Goal: Task Accomplishment & Management: Manage account settings

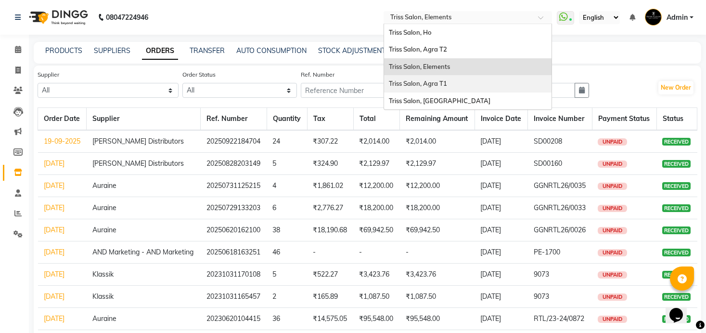
click at [451, 84] on div "Triss Salon, Agra T1" at bounding box center [468, 83] width 168 height 17
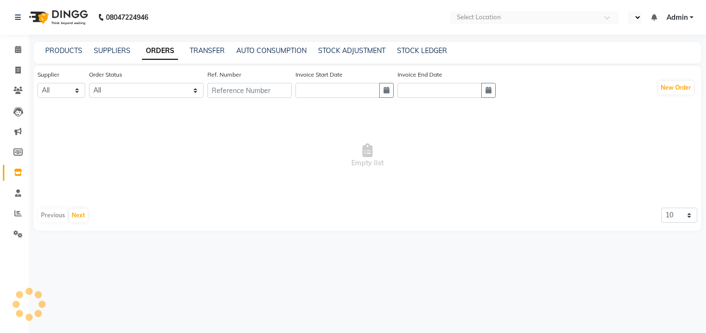
select select "en"
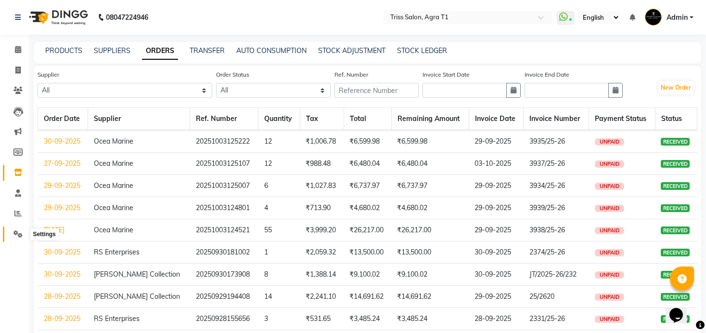
click at [16, 235] on icon at bounding box center [17, 233] width 9 height 7
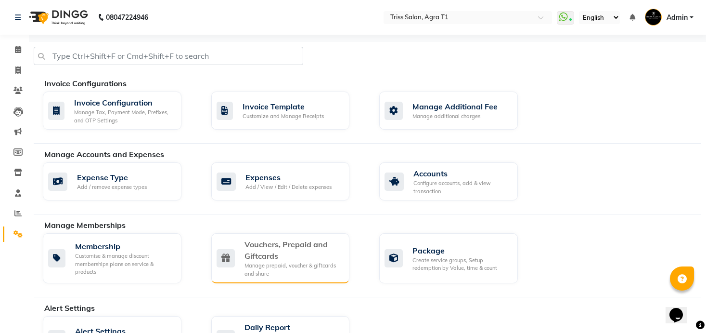
click at [290, 253] on div "Vouchers, Prepaid and Giftcards" at bounding box center [294, 249] width 98 height 23
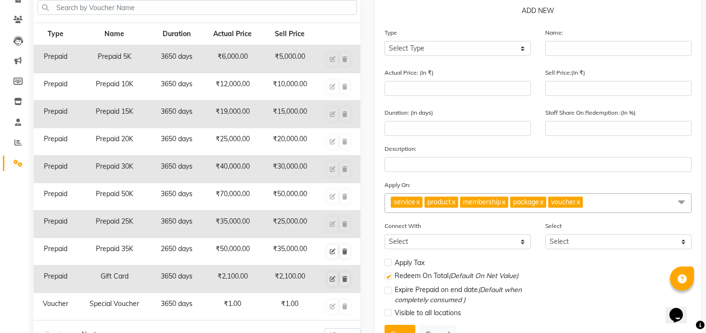
scroll to position [73, 0]
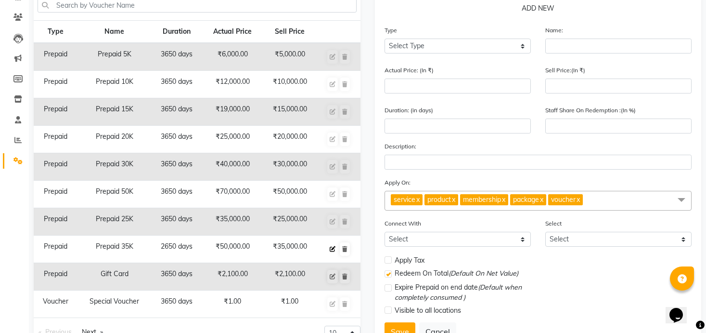
click at [334, 248] on icon at bounding box center [333, 249] width 6 height 6
select select "P"
type input "Prepaid 35K"
type input "50000"
type input "35000"
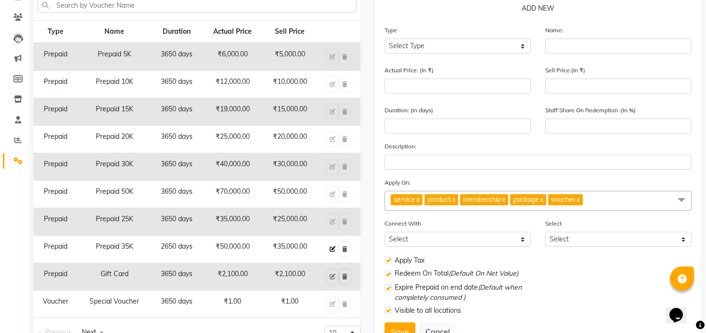
type input "2650"
type input "100"
checkbox input "true"
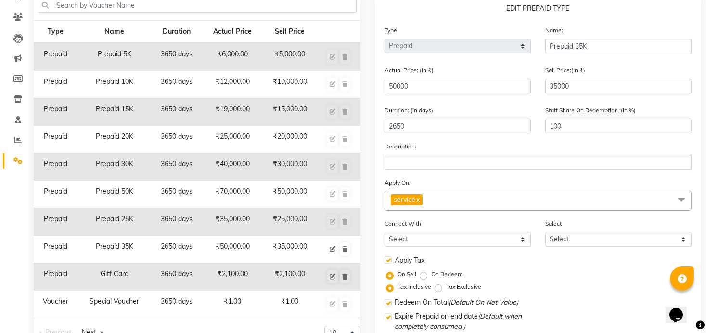
scroll to position [142, 0]
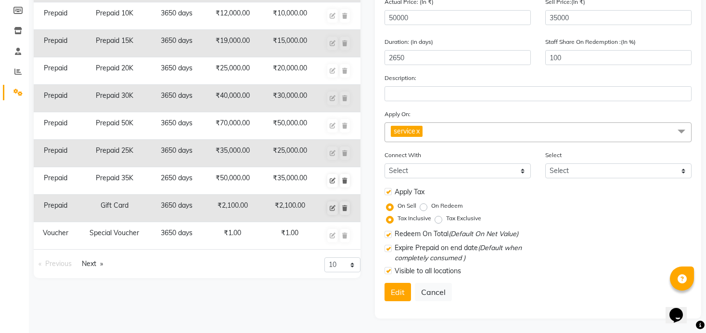
click at [446, 218] on label "Tax Exclusive" at bounding box center [463, 218] width 35 height 9
click at [437, 218] on input "Tax Exclusive" at bounding box center [440, 218] width 7 height 7
radio input "true"
click at [393, 293] on button "Edit" at bounding box center [398, 292] width 26 height 18
select select
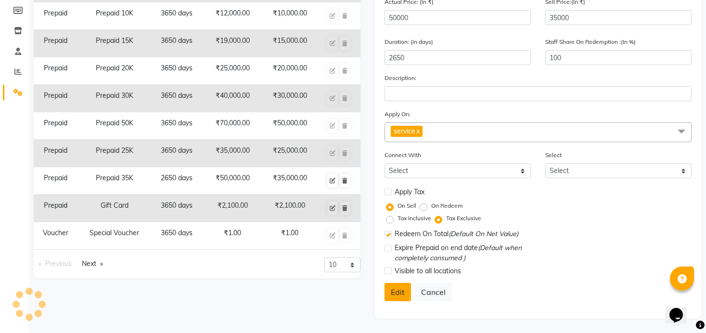
select select
checkbox input "false"
checkbox input "true"
checkbox input "false"
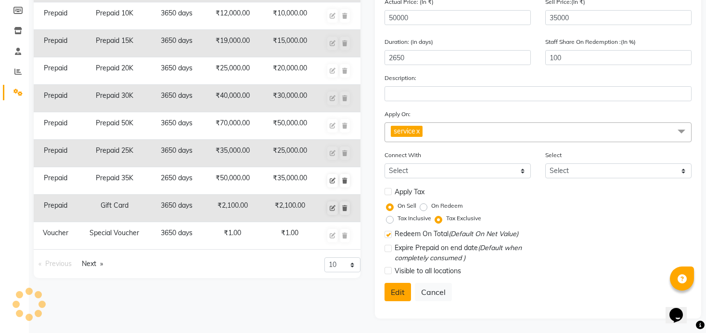
checkbox input "false"
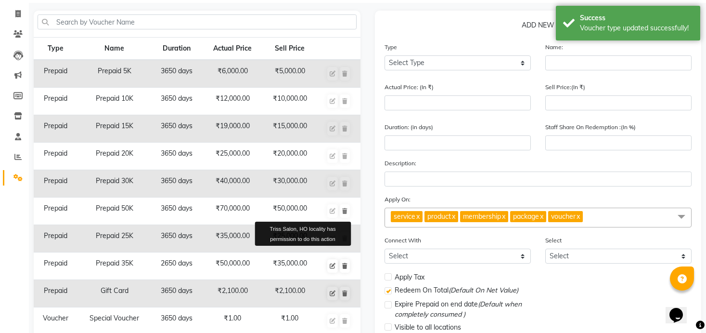
scroll to position [0, 0]
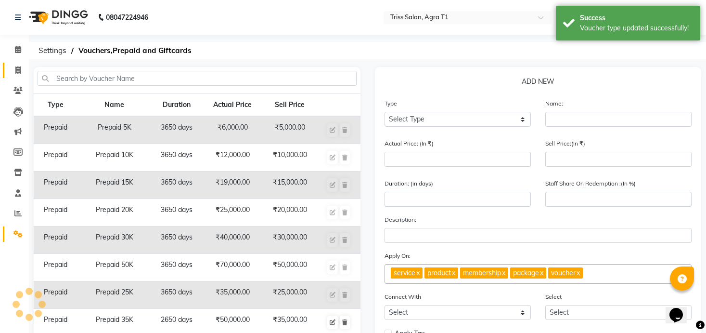
click at [20, 64] on link "Invoice" at bounding box center [14, 71] width 23 height 16
select select "service"
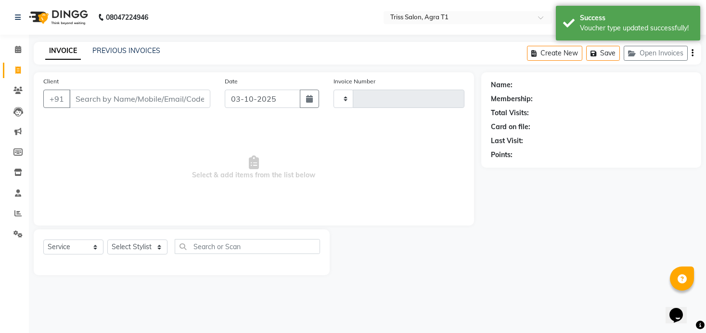
type input "7865"
select select "4300"
click at [85, 242] on select "Select Service Product Membership Package Voucher Prepaid Gift Card" at bounding box center [73, 246] width 60 height 15
click at [43, 239] on select "Select Service Product Membership Package Voucher Prepaid Gift Card" at bounding box center [73, 246] width 60 height 15
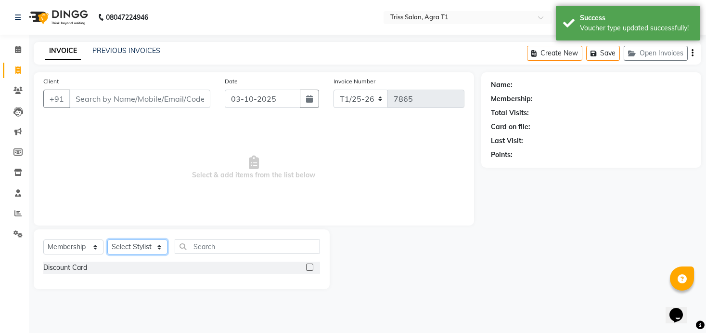
click at [150, 243] on select "Select Stylist Apoorva Ayush Dipesh Gaurav Jamir Jasbir Singh Kamal Kanchan Kis…" at bounding box center [137, 246] width 60 height 15
click at [90, 241] on select "Select Service Product Membership Package Voucher Prepaid Gift Card" at bounding box center [73, 246] width 60 height 15
click at [43, 239] on select "Select Service Product Membership Package Voucher Prepaid Gift Card" at bounding box center [73, 246] width 60 height 15
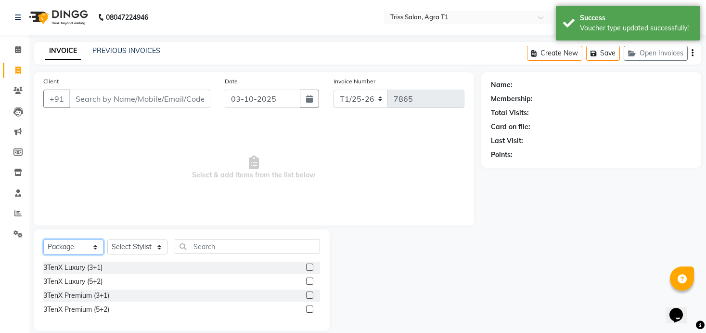
click at [80, 247] on select "Select Service Product Membership Package Voucher Prepaid Gift Card" at bounding box center [73, 246] width 60 height 15
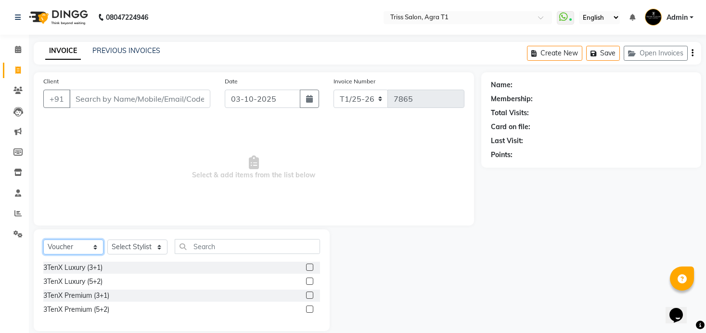
click at [43, 239] on select "Select Service Product Membership Package Voucher Prepaid Gift Card" at bounding box center [73, 246] width 60 height 15
click at [67, 247] on select "Select Service Product Membership Package Voucher Prepaid Gift Card" at bounding box center [73, 246] width 60 height 15
select select "P"
click at [43, 239] on select "Select Service Product Membership Package Voucher Prepaid Gift Card" at bounding box center [73, 246] width 60 height 15
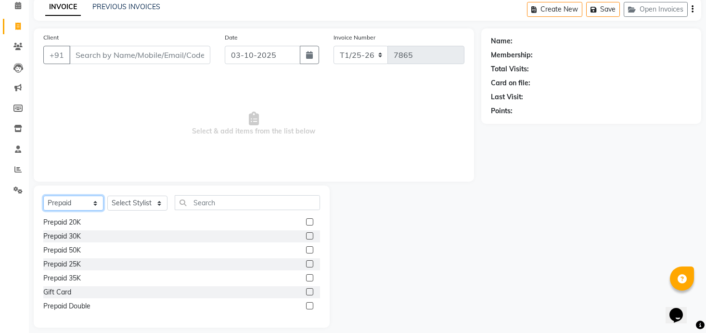
scroll to position [44, 0]
click at [311, 277] on label at bounding box center [309, 276] width 7 height 7
click at [311, 277] on input "checkbox" at bounding box center [309, 277] width 6 height 6
checkbox input "false"
click at [149, 196] on select "Select Stylist Apoorva Ayush Dipesh Gaurav Jamir Jasbir Singh Kamal Kanchan Kis…" at bounding box center [137, 202] width 60 height 15
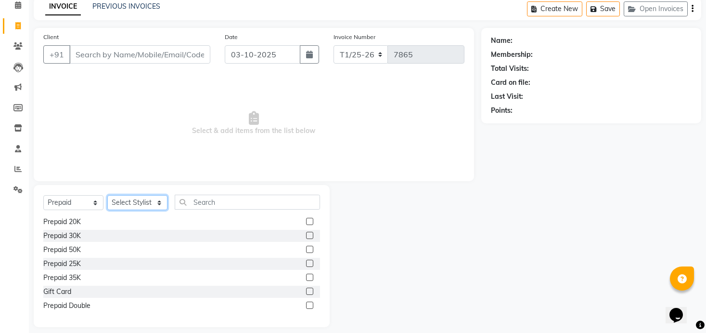
select select "14694"
click at [107, 195] on select "Select Stylist Apoorva Ayush Dipesh Gaurav Jamir Jasbir Singh Kamal Kanchan Kis…" at bounding box center [137, 202] width 60 height 15
click at [311, 275] on label at bounding box center [309, 276] width 7 height 7
click at [311, 275] on input "checkbox" at bounding box center [309, 277] width 6 height 6
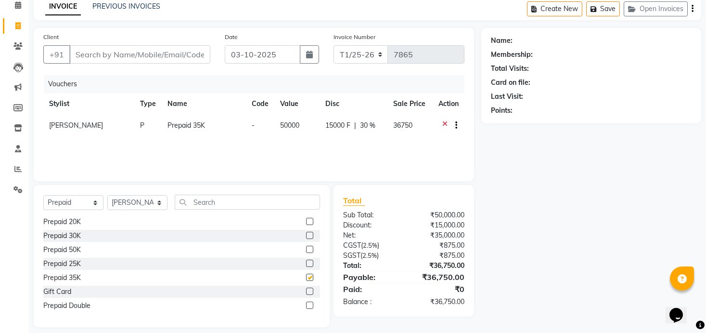
checkbox input "false"
click at [337, 125] on span "15000 F" at bounding box center [337, 125] width 25 height 10
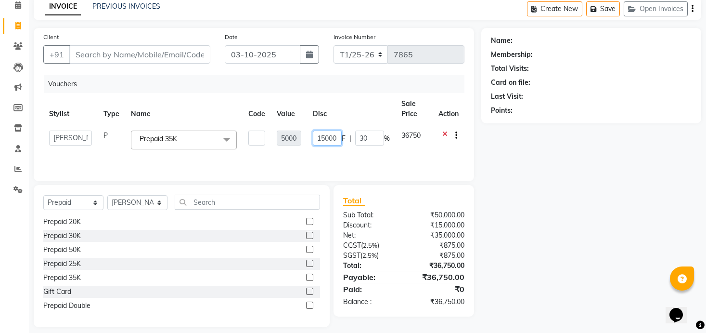
click at [327, 142] on input "15000" at bounding box center [327, 137] width 29 height 15
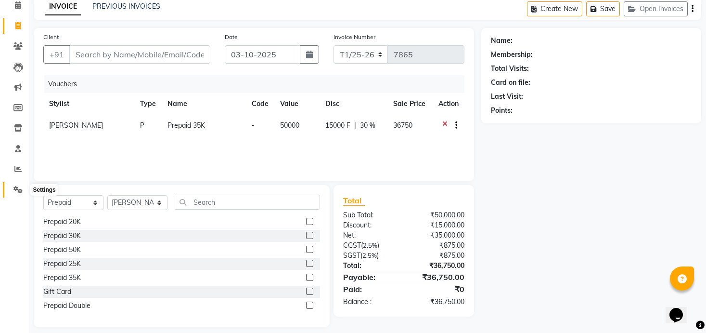
click at [17, 186] on icon at bounding box center [17, 189] width 9 height 7
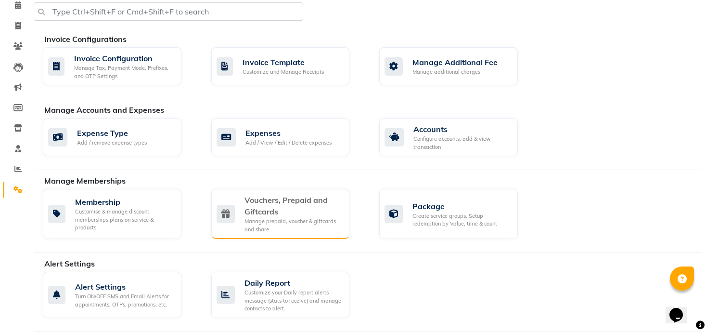
click at [260, 217] on div "Manage prepaid, voucher & giftcards and share" at bounding box center [294, 225] width 98 height 16
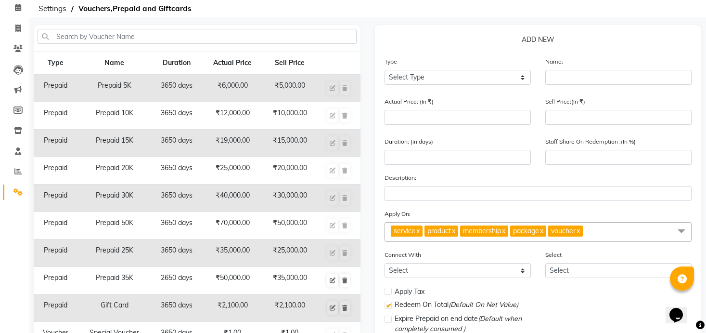
scroll to position [113, 0]
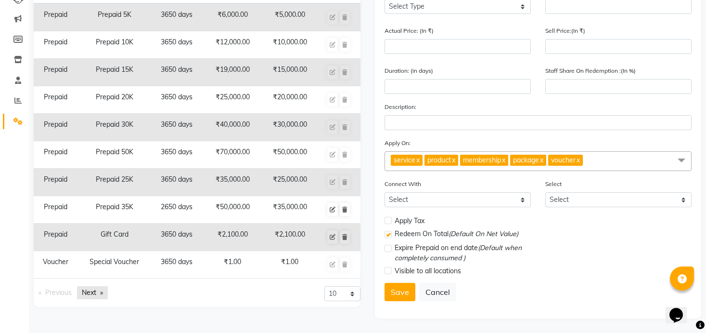
click at [90, 292] on link "Next page" at bounding box center [92, 292] width 31 height 13
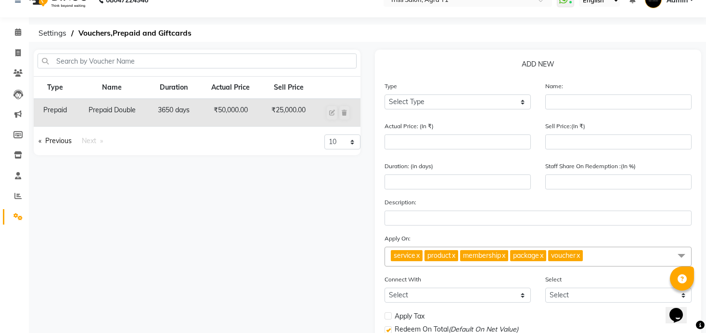
scroll to position [0, 0]
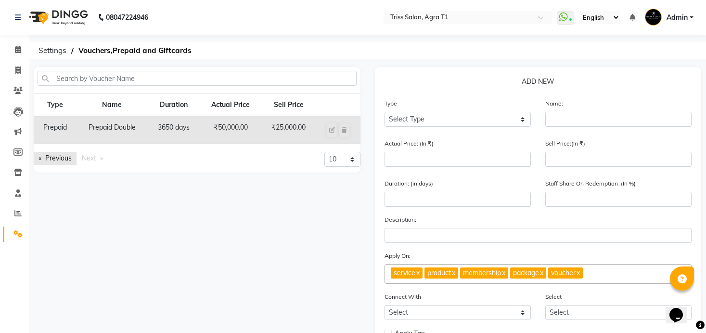
click at [62, 159] on link "Previous page" at bounding box center [55, 158] width 43 height 13
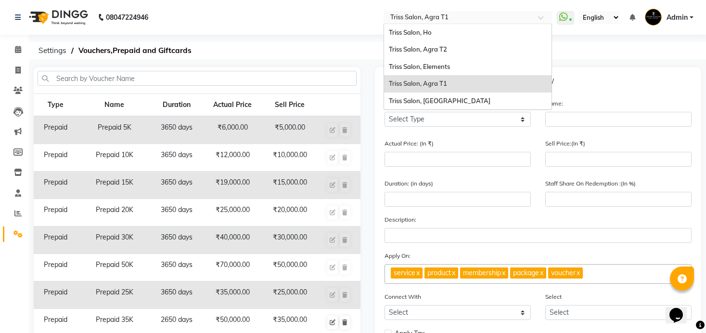
click at [451, 13] on div "Select Location × Triss Salon, Agra T1" at bounding box center [461, 18] width 150 height 10
click at [456, 99] on div "Triss Salon, [GEOGRAPHIC_DATA]" at bounding box center [468, 100] width 168 height 17
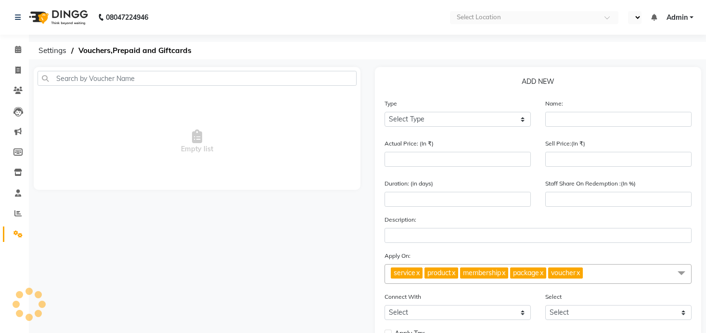
select select "en"
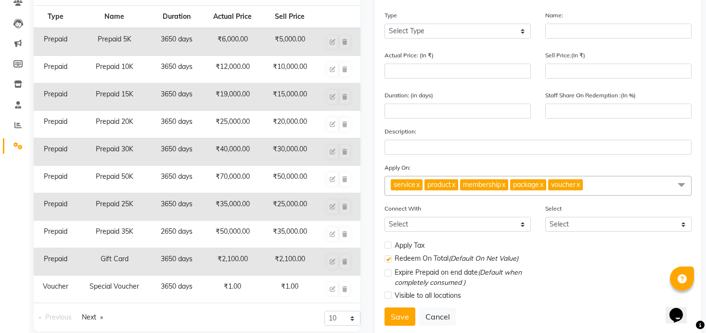
scroll to position [90, 0]
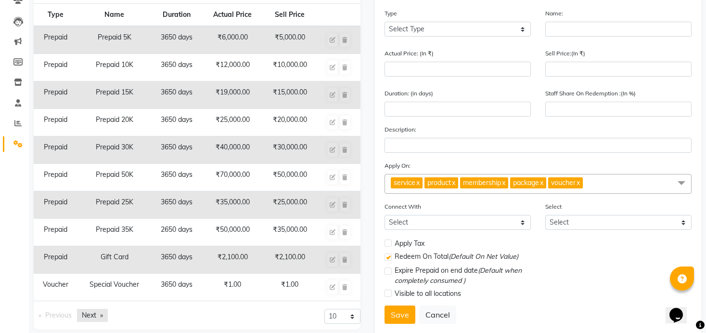
click at [96, 315] on link "Next page" at bounding box center [92, 315] width 31 height 13
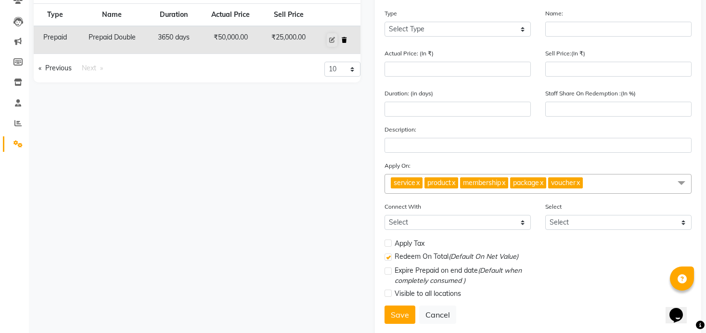
click at [346, 39] on icon at bounding box center [344, 40] width 5 height 6
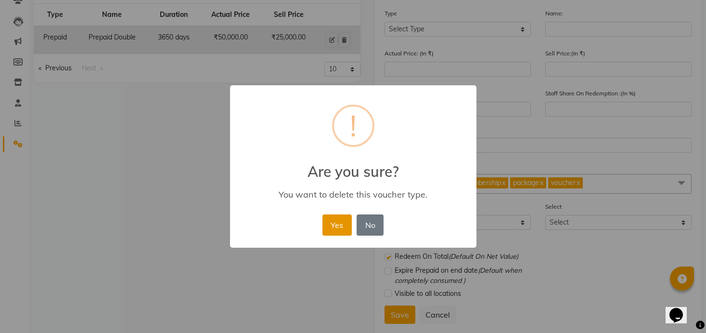
click at [332, 222] on button "Yes" at bounding box center [337, 224] width 29 height 21
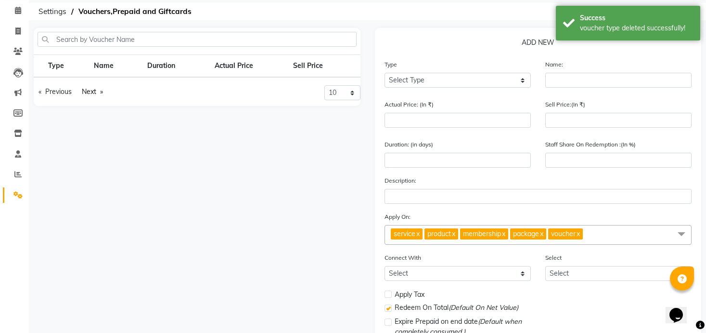
scroll to position [0, 0]
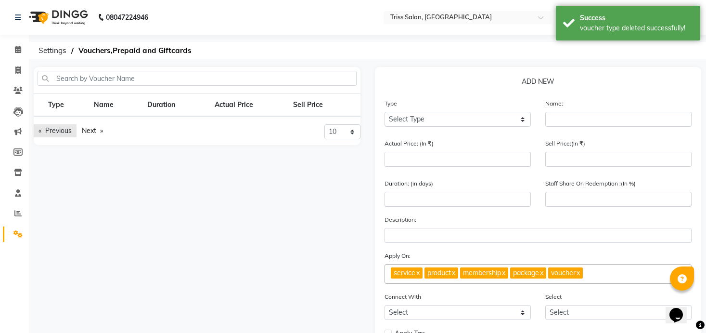
click at [56, 128] on link "Previous page" at bounding box center [55, 130] width 43 height 13
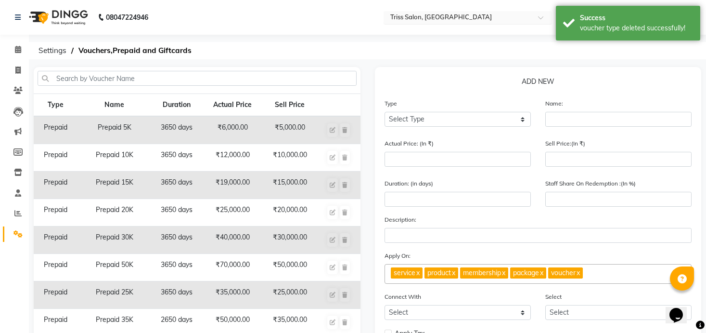
click at [464, 19] on input "text" at bounding box center [459, 18] width 140 height 10
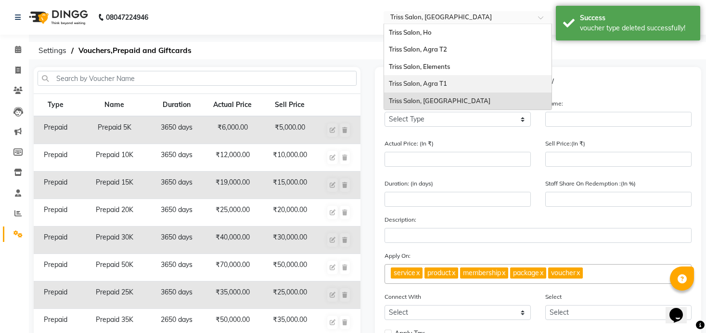
click at [460, 79] on div "Triss Salon, Agra T1" at bounding box center [468, 83] width 168 height 17
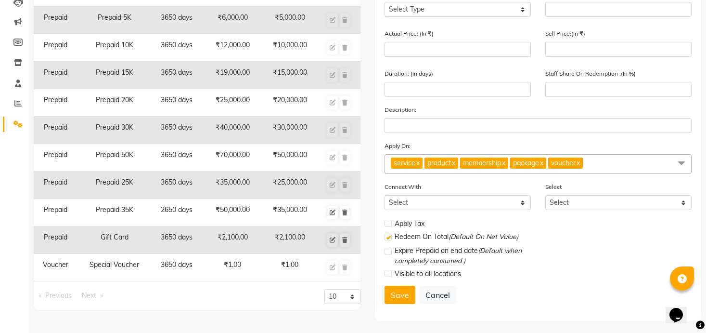
scroll to position [113, 0]
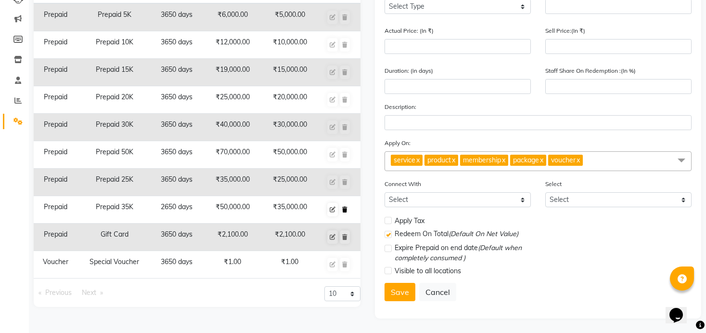
click at [347, 207] on icon at bounding box center [344, 210] width 5 height 6
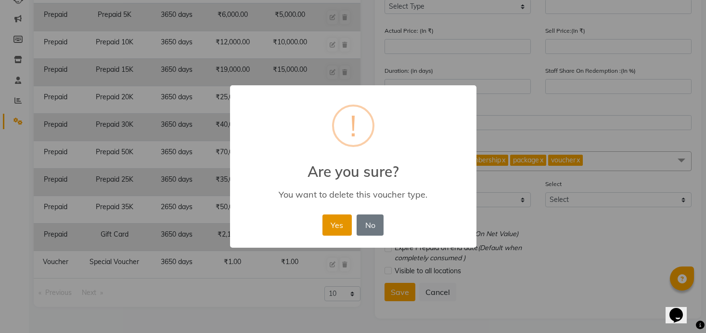
click at [331, 225] on button "Yes" at bounding box center [337, 224] width 29 height 21
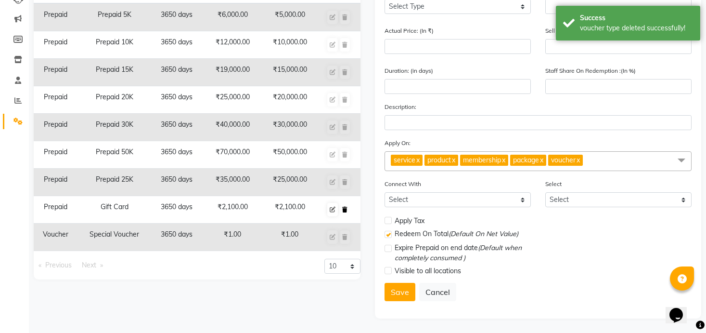
click at [345, 208] on icon at bounding box center [344, 210] width 5 height 6
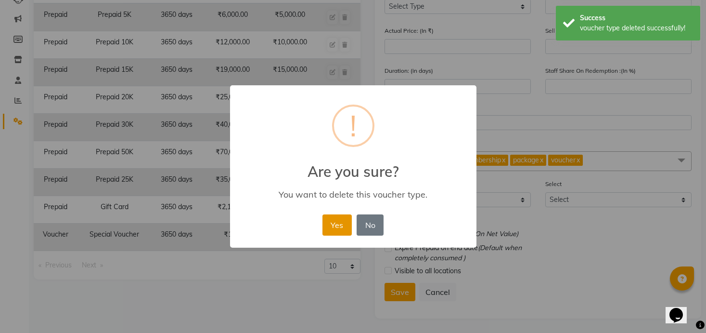
click at [340, 222] on button "Yes" at bounding box center [337, 224] width 29 height 21
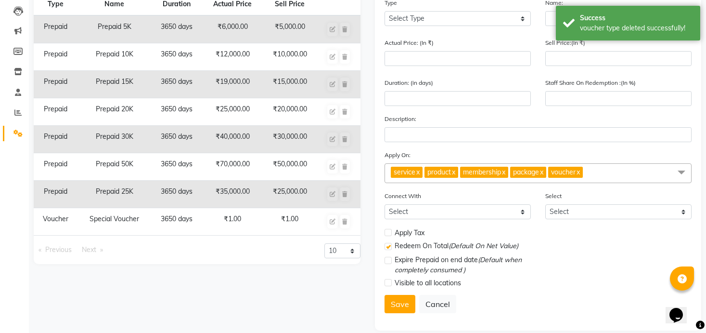
scroll to position [0, 0]
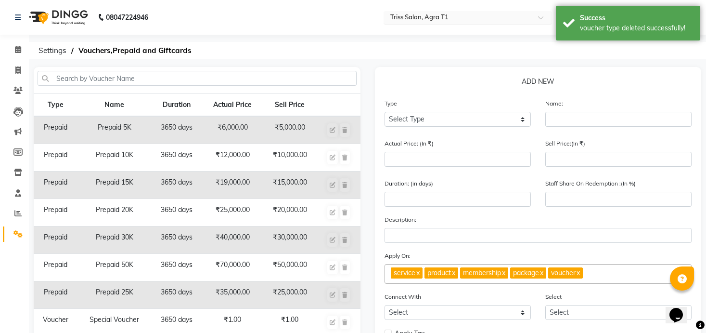
click at [450, 15] on input "text" at bounding box center [459, 18] width 140 height 10
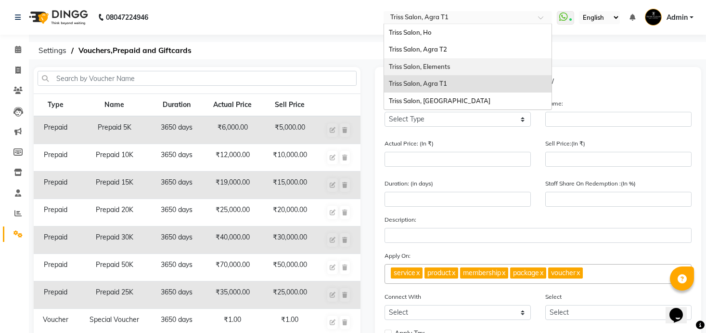
click at [446, 72] on div "Triss Salon, Elements" at bounding box center [468, 66] width 168 height 17
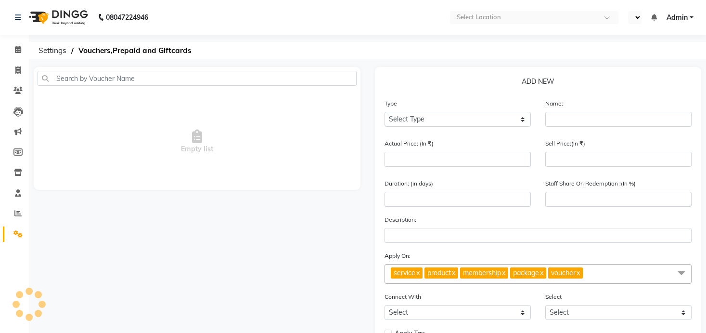
select select "en"
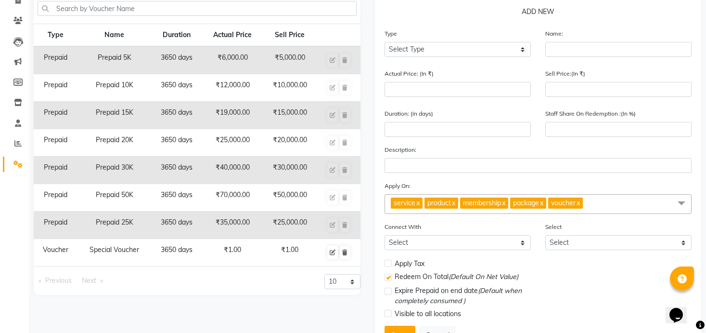
scroll to position [113, 0]
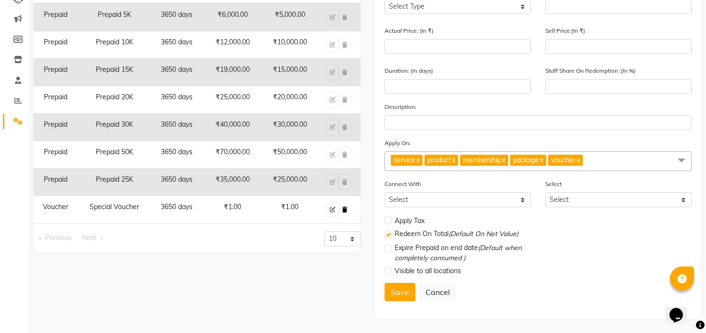
click at [349, 208] on button at bounding box center [345, 209] width 10 height 13
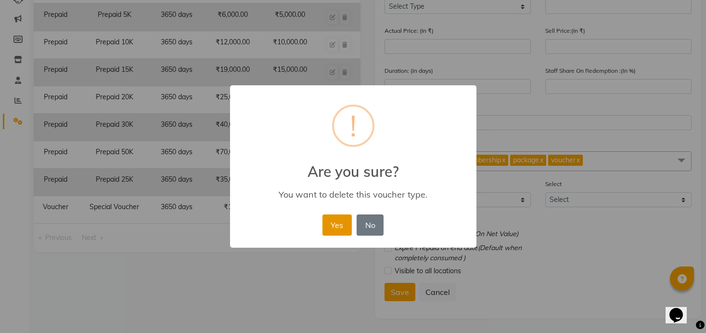
click at [332, 220] on button "Yes" at bounding box center [337, 224] width 29 height 21
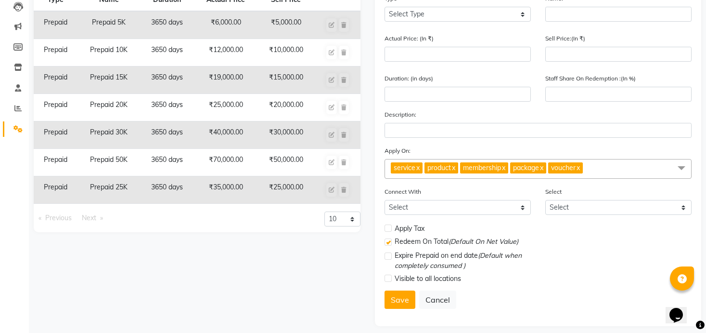
scroll to position [105, 0]
click at [15, 126] on icon at bounding box center [17, 128] width 9 height 7
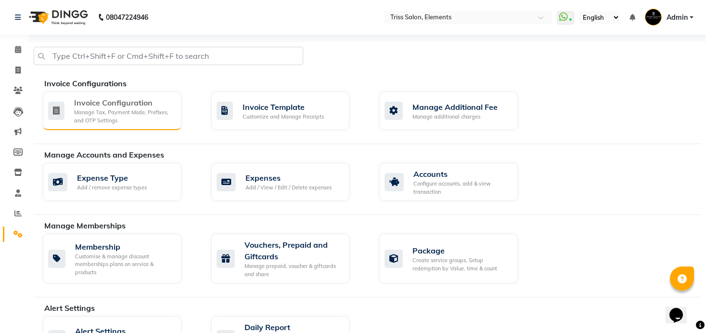
click at [156, 112] on div "Manage Tax, Payment Mode, Prefixes, and OTP Settings" at bounding box center [124, 116] width 100 height 16
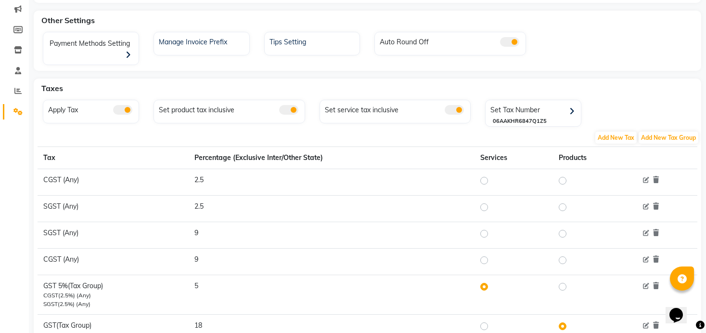
scroll to position [121, 0]
click at [455, 110] on span at bounding box center [454, 111] width 19 height 10
click at [445, 113] on input "checkbox" at bounding box center [445, 113] width 0 height 0
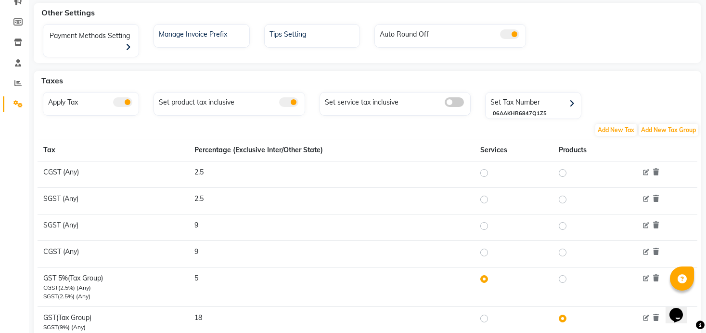
scroll to position [95, 0]
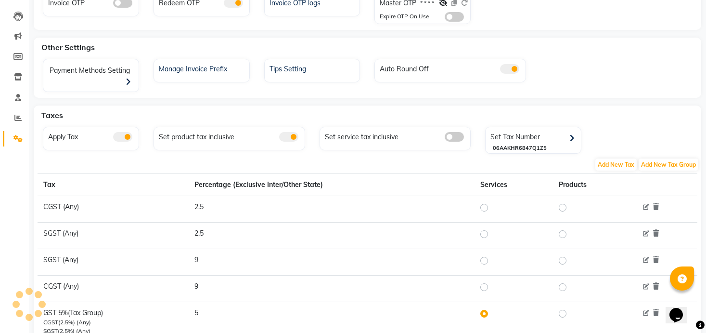
click at [456, 129] on div "Set service tax inclusive" at bounding box center [396, 139] width 152 height 24
click at [456, 135] on span at bounding box center [454, 137] width 19 height 10
click at [445, 138] on input "checkbox" at bounding box center [445, 138] width 0 height 0
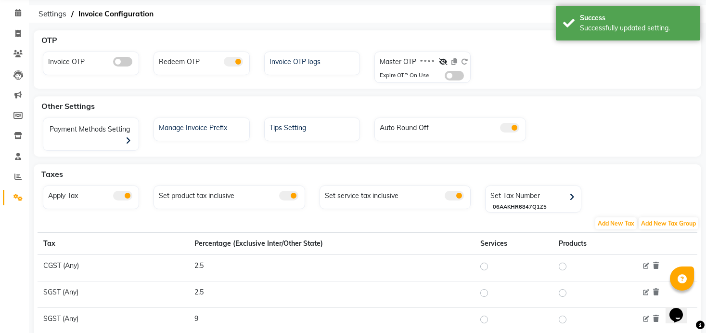
scroll to position [0, 0]
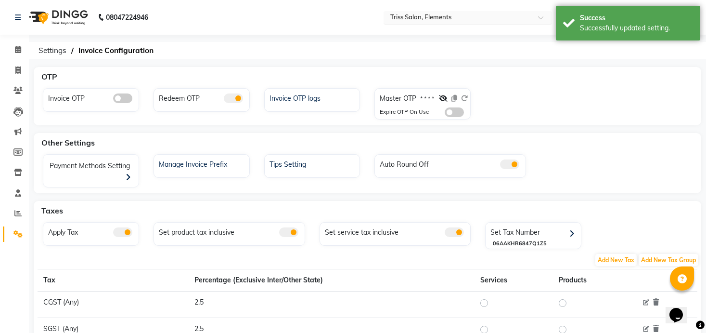
click at [423, 15] on input "text" at bounding box center [459, 18] width 140 height 10
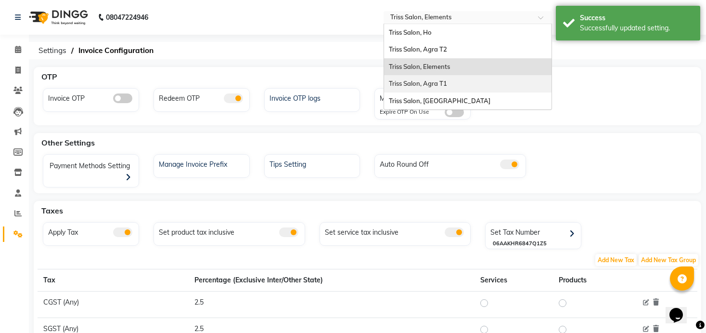
click at [440, 84] on span "Triss Salon, Agra T1" at bounding box center [418, 83] width 58 height 8
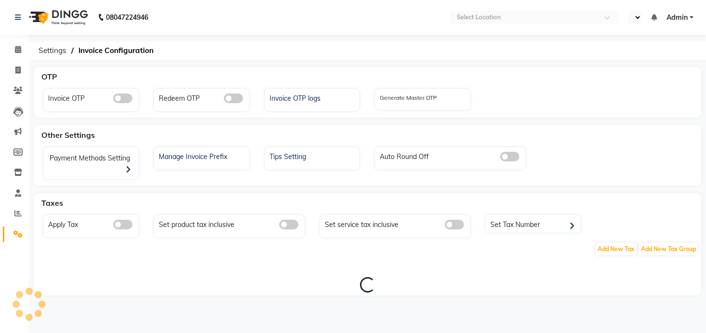
select select "en"
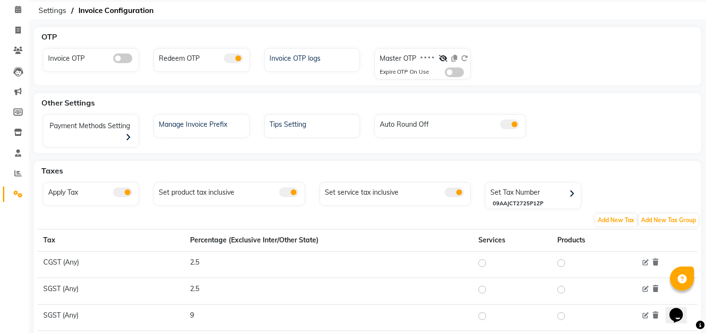
scroll to position [43, 0]
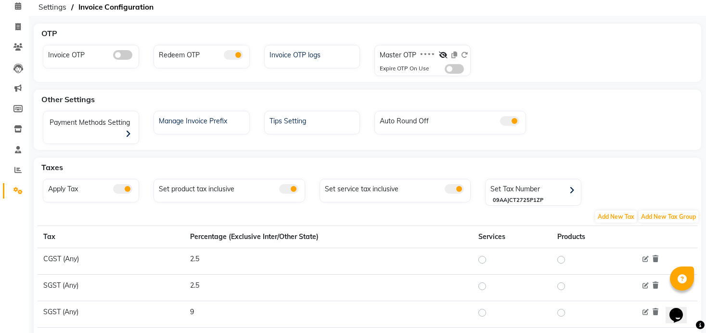
click at [455, 189] on span at bounding box center [454, 189] width 19 height 10
click at [445, 190] on input "checkbox" at bounding box center [445, 190] width 0 height 0
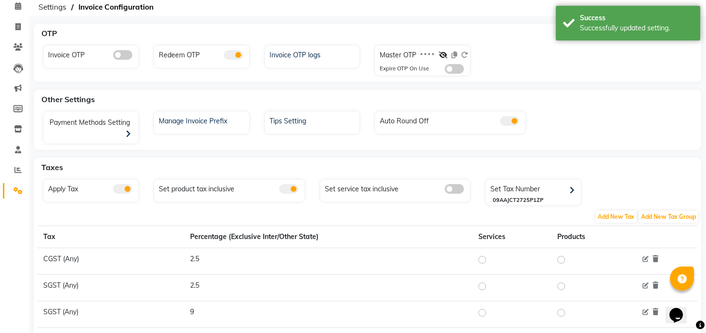
click at [25, 189] on span at bounding box center [18, 190] width 17 height 11
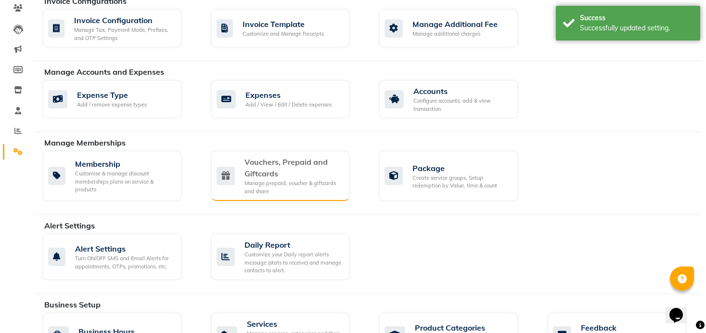
scroll to position [85, 0]
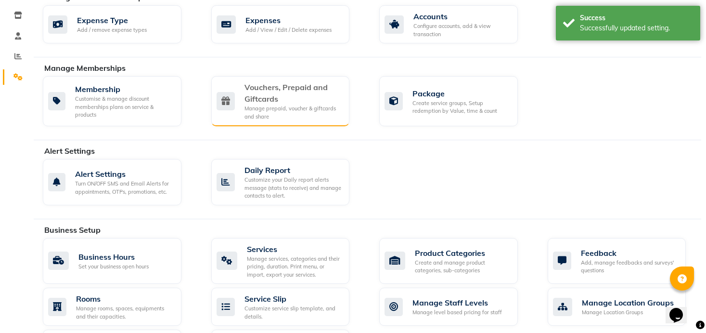
click at [299, 103] on div "Vouchers, Prepaid and Giftcards" at bounding box center [294, 92] width 98 height 23
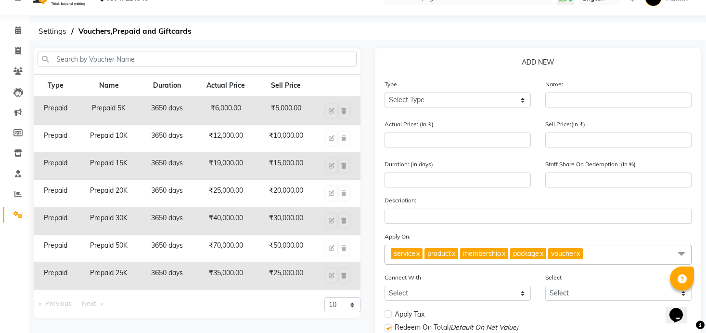
scroll to position [9, 0]
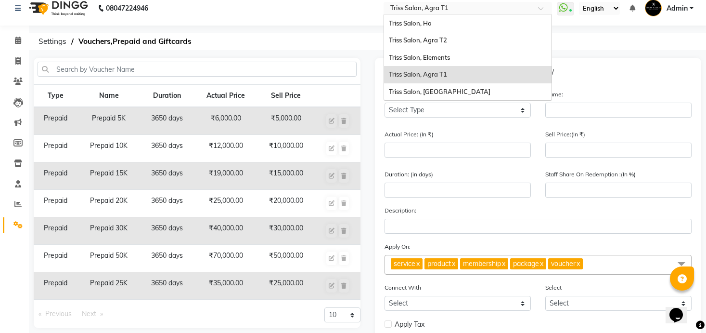
click at [452, 10] on input "text" at bounding box center [459, 9] width 140 height 10
click at [449, 27] on div "Triss Salon, Ho" at bounding box center [468, 23] width 168 height 17
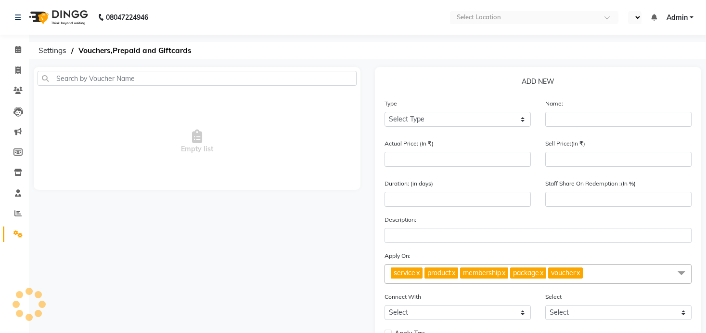
select select "en"
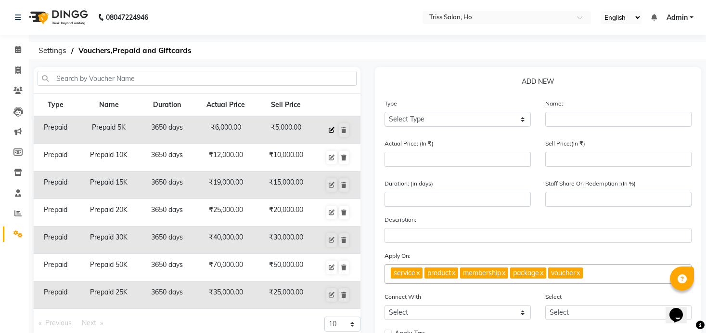
click at [332, 133] on icon at bounding box center [332, 130] width 6 height 6
select select "P"
type input "Prepaid 5K"
type input "6000"
type input "5000"
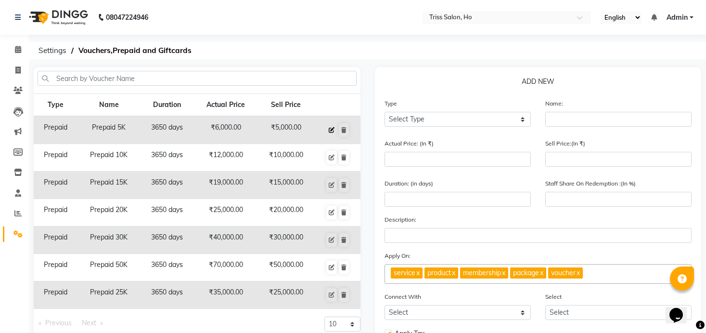
type input "3650"
type input "100"
checkbox input "true"
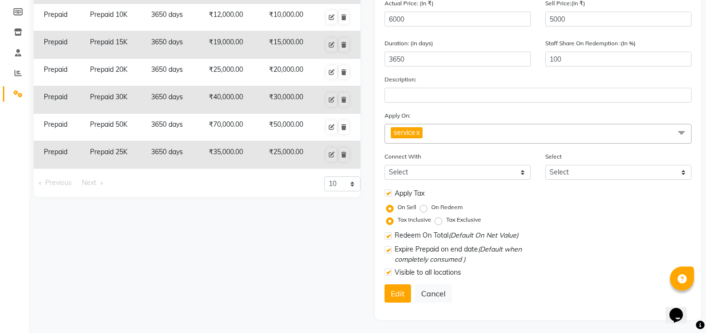
scroll to position [142, 0]
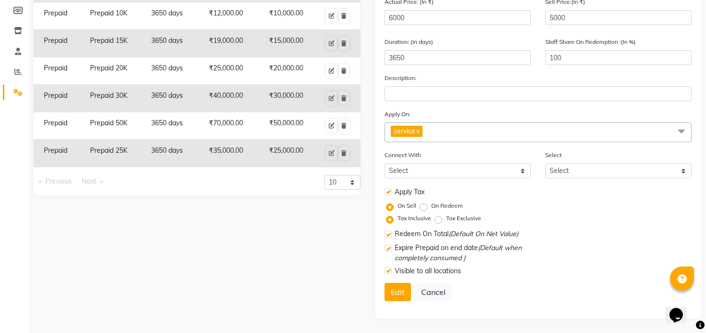
click at [446, 220] on label "Tax Exclusive" at bounding box center [463, 218] width 35 height 9
click at [437, 220] on input "Tax Exclusive" at bounding box center [440, 218] width 7 height 7
radio input "true"
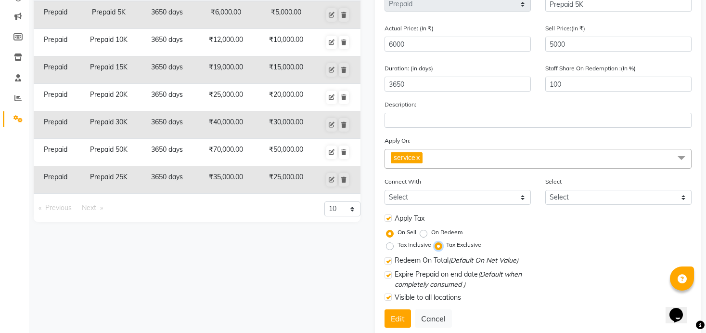
scroll to position [116, 0]
click at [394, 317] on button "Edit" at bounding box center [398, 317] width 26 height 18
select select
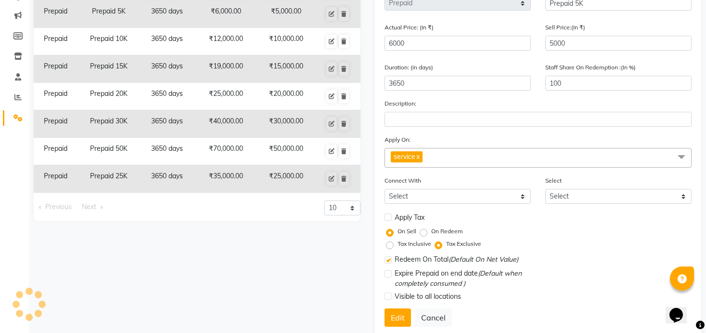
checkbox input "false"
checkbox input "true"
checkbox input "false"
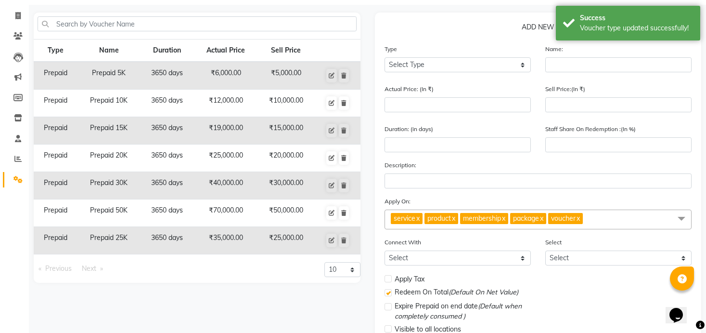
scroll to position [0, 0]
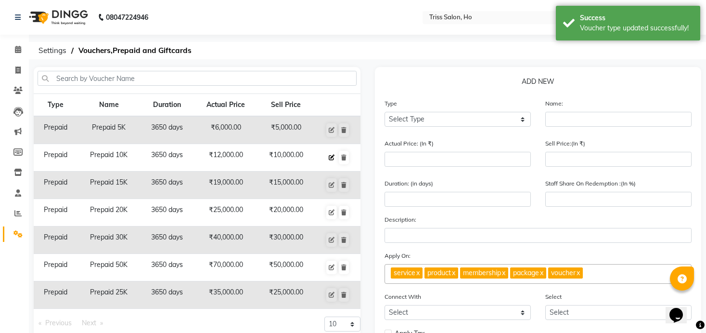
click at [332, 157] on icon at bounding box center [332, 158] width 6 height 6
select select "P"
type input "Prepaid 10K"
type input "12000"
type input "10000"
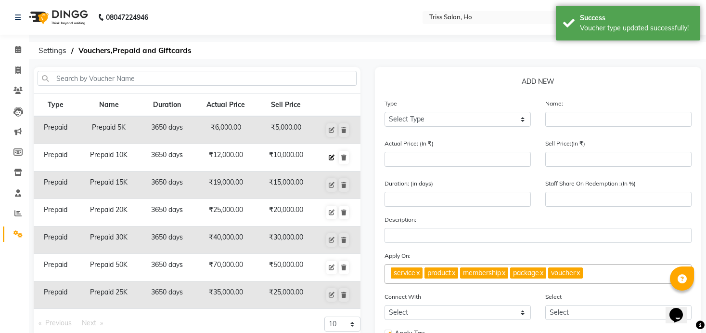
type input "3650"
type input "100"
checkbox input "true"
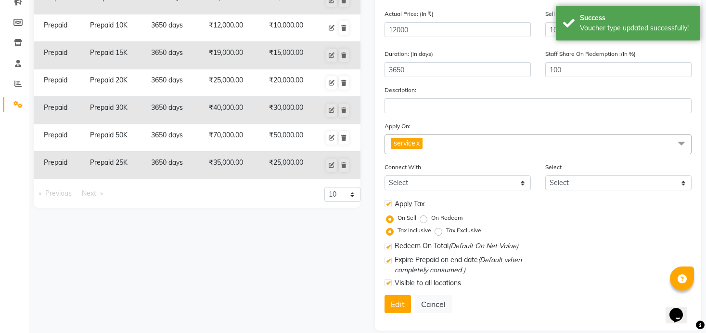
scroll to position [133, 0]
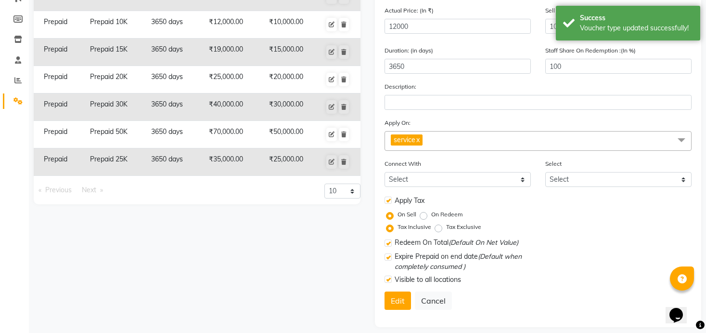
click at [446, 230] on label "Tax Exclusive" at bounding box center [463, 226] width 35 height 9
click at [438, 230] on input "Tax Exclusive" at bounding box center [440, 226] width 7 height 7
radio input "true"
click at [406, 302] on button "Edit" at bounding box center [398, 300] width 26 height 18
select select
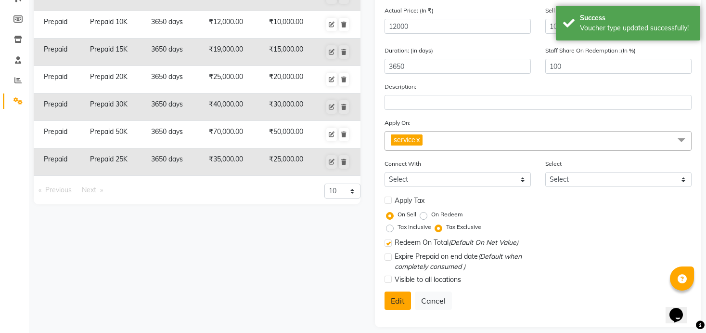
select select
checkbox input "false"
checkbox input "true"
checkbox input "false"
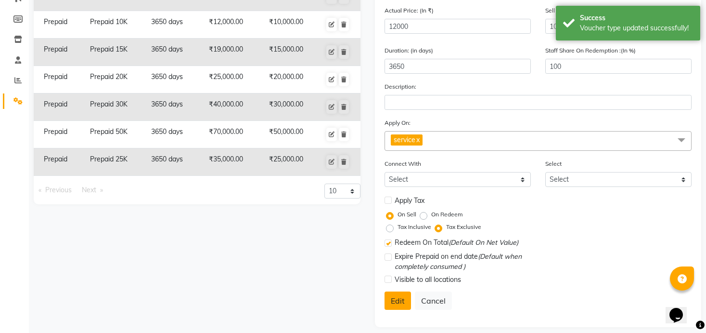
checkbox input "false"
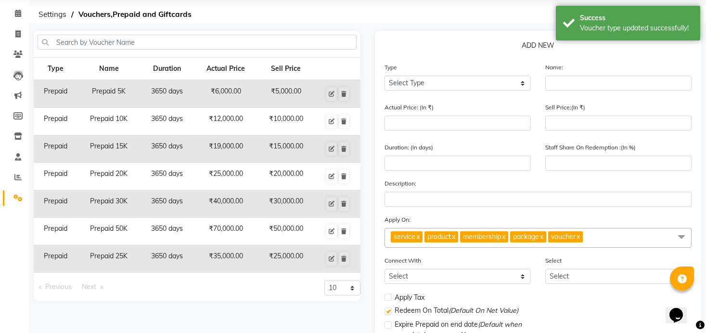
scroll to position [35, 0]
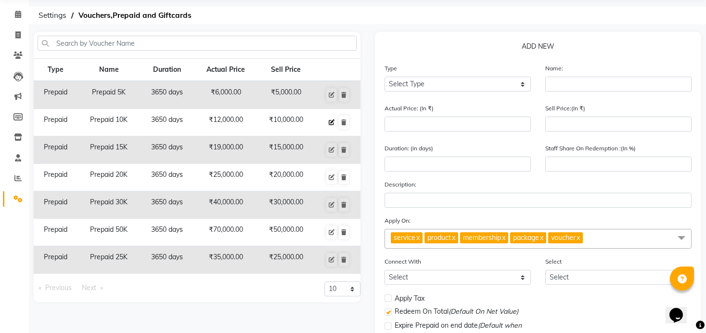
click at [329, 120] on icon at bounding box center [332, 122] width 6 height 6
select select "P"
type input "Prepaid 10K"
type input "12000"
type input "10000"
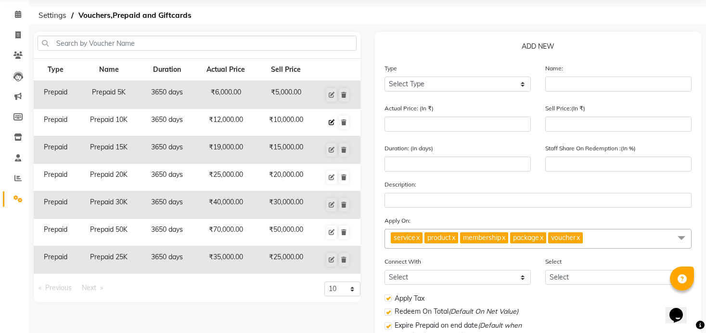
type input "3650"
type input "100"
checkbox input "true"
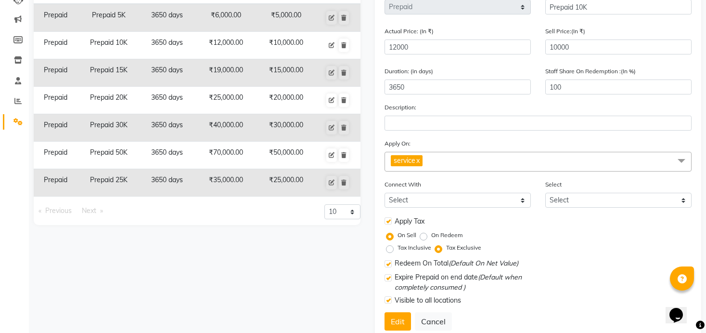
scroll to position [139, 0]
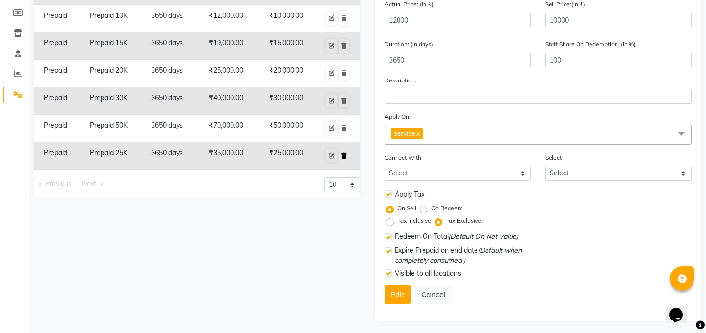
click at [342, 153] on icon at bounding box center [343, 156] width 5 height 6
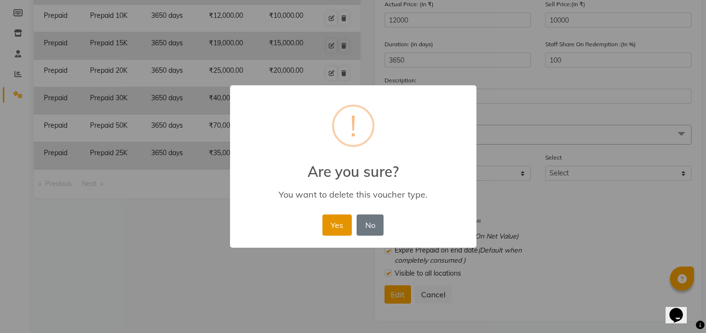
click at [346, 224] on button "Yes" at bounding box center [337, 224] width 29 height 21
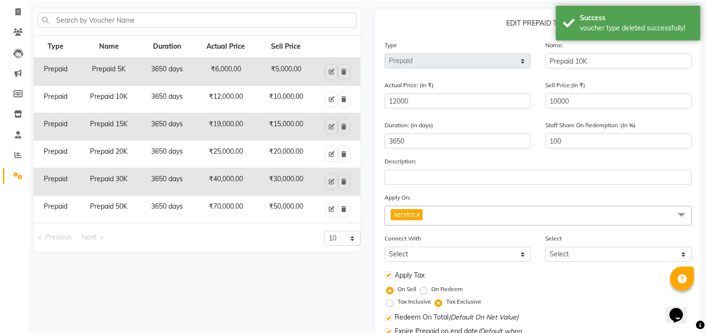
scroll to position [54, 0]
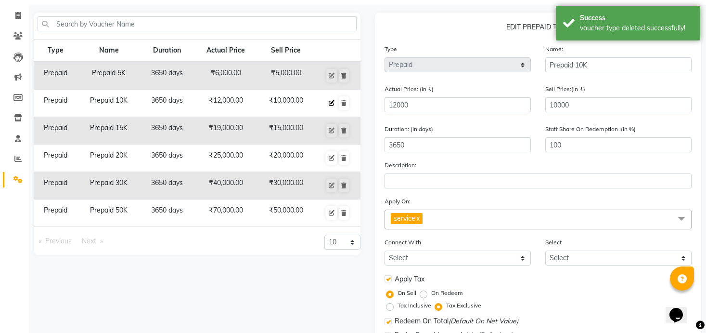
click at [333, 103] on icon at bounding box center [332, 103] width 6 height 6
type input "100"
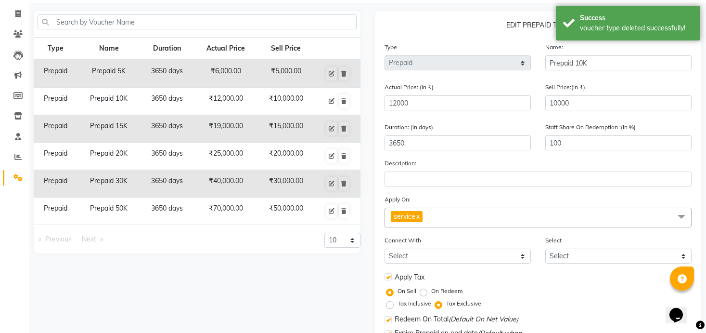
scroll to position [1, 0]
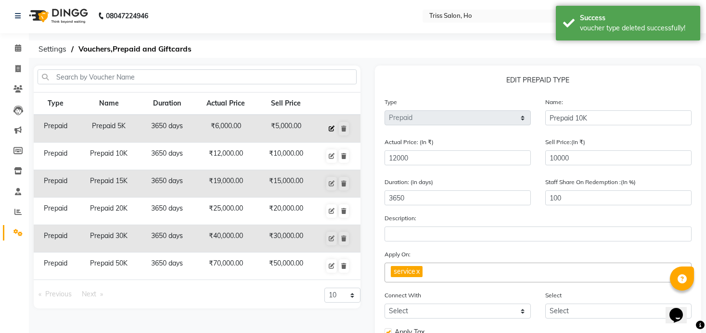
click at [329, 130] on icon at bounding box center [332, 129] width 6 height 6
type input "Prepaid 5K"
type input "6000"
type input "5000"
type input "100"
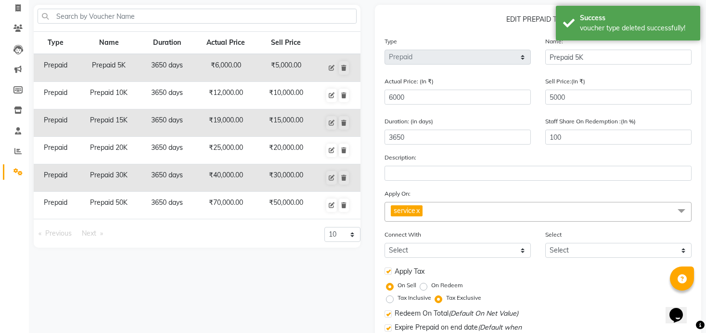
scroll to position [58, 0]
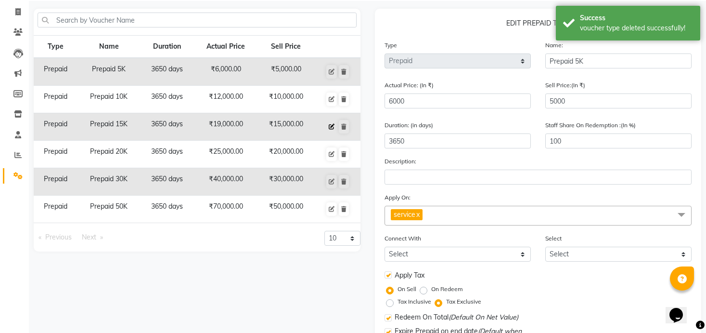
click at [331, 128] on icon at bounding box center [332, 127] width 6 height 6
type input "Prepaid 15K"
type input "19000"
type input "15000"
type input "100"
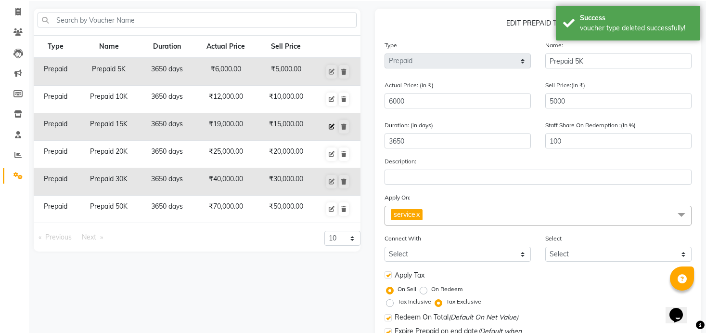
radio input "true"
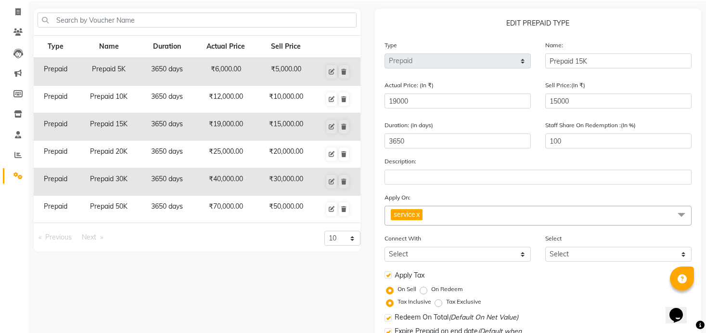
click at [446, 303] on label "Tax Exclusive" at bounding box center [463, 301] width 35 height 9
click at [438, 303] on input "Tax Exclusive" at bounding box center [440, 301] width 7 height 7
radio input "true"
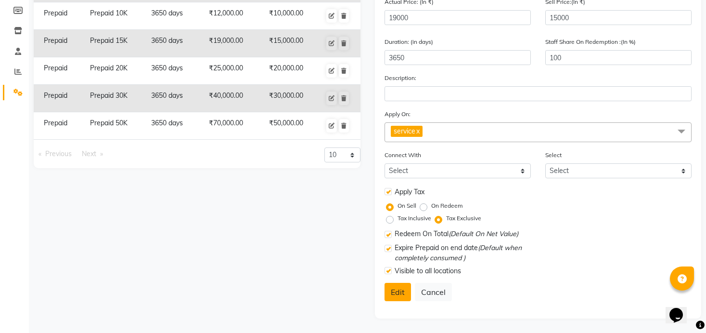
click at [396, 293] on button "Edit" at bounding box center [398, 292] width 26 height 18
select select
checkbox input "false"
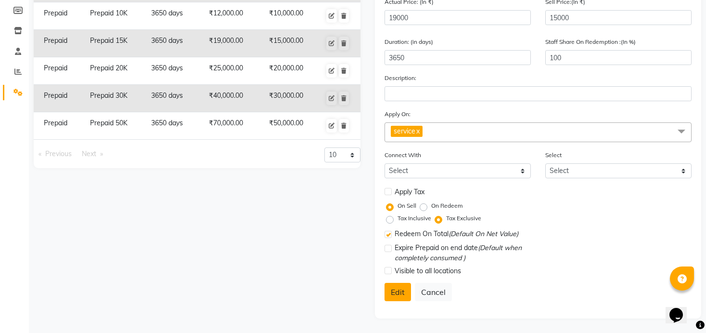
checkbox input "true"
checkbox input "false"
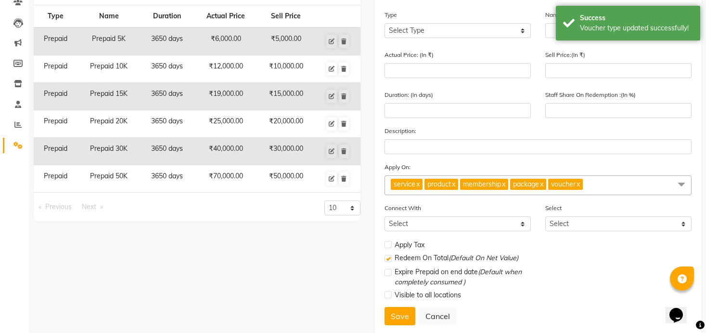
scroll to position [78, 0]
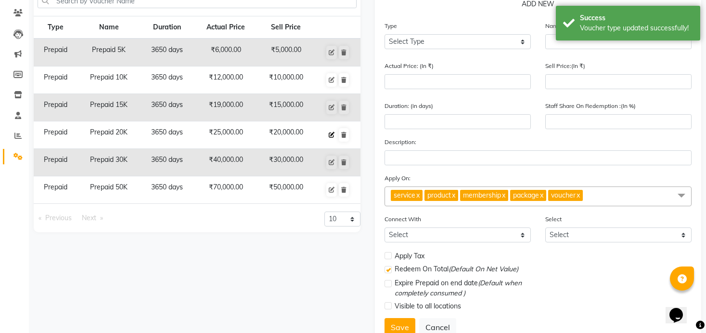
click at [330, 136] on icon at bounding box center [332, 135] width 6 height 6
select select "P"
type input "Prepaid 20K"
type input "25000"
type input "20000"
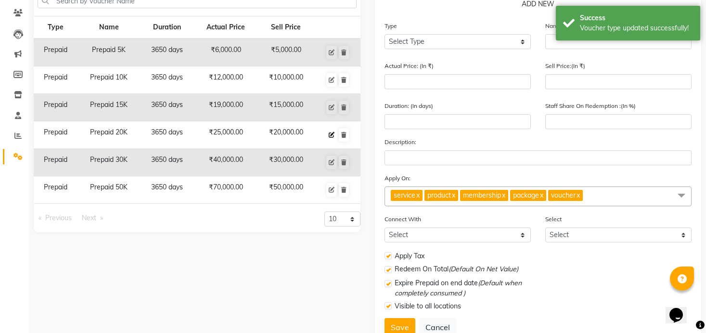
type input "3650"
type input "100"
checkbox input "true"
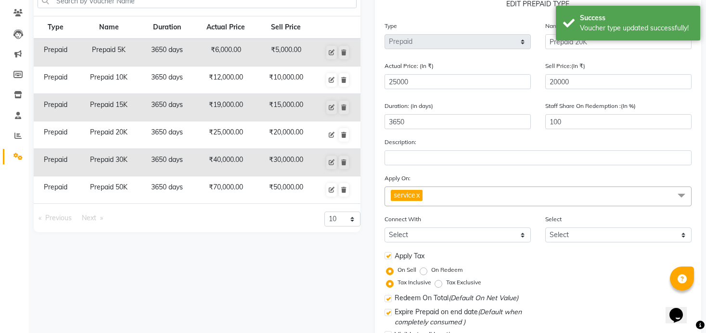
scroll to position [140, 0]
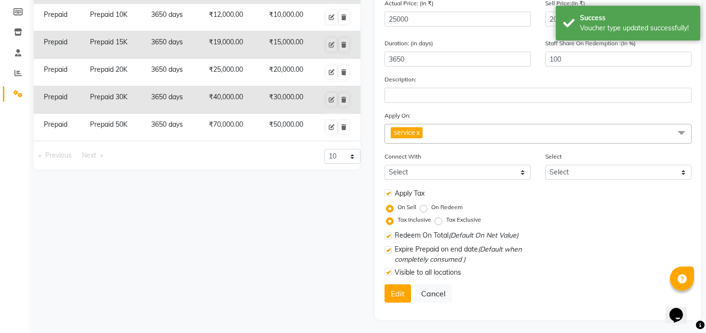
click at [446, 219] on label "Tax Exclusive" at bounding box center [463, 219] width 35 height 9
click at [442, 219] on input "Tax Exclusive" at bounding box center [440, 219] width 7 height 7
radio input "true"
click at [403, 291] on button "Edit" at bounding box center [398, 293] width 26 height 18
select select
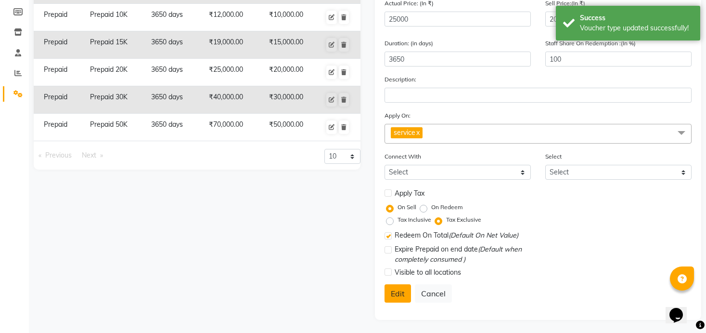
select select
checkbox input "false"
checkbox input "true"
checkbox input "false"
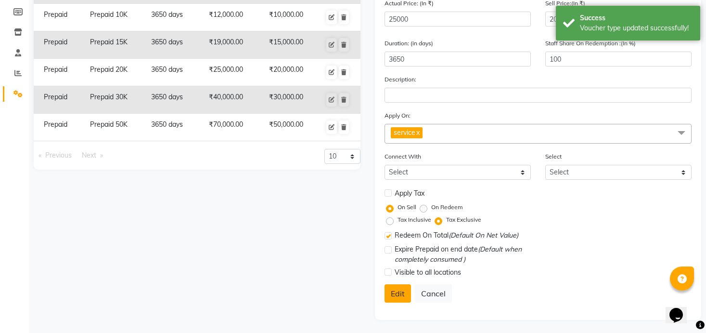
checkbox input "false"
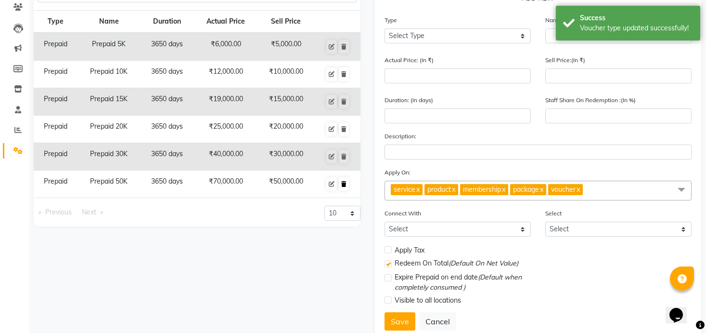
scroll to position [80, 0]
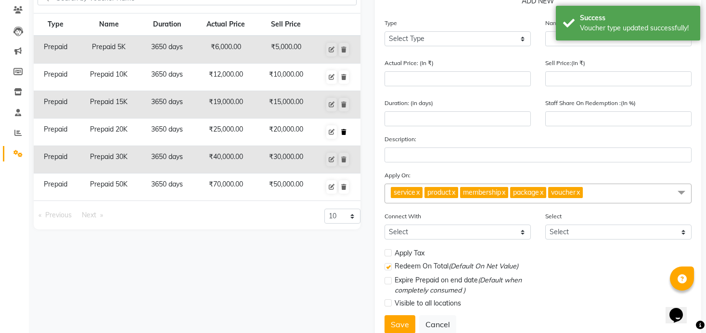
click at [342, 133] on icon at bounding box center [343, 132] width 5 height 6
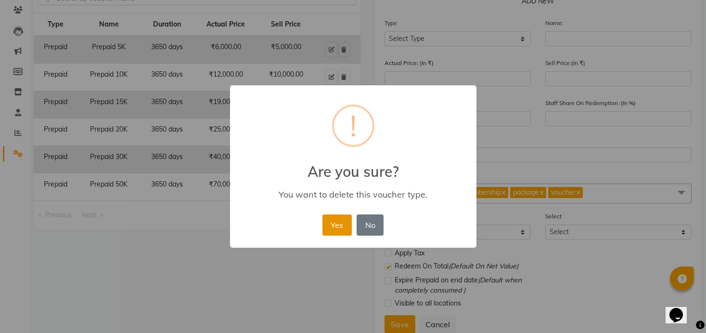
click at [338, 226] on button "Yes" at bounding box center [337, 224] width 29 height 21
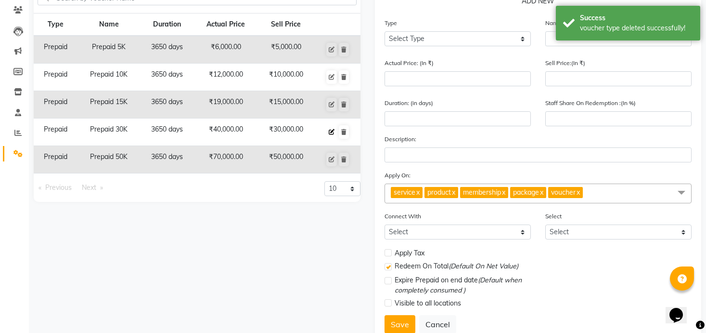
click at [330, 130] on icon at bounding box center [332, 132] width 6 height 6
select select "P"
type input "Prepaid 30K"
type input "40000"
type input "30000"
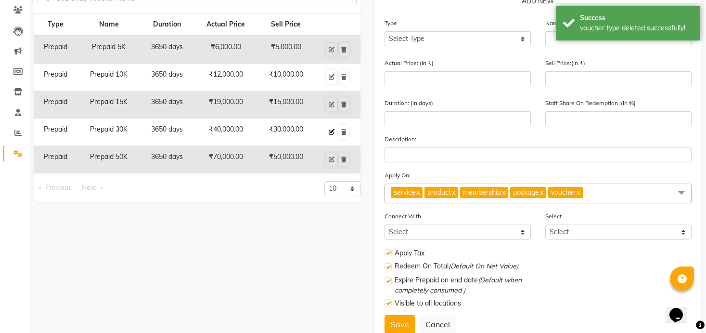
type input "3650"
type input "100"
checkbox input "true"
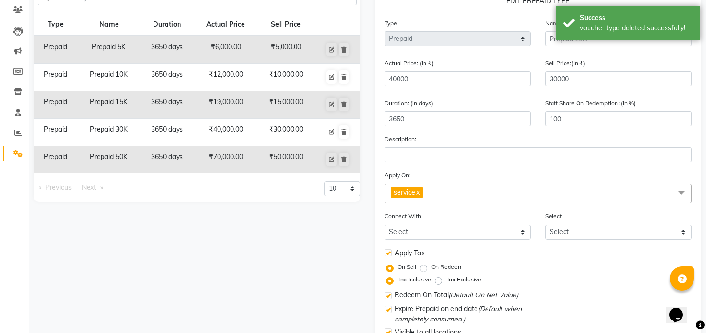
scroll to position [142, 0]
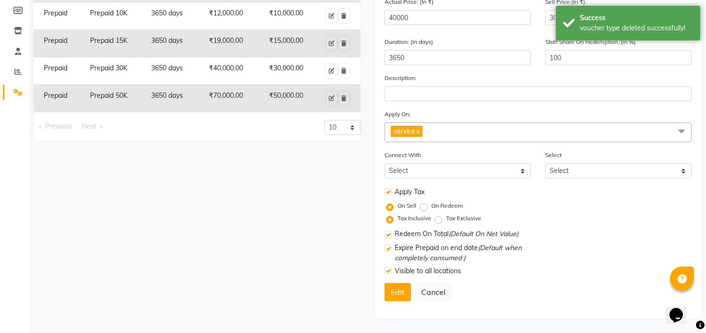
click at [446, 219] on label "Tax Exclusive" at bounding box center [463, 218] width 35 height 9
click at [437, 219] on input "Tax Exclusive" at bounding box center [440, 218] width 7 height 7
radio input "true"
click at [399, 289] on button "Edit" at bounding box center [398, 292] width 26 height 18
select select
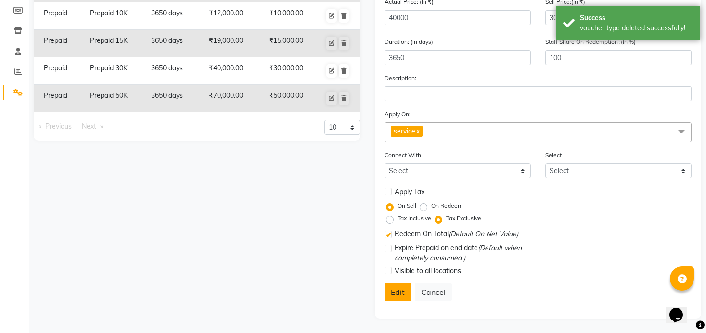
select select
checkbox input "false"
checkbox input "true"
checkbox input "false"
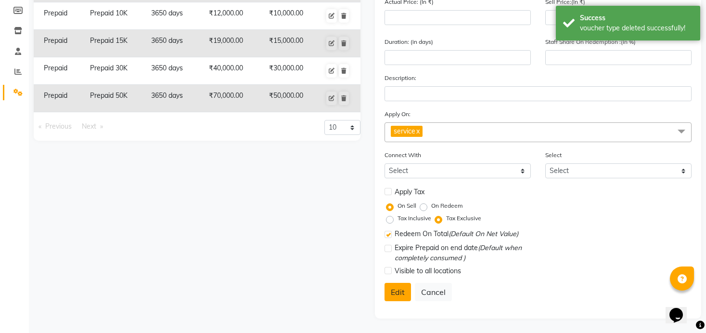
checkbox input "false"
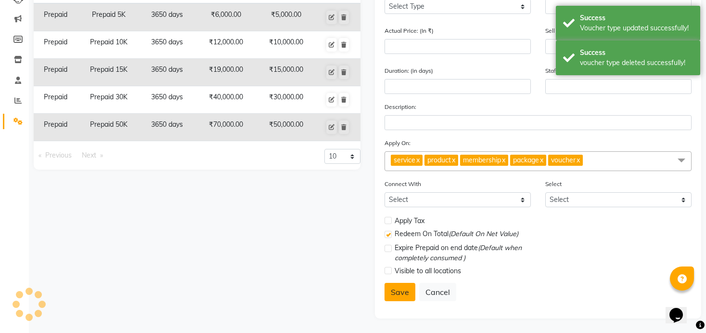
scroll to position [113, 0]
click at [331, 129] on icon at bounding box center [332, 127] width 6 height 6
select select "P"
type input "Prepaid 50K"
type input "70000"
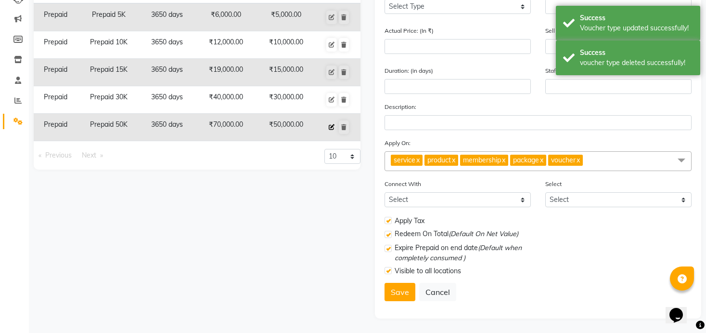
type input "50000"
type input "3650"
type input "100"
checkbox input "true"
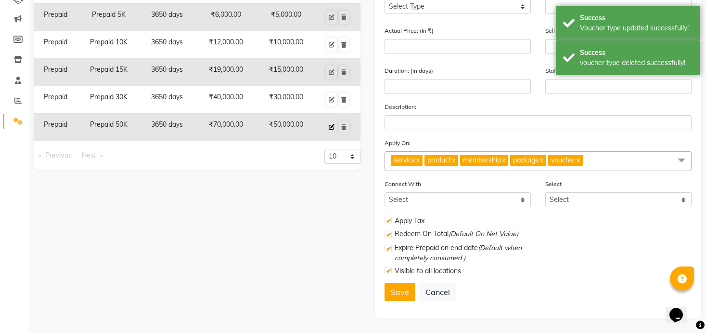
checkbox input "true"
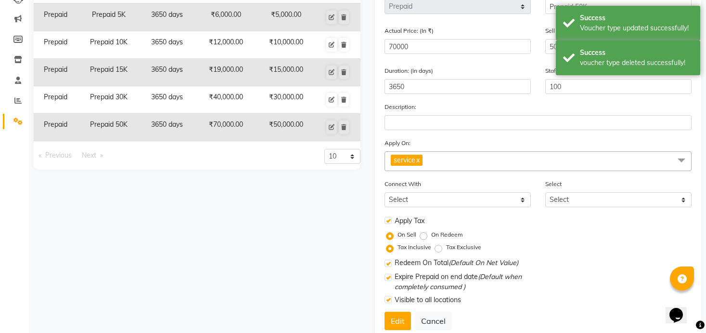
click at [446, 247] on label "Tax Exclusive" at bounding box center [463, 247] width 35 height 9
click at [440, 247] on input "Tax Exclusive" at bounding box center [440, 247] width 7 height 7
radio input "true"
click at [406, 317] on button "Edit" at bounding box center [398, 321] width 26 height 18
select select
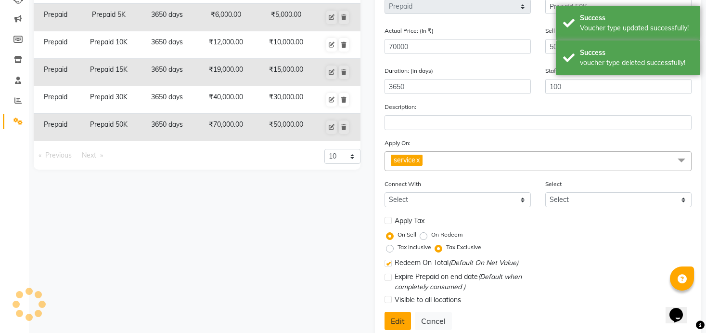
select select
checkbox input "false"
checkbox input "true"
checkbox input "false"
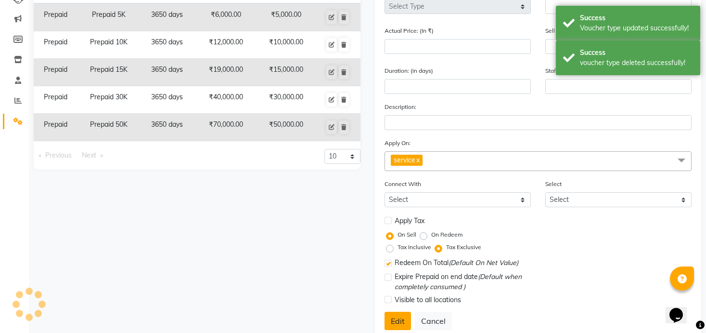
checkbox input "false"
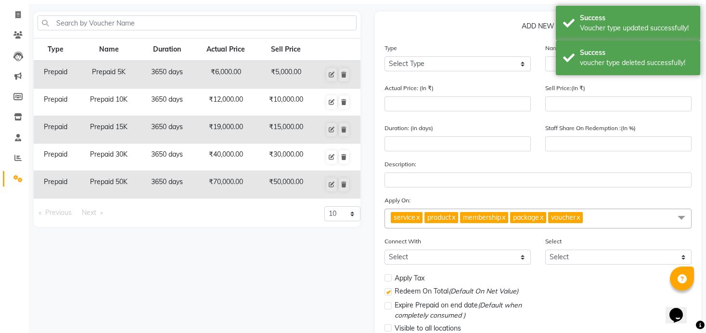
scroll to position [28, 0]
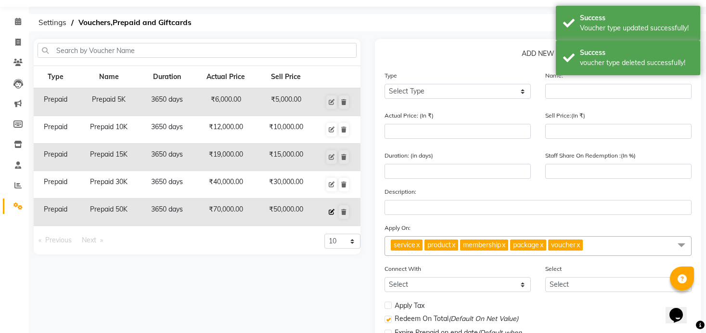
click at [330, 209] on icon at bounding box center [332, 212] width 6 height 6
select select "P"
type input "Prepaid 50K"
type input "70000"
type input "50000"
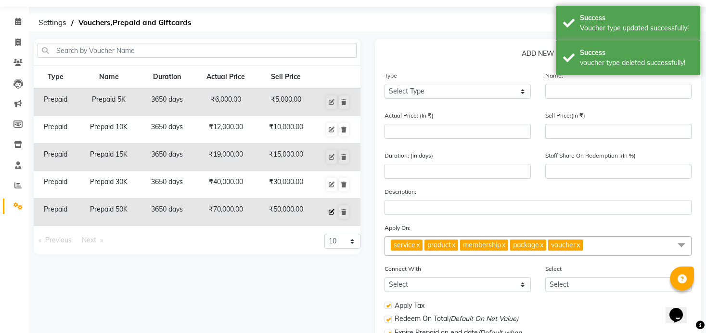
type input "3650"
type input "100"
checkbox input "true"
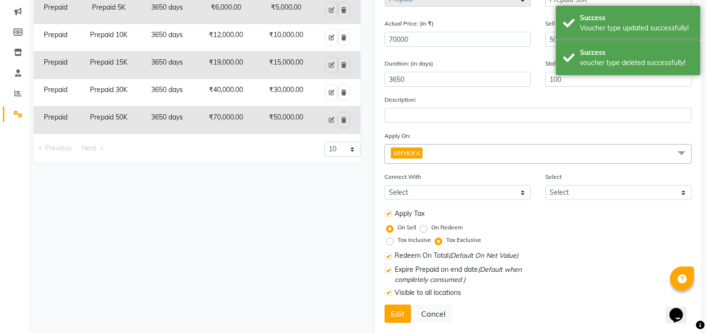
scroll to position [127, 0]
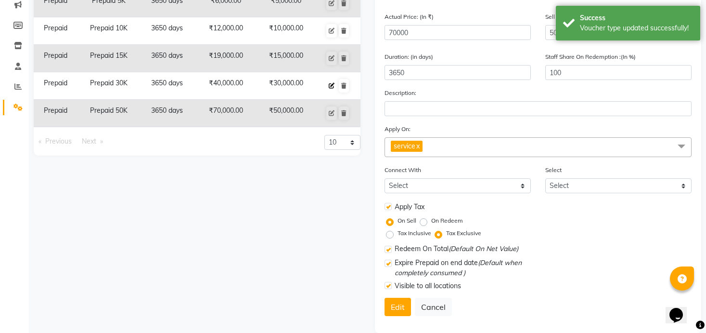
click at [333, 83] on icon at bounding box center [332, 86] width 6 height 6
type input "Prepaid 30K"
type input "40000"
type input "30000"
type input "100"
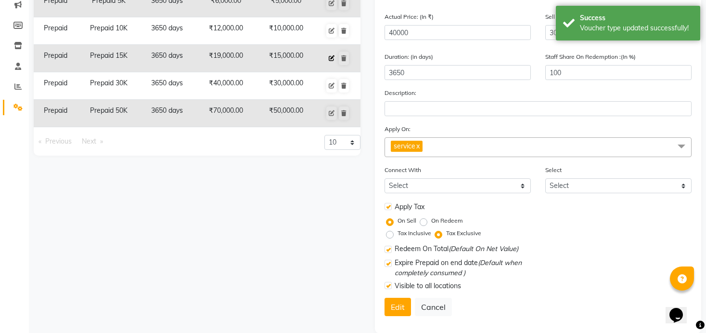
click at [331, 57] on icon at bounding box center [332, 58] width 6 height 6
type input "Prepaid 15K"
type input "19000"
type input "15000"
type input "100"
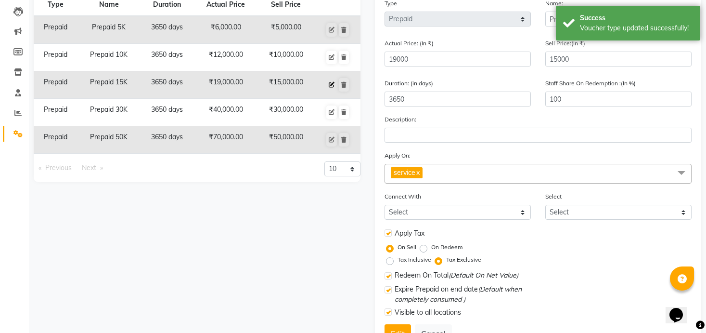
scroll to position [99, 0]
click at [331, 57] on icon at bounding box center [332, 58] width 6 height 6
type input "Prepaid 10K"
type input "12000"
type input "10000"
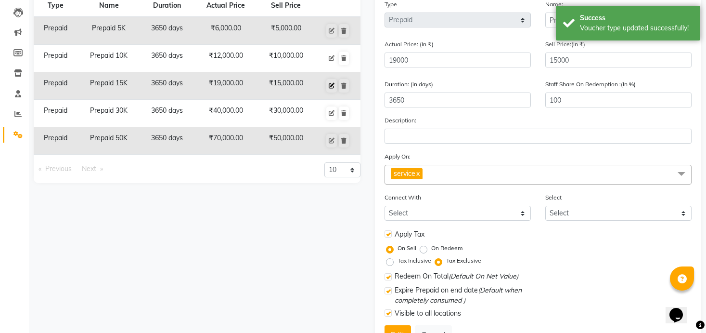
type input "100"
click at [331, 30] on icon at bounding box center [332, 31] width 6 height 6
type input "Prepaid 5K"
type input "6000"
type input "5000"
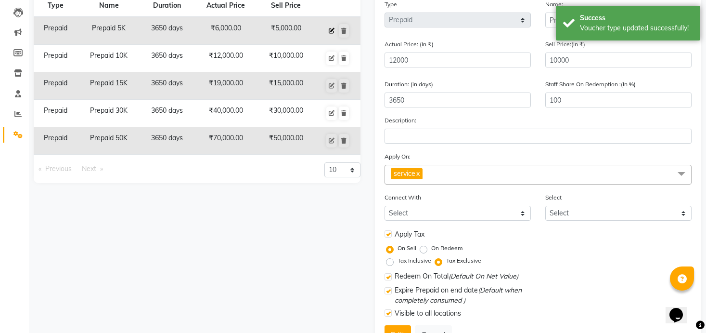
type input "100"
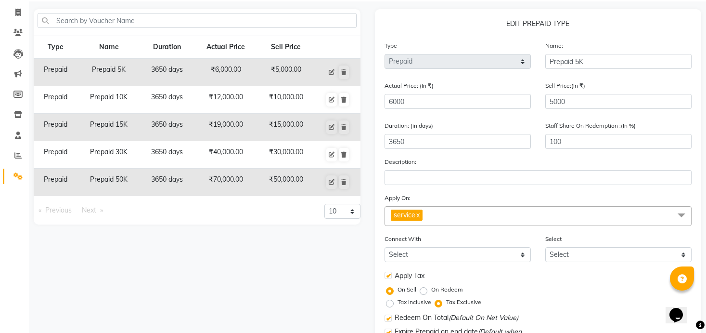
scroll to position [0, 0]
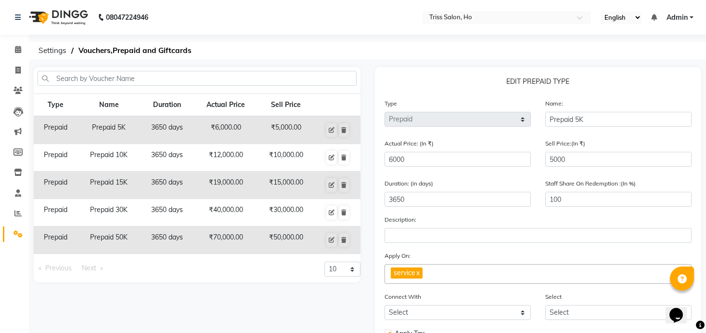
click at [480, 26] on nav "08047224946 Select Location × Triss Salon, Ho English ENGLISH Español العربية म…" at bounding box center [353, 17] width 706 height 35
click at [480, 23] on ng-select "Select Location × Triss Salon, Ho" at bounding box center [507, 17] width 169 height 13
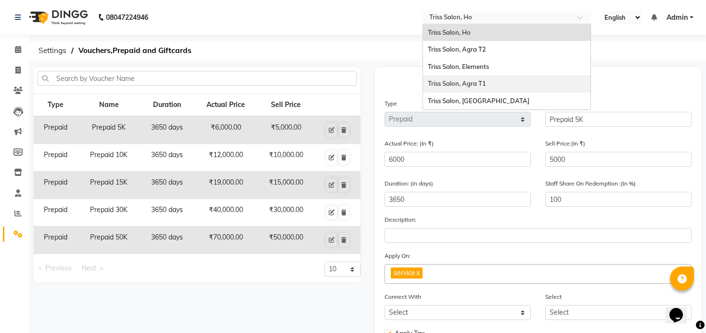
click at [485, 90] on div "Triss Salon, Agra T1" at bounding box center [507, 83] width 168 height 17
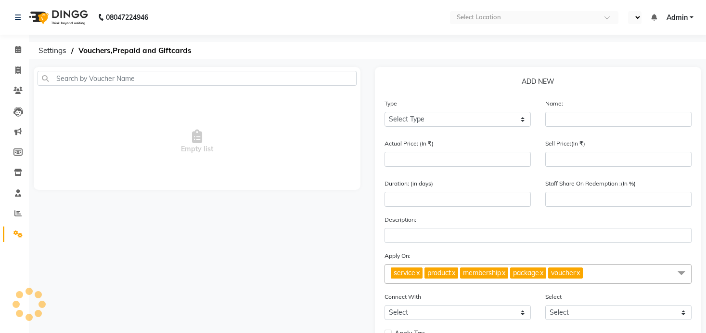
select select "en"
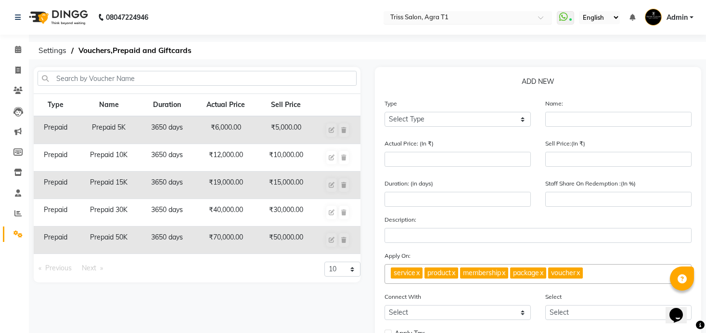
click at [457, 16] on input "text" at bounding box center [459, 18] width 140 height 10
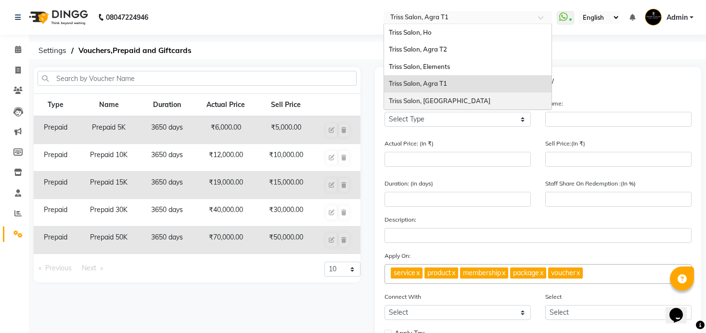
click at [456, 95] on div "Triss Salon, [GEOGRAPHIC_DATA]" at bounding box center [468, 100] width 168 height 17
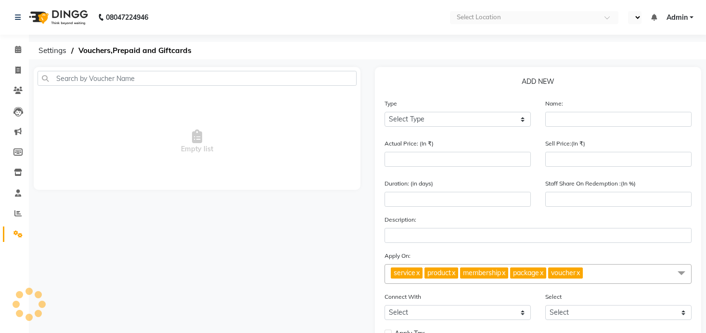
select select "en"
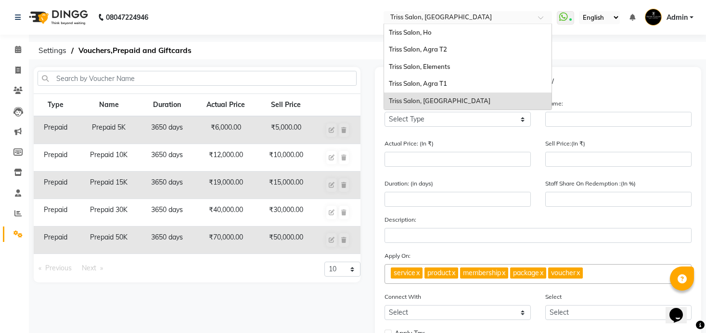
click at [459, 15] on input "text" at bounding box center [459, 18] width 140 height 10
click at [453, 67] on div "Triss Salon, Elements" at bounding box center [468, 66] width 168 height 17
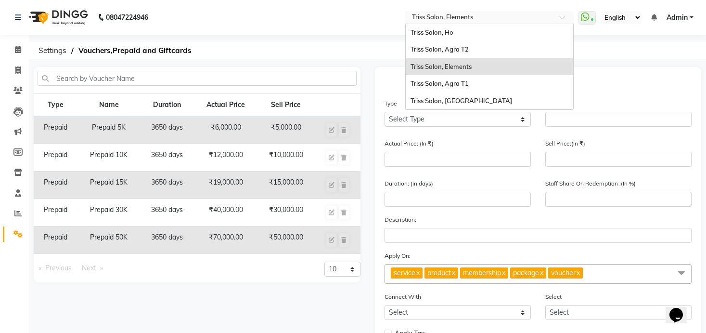
click at [461, 17] on input "text" at bounding box center [480, 18] width 140 height 10
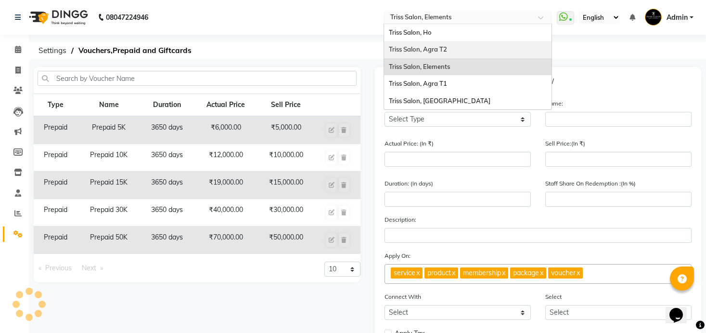
click at [367, 49] on ol "Settings Vouchers,Prepaid and Giftcards" at bounding box center [366, 50] width 664 height 17
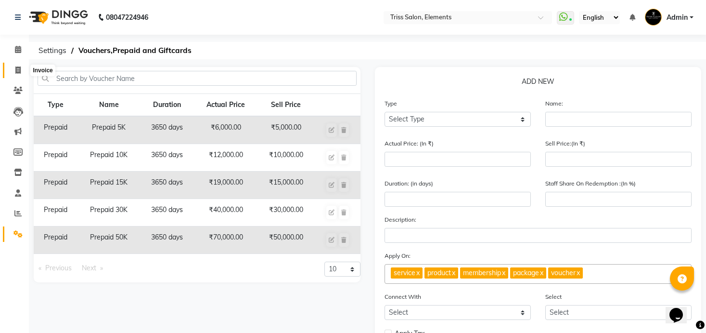
click at [18, 70] on icon at bounding box center [17, 69] width 5 height 7
select select "service"
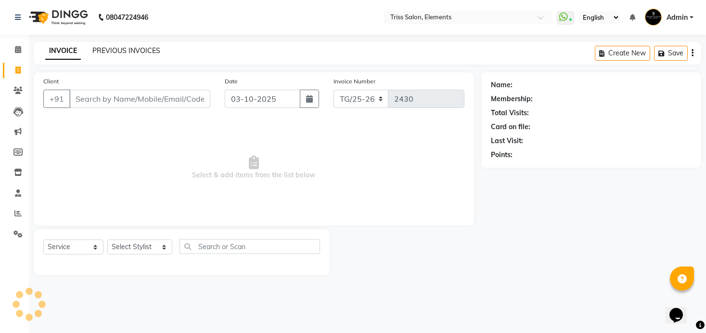
click at [128, 49] on link "PREVIOUS INVOICES" at bounding box center [126, 50] width 68 height 9
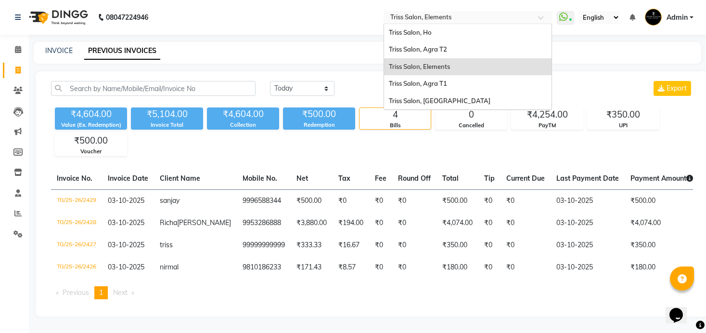
click at [416, 13] on div "× Triss Salon, Elements" at bounding box center [420, 18] width 61 height 10
click at [430, 87] on span "Triss Salon, Agra T1" at bounding box center [418, 83] width 58 height 8
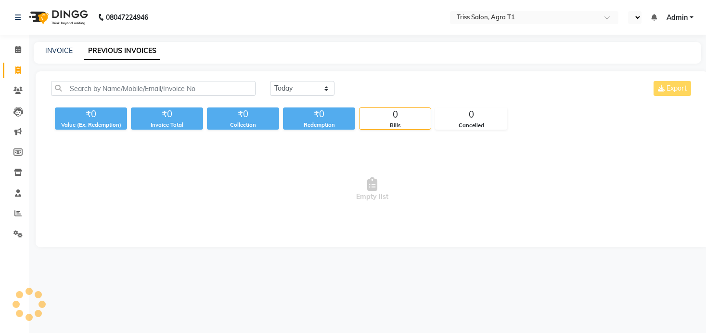
select select "en"
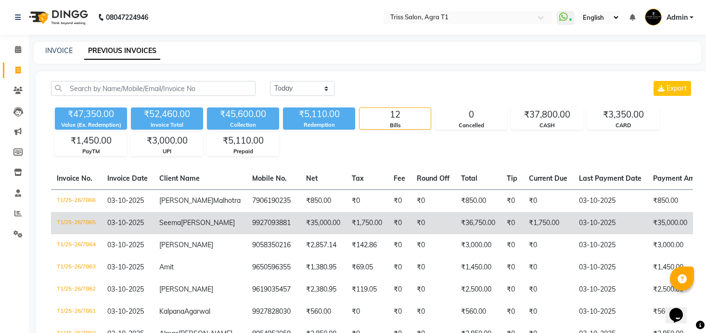
click at [346, 232] on td "₹1,750.00" at bounding box center [367, 223] width 42 height 22
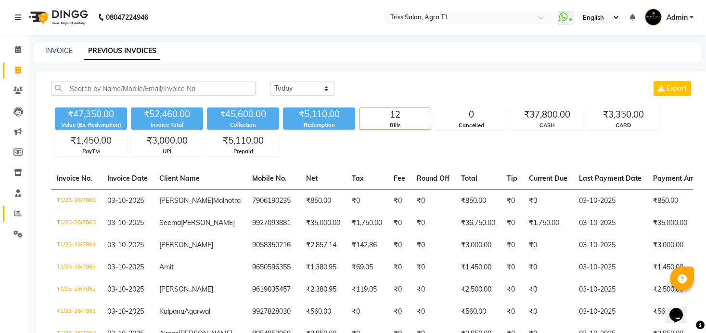
click at [18, 218] on span at bounding box center [18, 213] width 17 height 11
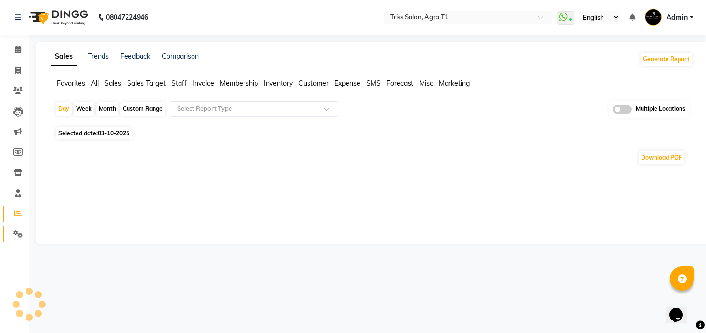
click at [18, 227] on link "Settings" at bounding box center [14, 234] width 23 height 16
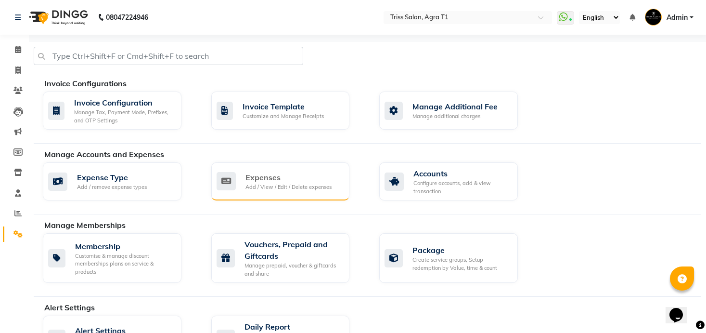
click at [274, 188] on div "Add / View / Edit / Delete expenses" at bounding box center [289, 187] width 86 height 8
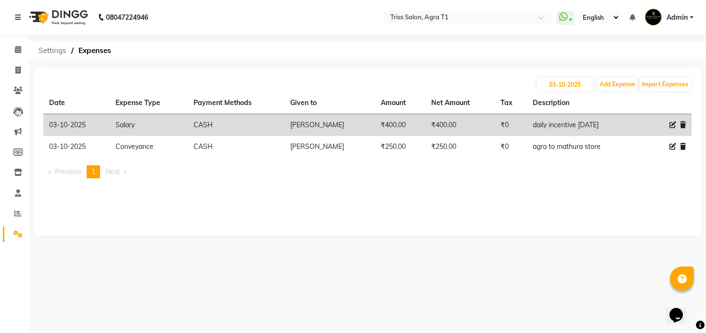
click at [52, 46] on span "Settings" at bounding box center [53, 50] width 38 height 17
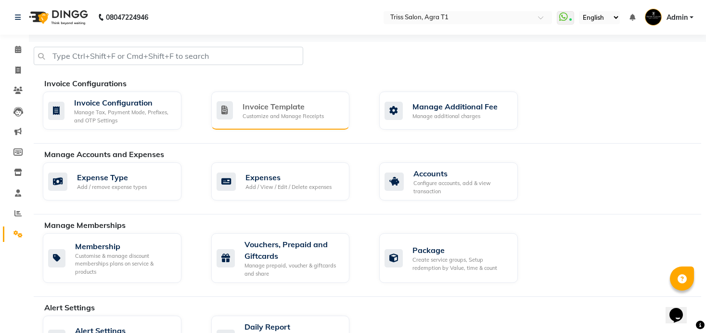
click at [293, 116] on div "Customize and Manage Receipts" at bounding box center [283, 116] width 81 height 8
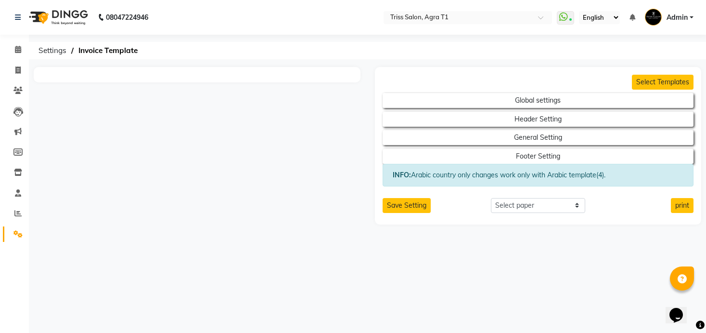
select select "thermal"
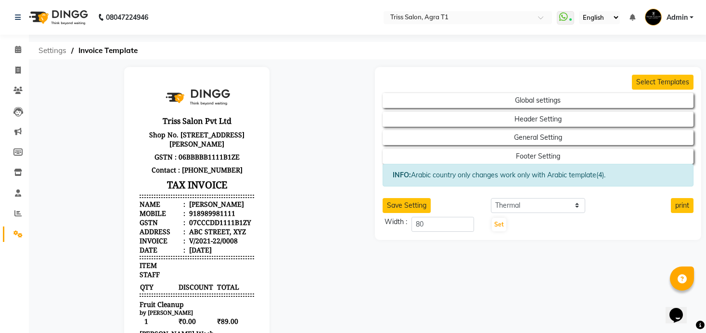
click at [50, 52] on span "Settings" at bounding box center [53, 50] width 38 height 17
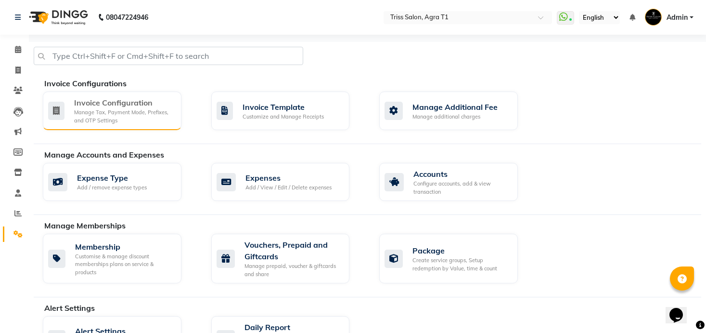
click at [103, 106] on div "Invoice Configuration" at bounding box center [124, 103] width 100 height 12
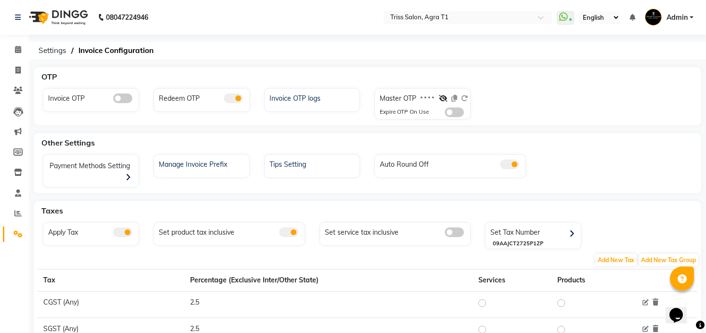
click at [14, 240] on link "Settings" at bounding box center [14, 234] width 23 height 16
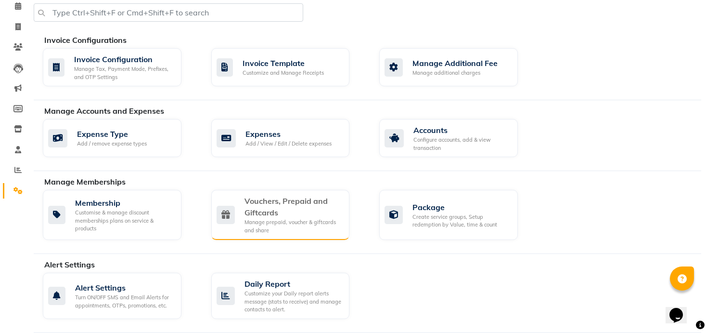
scroll to position [44, 0]
click at [270, 217] on div "Vouchers, Prepaid and Giftcards" at bounding box center [294, 206] width 98 height 23
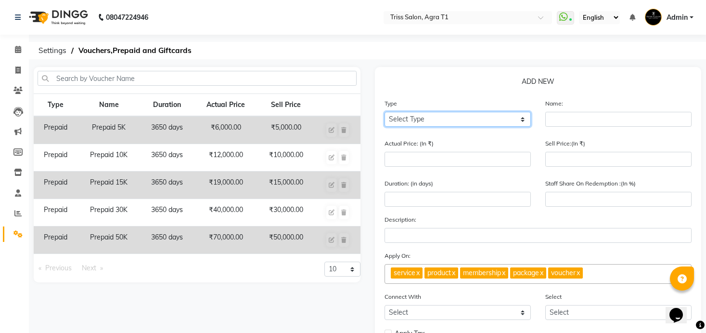
click at [488, 112] on select "Select Type Voucher Prepaid Gift Card" at bounding box center [458, 119] width 146 height 15
select select "P"
click at [385, 112] on select "Select Type Voucher Prepaid Gift Card" at bounding box center [458, 119] width 146 height 15
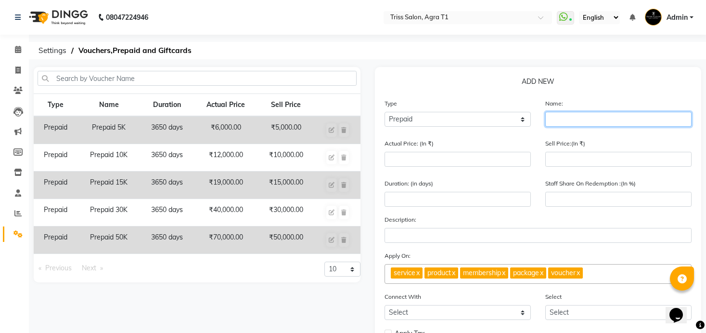
click at [580, 118] on input "text" at bounding box center [619, 119] width 146 height 15
type input "p"
type input "Prepaid 35K"
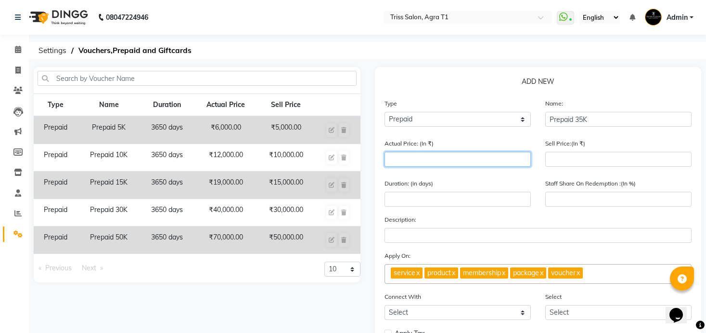
type input "5"
type input "0"
type input "50000"
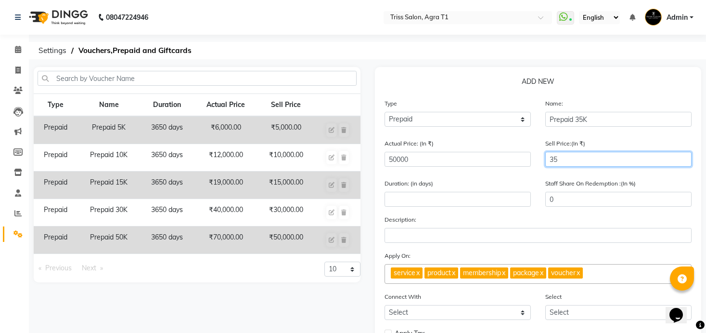
type input "350"
type input "1"
type input "3500"
type input "7"
type input "35000"
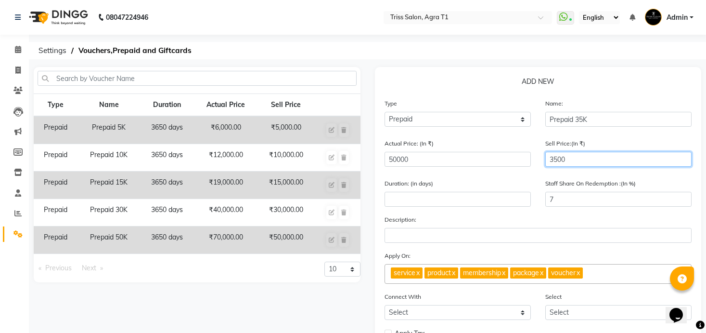
type input "70"
type input "35000"
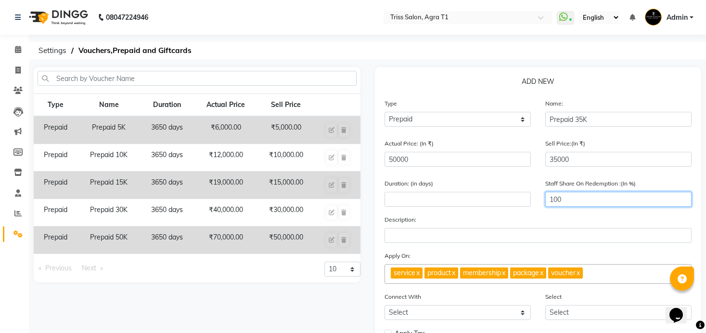
type input "100"
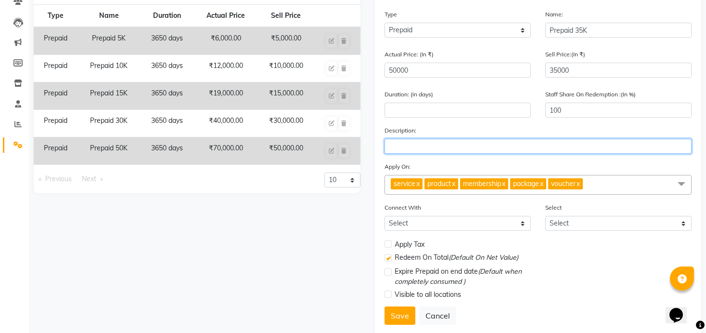
scroll to position [91, 0]
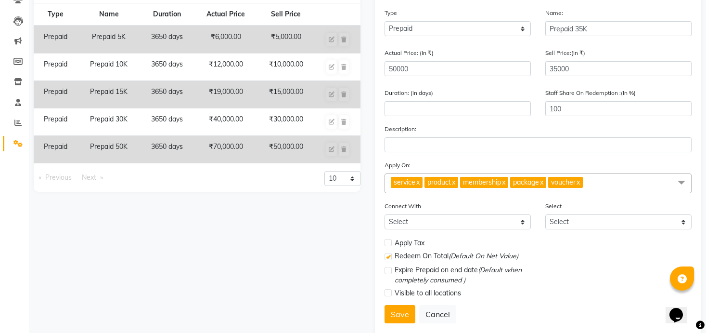
click at [506, 184] on link "x" at bounding box center [503, 182] width 4 height 9
click at [494, 182] on link "x" at bounding box center [491, 182] width 4 height 9
click at [488, 180] on span "voucher" at bounding box center [475, 182] width 25 height 9
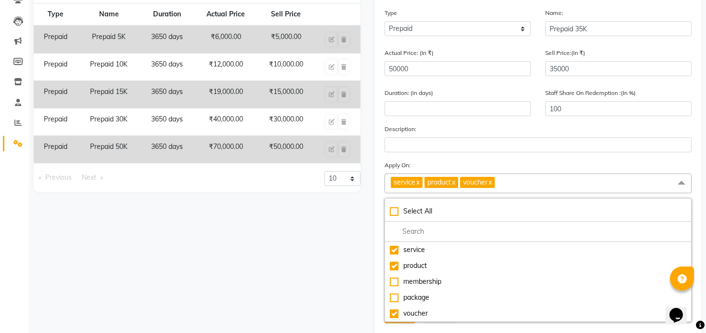
click at [455, 182] on link "x" at bounding box center [453, 182] width 4 height 9
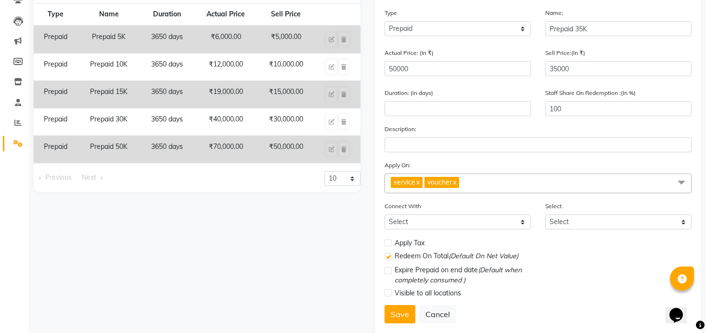
click at [456, 182] on link "x" at bounding box center [454, 182] width 4 height 9
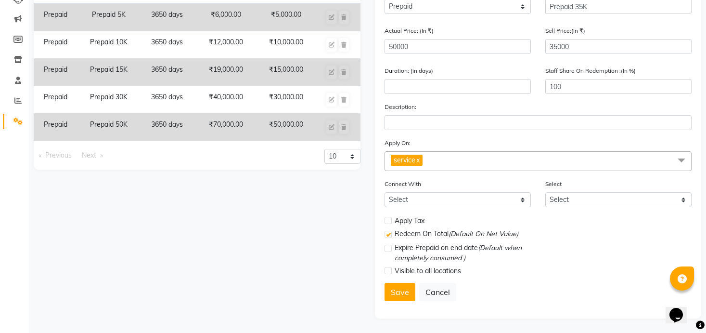
click at [390, 220] on label at bounding box center [388, 220] width 7 height 7
click at [390, 220] on input "checkbox" at bounding box center [388, 221] width 6 height 6
checkbox input "true"
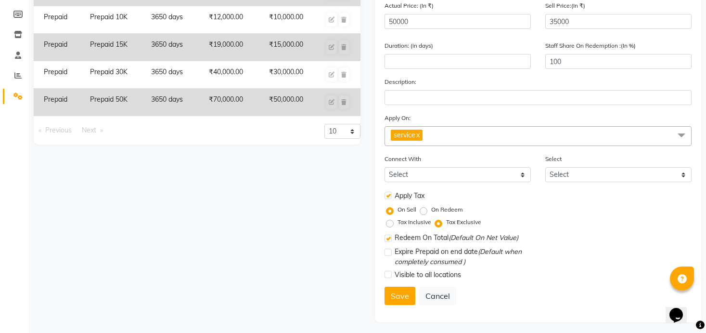
scroll to position [142, 0]
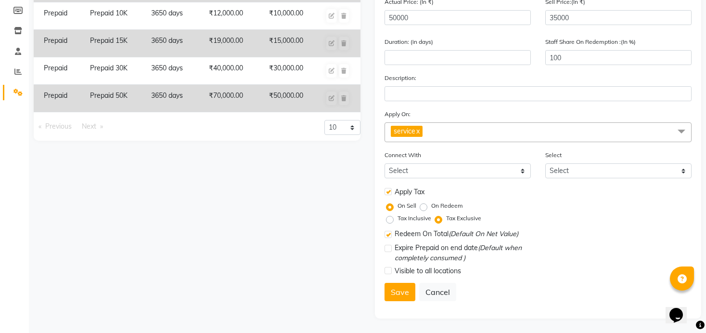
click at [394, 234] on div "Redeem On Total (Default On Net Value)" at bounding box center [458, 235] width 146 height 12
click at [390, 234] on label at bounding box center [388, 234] width 7 height 7
click at [390, 234] on input "checkbox" at bounding box center [388, 235] width 6 height 6
click at [388, 235] on label at bounding box center [388, 234] width 7 height 7
click at [388, 235] on input "checkbox" at bounding box center [388, 235] width 6 height 6
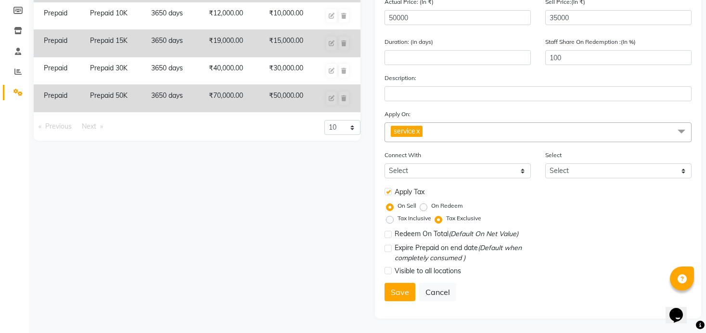
checkbox input "true"
click at [393, 291] on button "Save" at bounding box center [400, 292] width 31 height 18
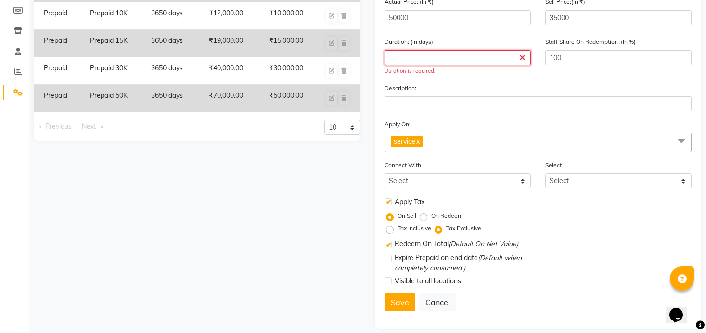
click at [455, 61] on input "number" at bounding box center [458, 57] width 146 height 15
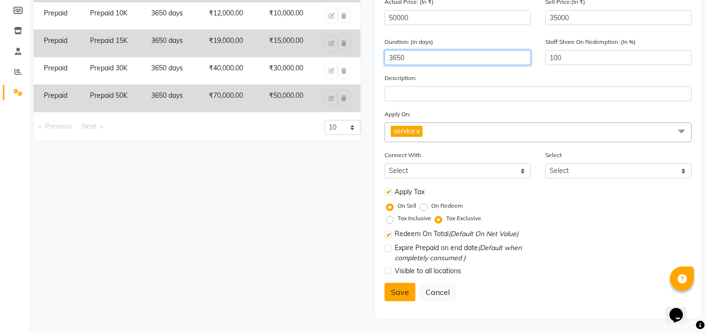
type input "3650"
click at [402, 291] on button "Save" at bounding box center [400, 292] width 31 height 18
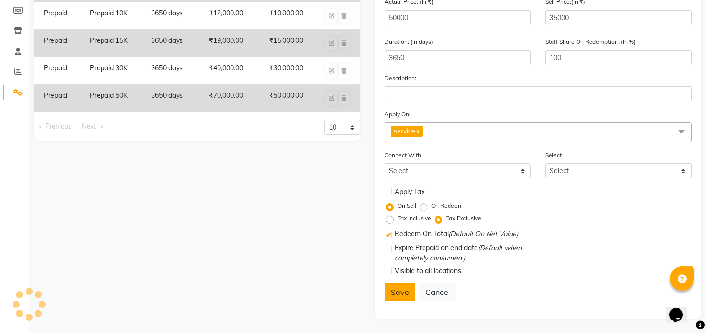
select select
checkbox input "false"
checkbox input "true"
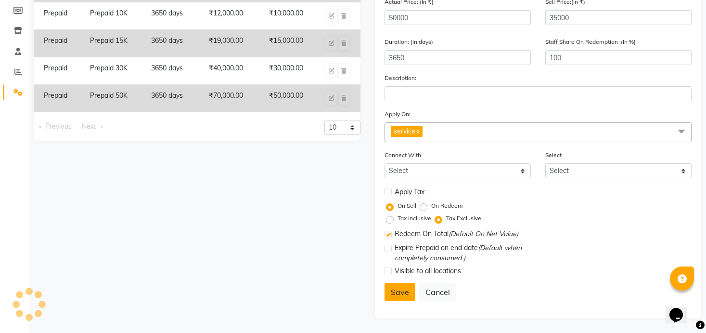
checkbox input "false"
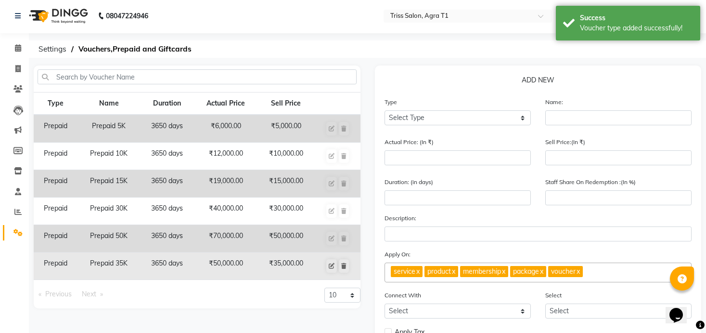
scroll to position [0, 0]
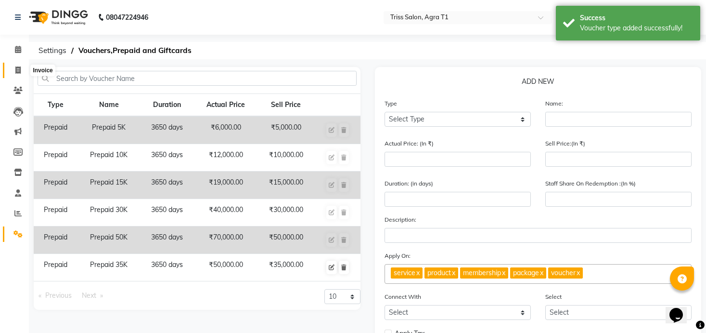
click at [21, 69] on span at bounding box center [18, 70] width 17 height 11
select select "service"
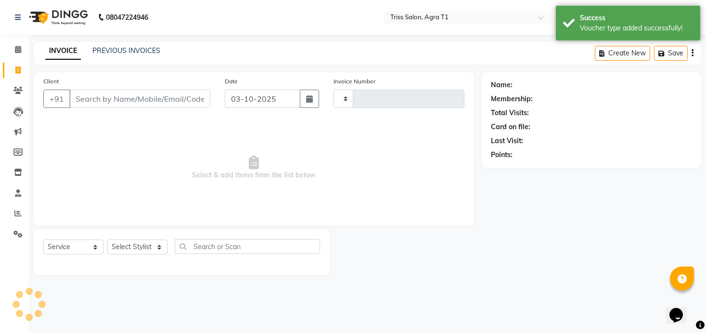
type input "7867"
select select "4300"
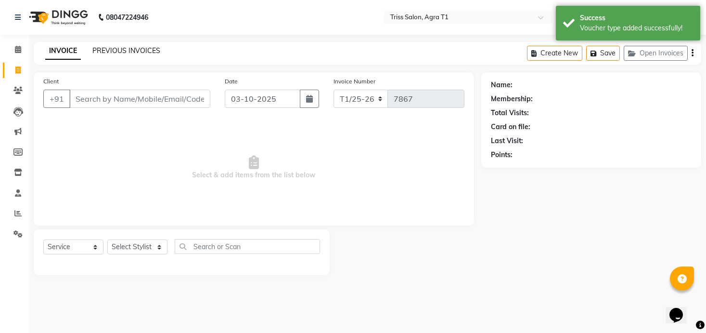
click at [141, 52] on link "PREVIOUS INVOICES" at bounding box center [126, 50] width 68 height 9
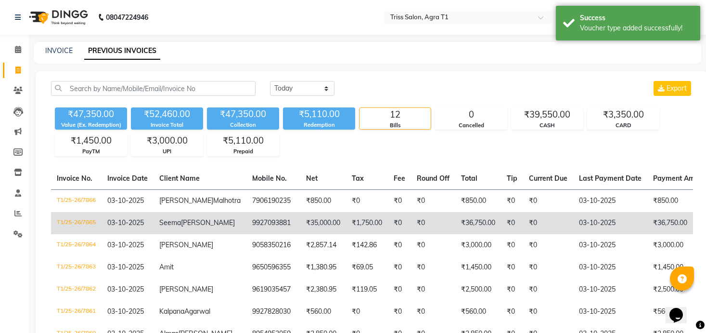
click at [346, 232] on td "₹1,750.00" at bounding box center [367, 223] width 42 height 22
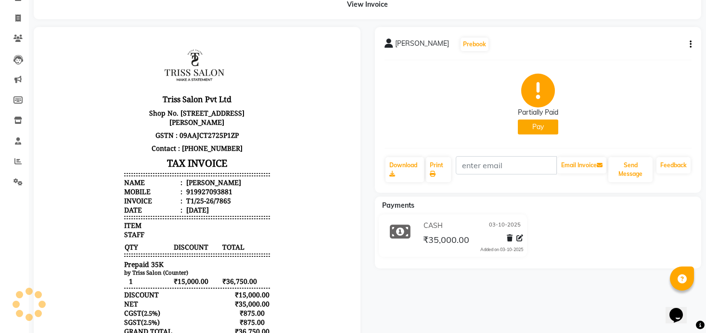
scroll to position [53, 0]
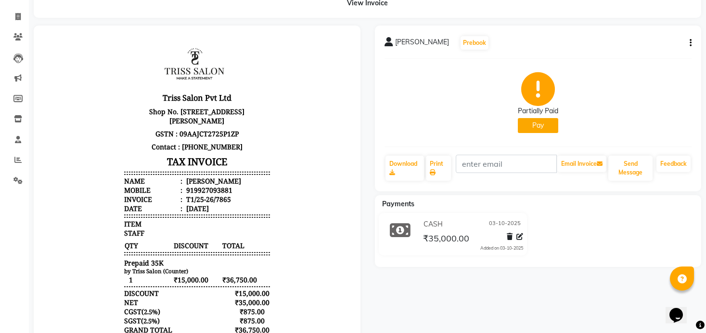
select select "en"
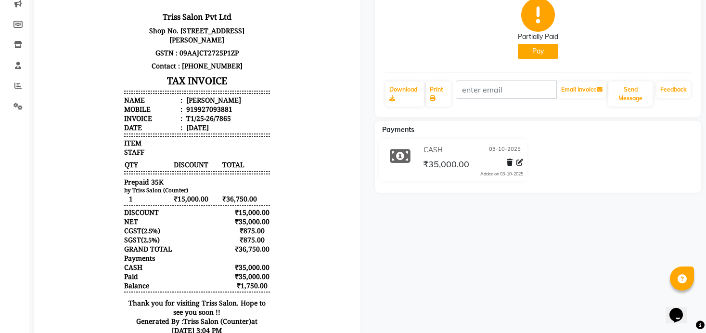
scroll to position [147, 0]
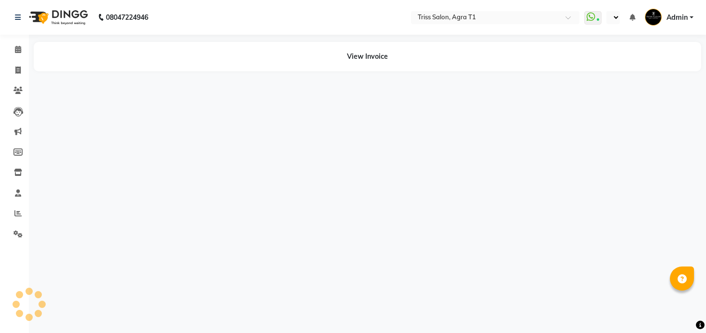
select select "en"
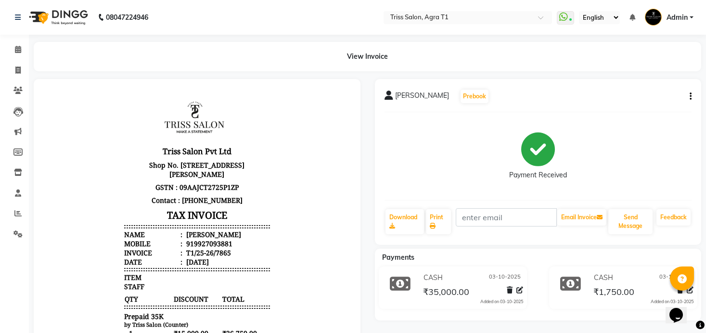
click at [690, 96] on icon "button" at bounding box center [691, 96] width 2 height 0
click at [638, 105] on div "Edit Invoice" at bounding box center [652, 102] width 48 height 12
select select "service"
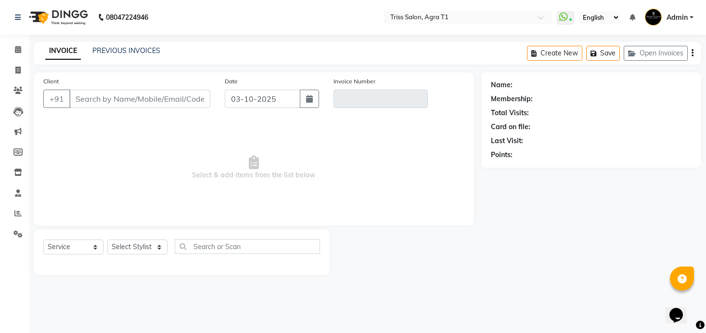
type input "9927093881"
type input "T1/25-26/7865"
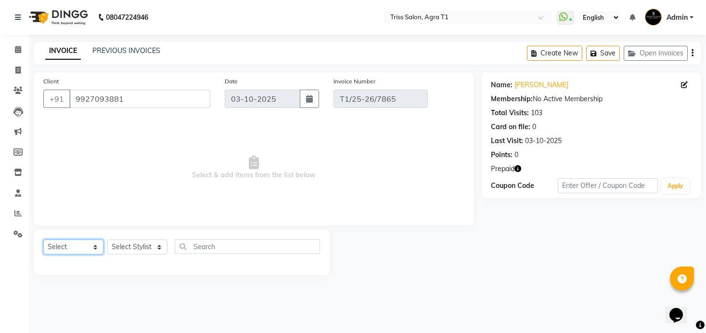
click at [76, 248] on select "Select Service Product Membership Package Voucher Prepaid Gift Card" at bounding box center [73, 246] width 60 height 15
select select "P"
click at [43, 239] on select "Select Service Product Membership Package Voucher Prepaid Gift Card" at bounding box center [73, 246] width 60 height 15
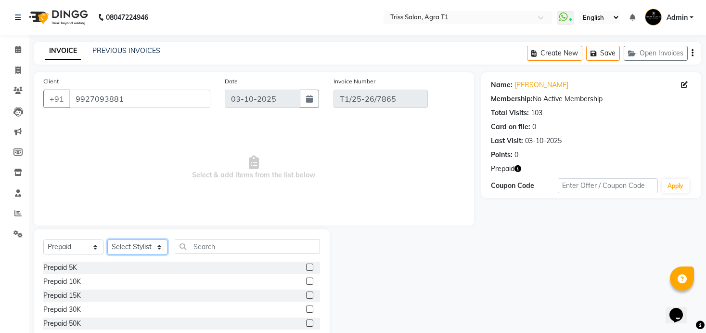
click at [141, 249] on select "Select Stylist [PERSON_NAME] [PERSON_NAME] [PERSON_NAME] [PERSON_NAME] [PERSON_…" at bounding box center [137, 246] width 60 height 15
select select "14700"
click at [107, 239] on select "Select Stylist [PERSON_NAME] [PERSON_NAME] [PERSON_NAME] [PERSON_NAME] [PERSON_…" at bounding box center [137, 246] width 60 height 15
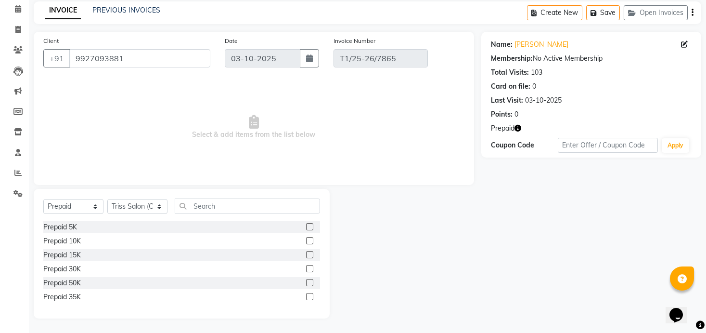
click at [312, 291] on div at bounding box center [313, 297] width 14 height 12
click at [312, 298] on label at bounding box center [309, 296] width 7 height 7
click at [312, 298] on input "checkbox" at bounding box center [309, 297] width 6 height 6
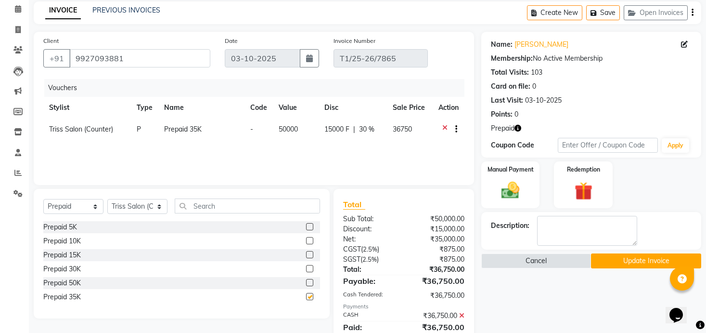
checkbox input "false"
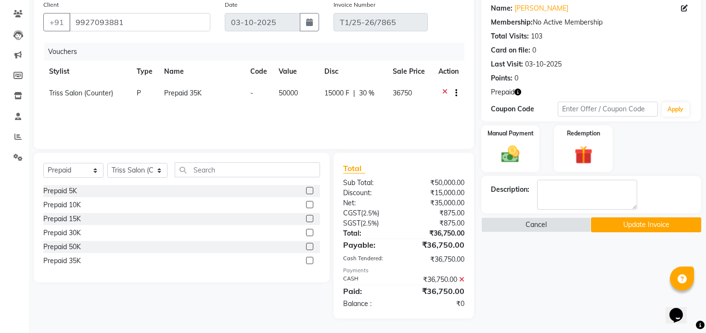
click at [608, 222] on button "Update Invoice" at bounding box center [646, 224] width 110 height 15
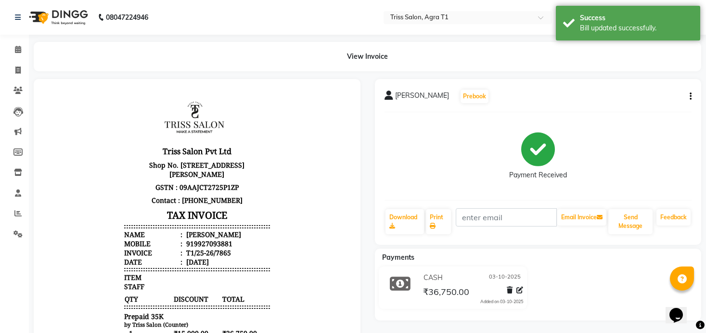
click at [207, 246] on div "919927093881" at bounding box center [208, 243] width 48 height 9
copy div "919927093881"
click at [17, 67] on icon at bounding box center [17, 69] width 5 height 7
select select "service"
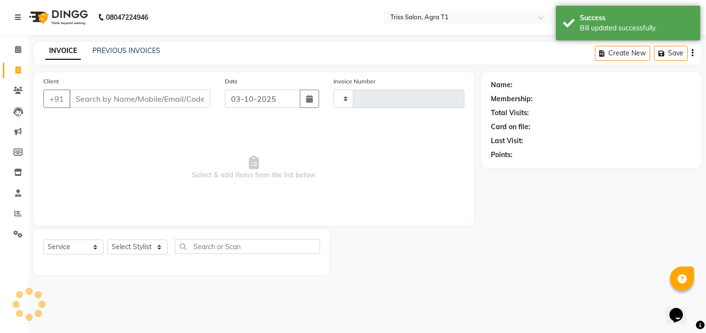
type input "7867"
select select "4300"
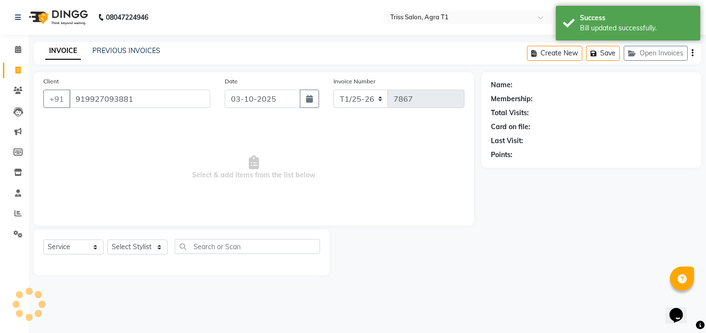
type input "919927093881"
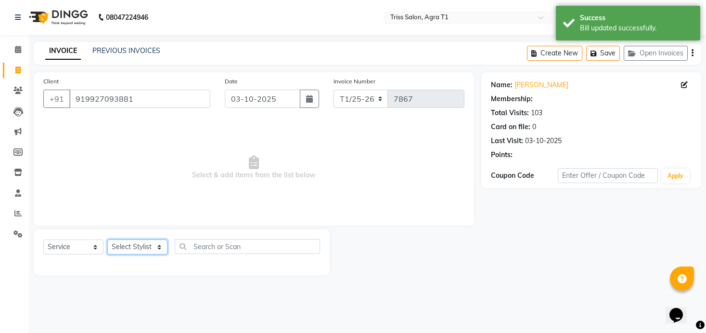
click at [140, 244] on select "Select Stylist [PERSON_NAME] [PERSON_NAME] [PERSON_NAME] [PERSON_NAME] [PERSON_…" at bounding box center [137, 246] width 60 height 15
select select "14694"
click at [107, 239] on select "Select Stylist [PERSON_NAME] [PERSON_NAME] [PERSON_NAME] [PERSON_NAME] [PERSON_…" at bounding box center [137, 246] width 60 height 15
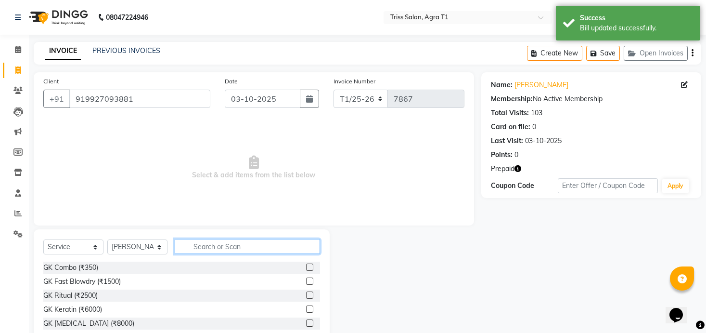
click at [208, 248] on input "text" at bounding box center [247, 246] width 145 height 15
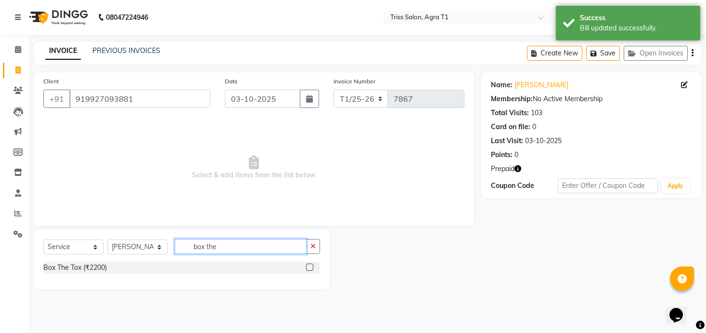
type input "box the"
click at [311, 269] on label at bounding box center [309, 266] width 7 height 7
click at [311, 269] on input "checkbox" at bounding box center [309, 267] width 6 height 6
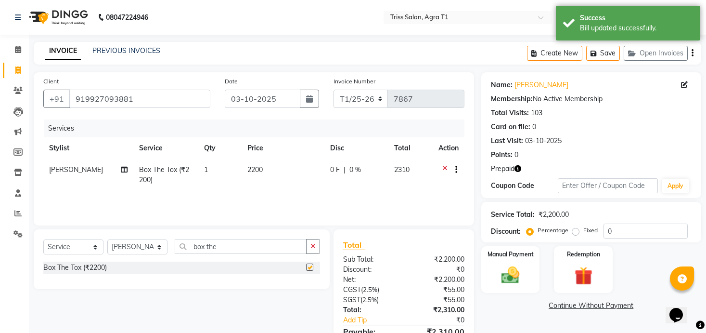
checkbox input "false"
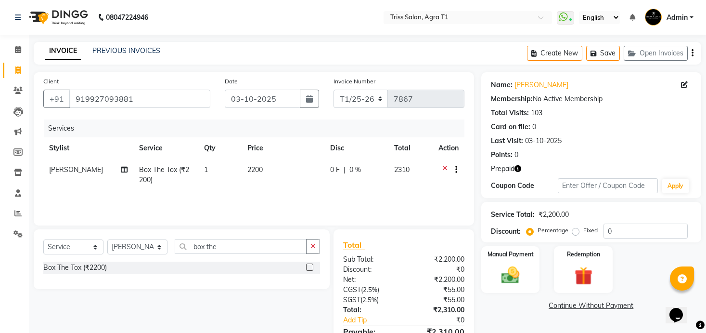
scroll to position [52, 0]
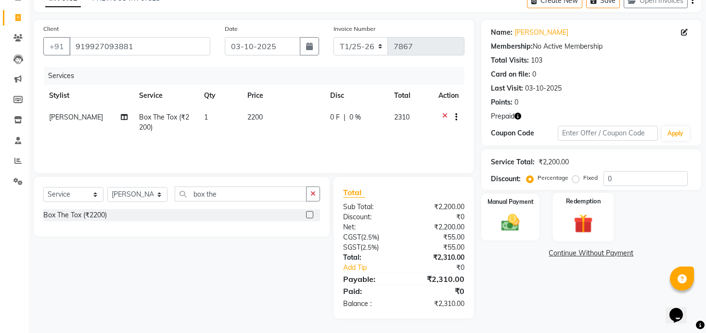
click at [592, 213] on img at bounding box center [583, 224] width 31 height 24
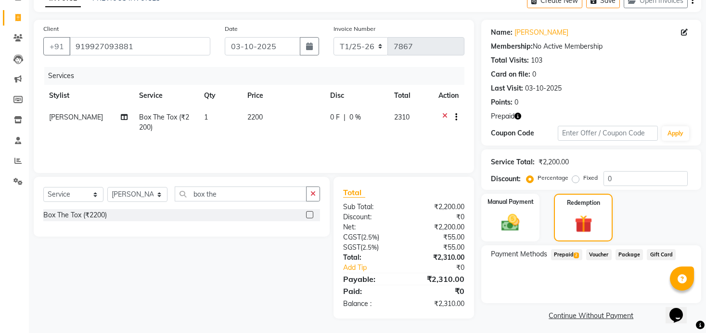
click at [563, 251] on span "Prepaid 2" at bounding box center [566, 254] width 31 height 11
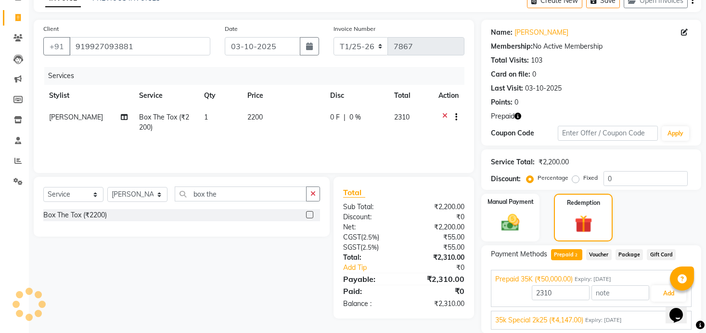
scroll to position [87, 0]
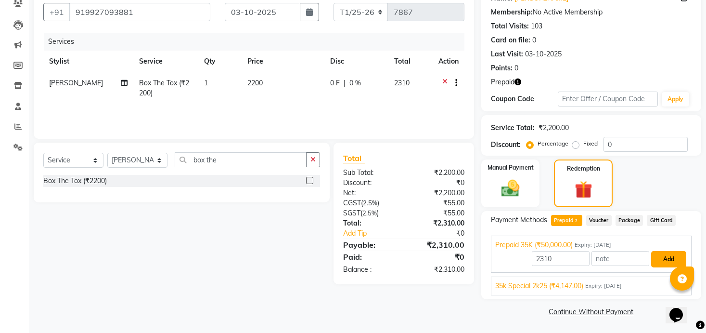
click at [668, 256] on button "Add" at bounding box center [668, 259] width 35 height 16
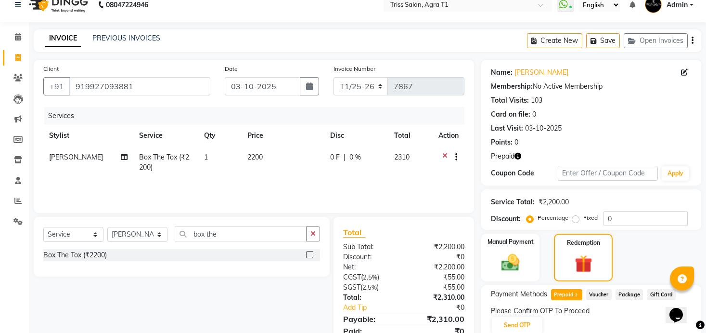
scroll to position [0, 0]
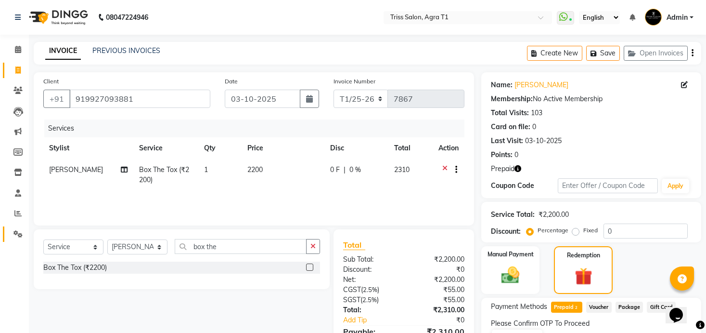
click at [12, 240] on link "Settings" at bounding box center [14, 234] width 23 height 16
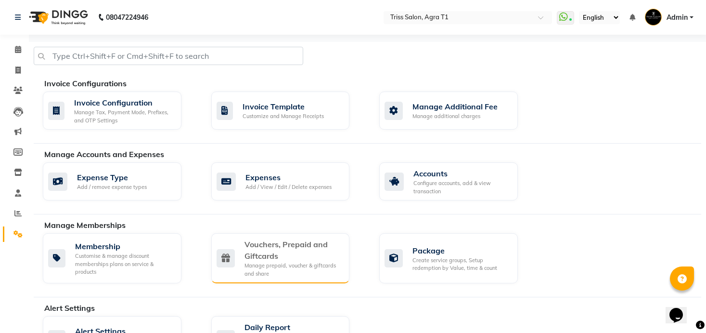
click at [271, 261] on div "Manage prepaid, voucher & giftcards and share" at bounding box center [294, 269] width 98 height 16
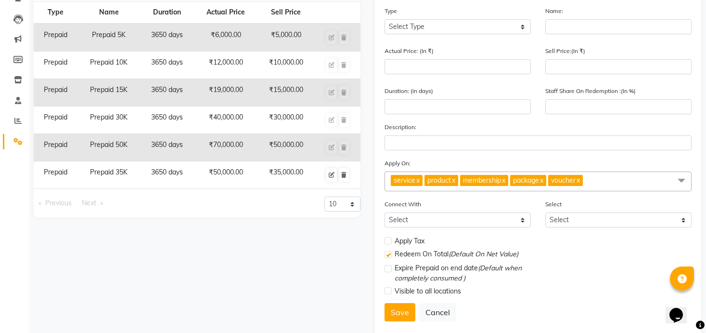
scroll to position [94, 0]
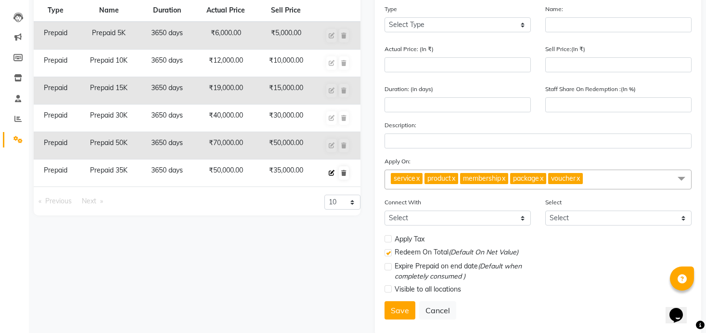
click at [332, 174] on icon at bounding box center [332, 173] width 6 height 6
select select "P"
type input "Prepaid 35K"
type input "50000"
type input "35000"
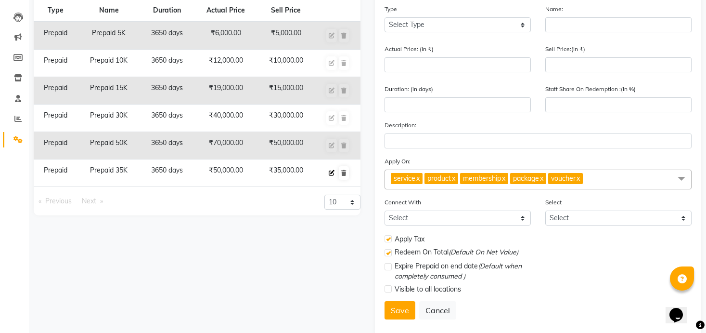
type input "3650"
type input "100"
checkbox input "true"
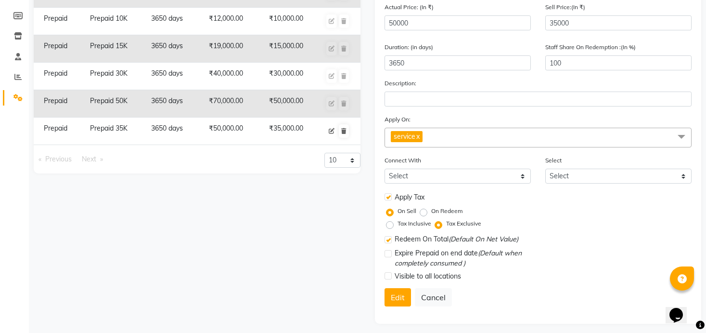
scroll to position [142, 0]
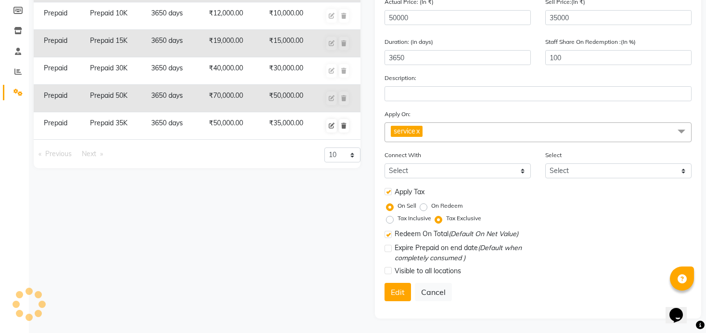
click at [389, 234] on label at bounding box center [388, 234] width 7 height 7
click at [389, 234] on input "checkbox" at bounding box center [388, 235] width 6 height 6
checkbox input "false"
click at [400, 296] on button "Edit" at bounding box center [398, 292] width 26 height 18
select select
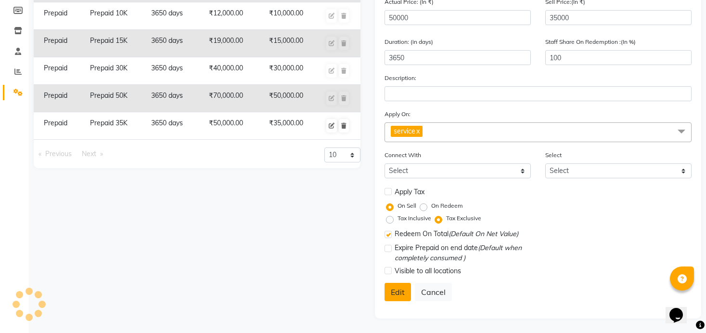
select select
checkbox input "false"
checkbox input "true"
checkbox input "false"
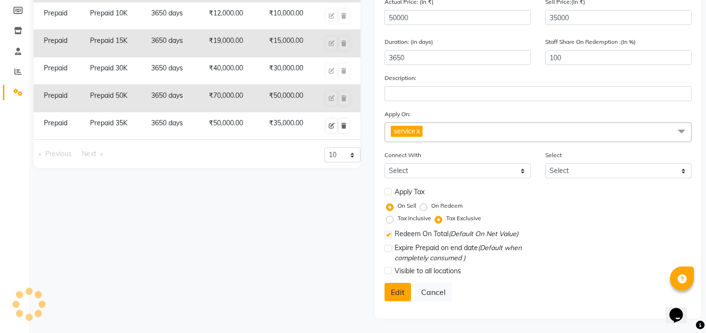
checkbox input "false"
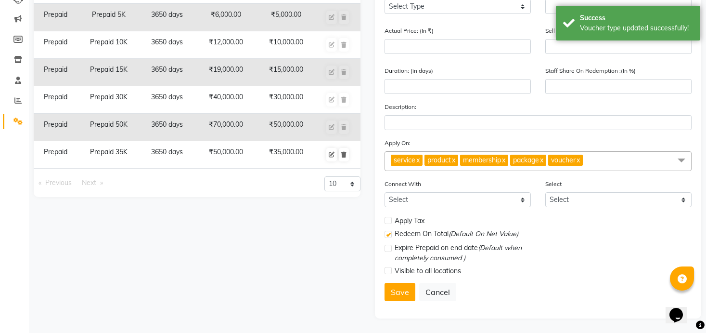
scroll to position [30, 0]
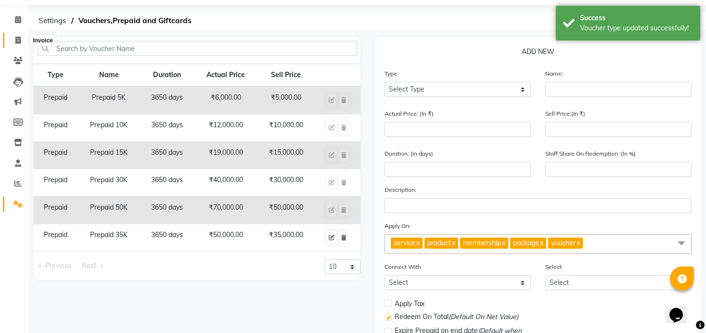
click at [21, 36] on span at bounding box center [18, 40] width 17 height 11
select select "service"
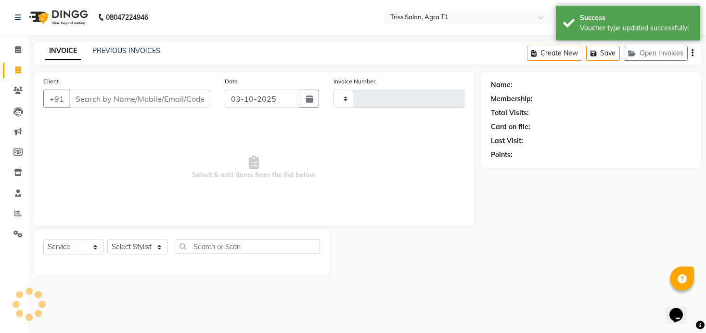
type input "7867"
select select "4300"
type input "919927093881"
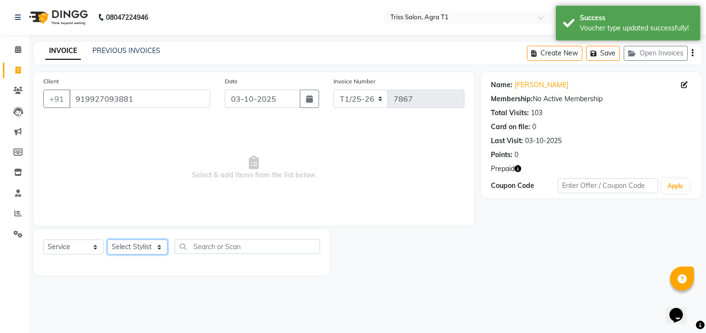
click at [145, 246] on select "Select Stylist [PERSON_NAME] [PERSON_NAME] [PERSON_NAME] [PERSON_NAME] [PERSON_…" at bounding box center [137, 246] width 60 height 15
select select "14769"
click at [107, 239] on select "Select Stylist [PERSON_NAME] [PERSON_NAME] [PERSON_NAME] [PERSON_NAME] [PERSON_…" at bounding box center [137, 246] width 60 height 15
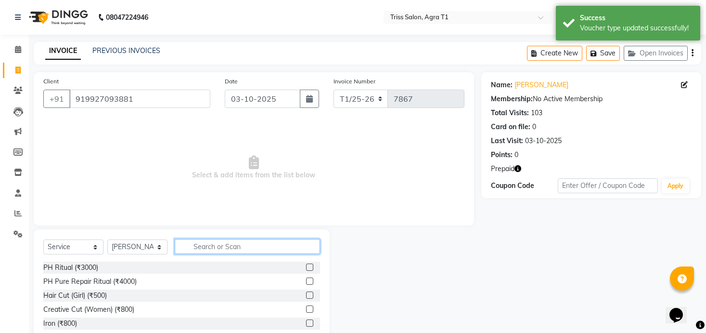
click at [230, 244] on input "text" at bounding box center [247, 246] width 145 height 15
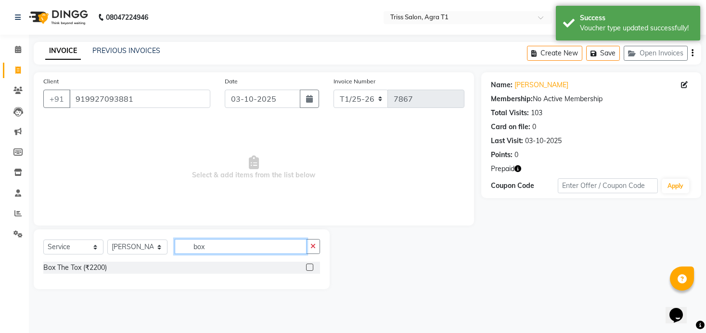
type input "box"
click at [313, 265] on div at bounding box center [313, 267] width 14 height 12
click at [308, 267] on label at bounding box center [309, 266] width 7 height 7
click at [308, 267] on input "checkbox" at bounding box center [309, 267] width 6 height 6
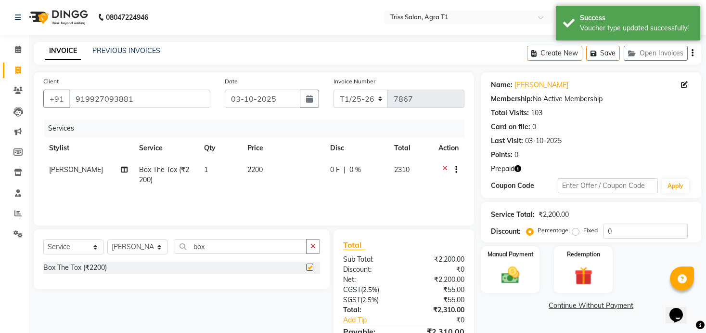
checkbox input "false"
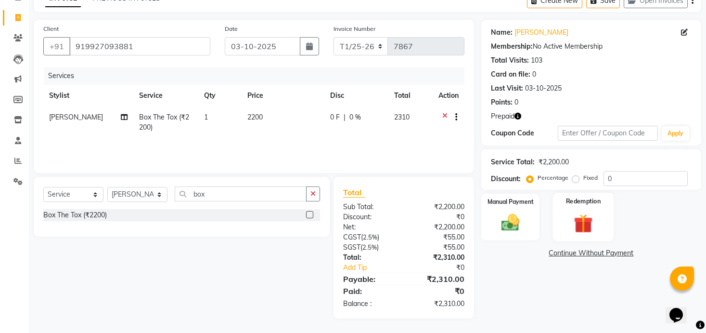
click at [592, 212] on img at bounding box center [583, 224] width 31 height 24
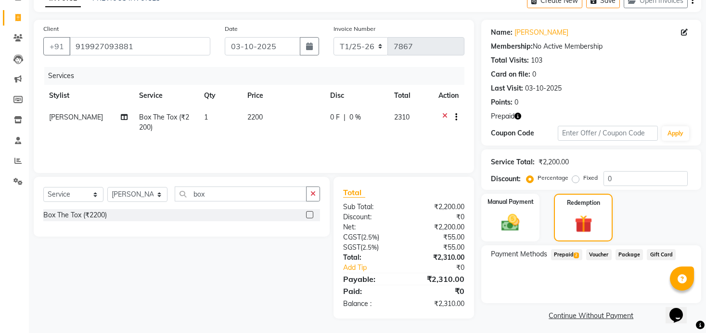
click at [568, 256] on span "Prepaid 2" at bounding box center [566, 254] width 31 height 11
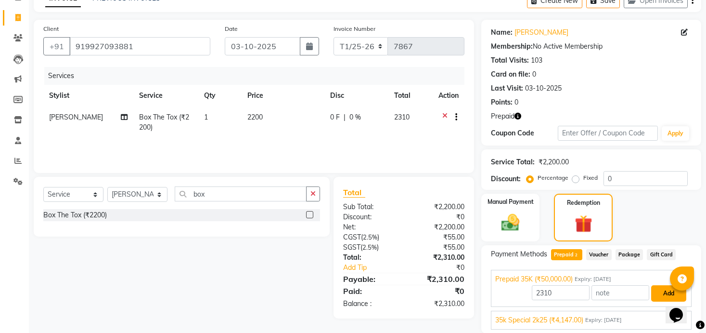
click at [658, 298] on button "Add" at bounding box center [668, 293] width 35 height 16
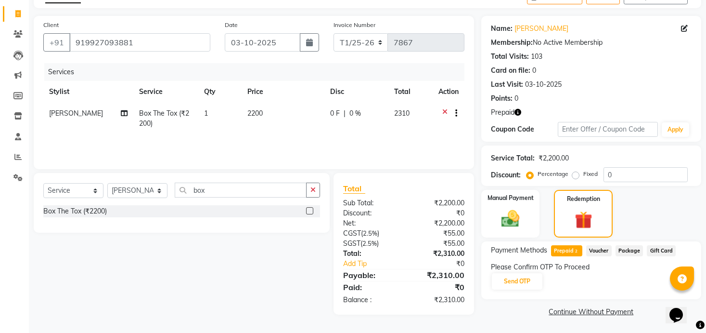
scroll to position [0, 0]
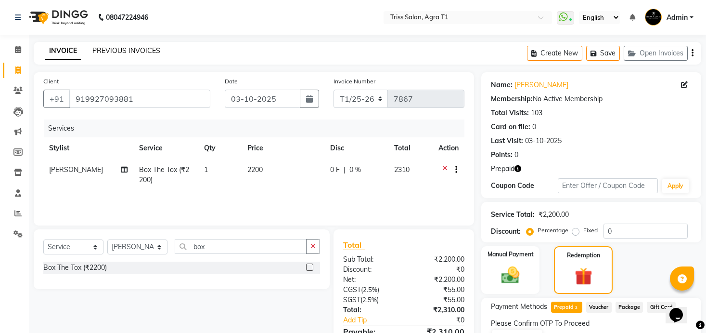
click at [121, 52] on link "PREVIOUS INVOICES" at bounding box center [126, 50] width 68 height 9
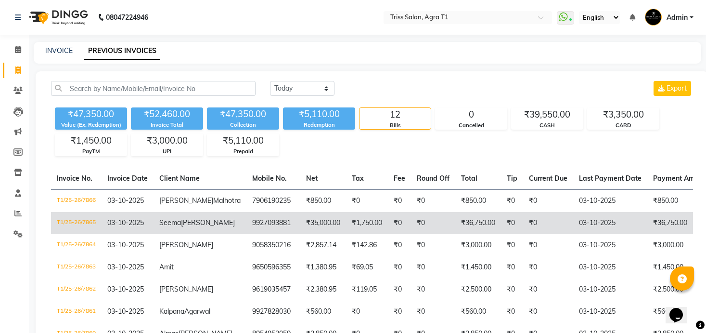
click at [501, 226] on td "₹0" at bounding box center [512, 223] width 22 height 22
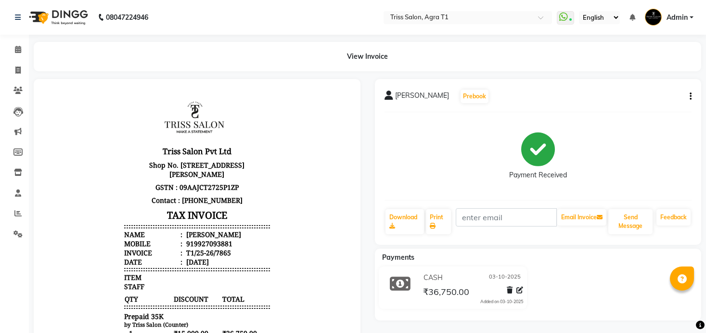
click at [690, 96] on icon "button" at bounding box center [691, 96] width 2 height 0
click at [642, 106] on div "Edit Invoice" at bounding box center [652, 102] width 48 height 12
select select "service"
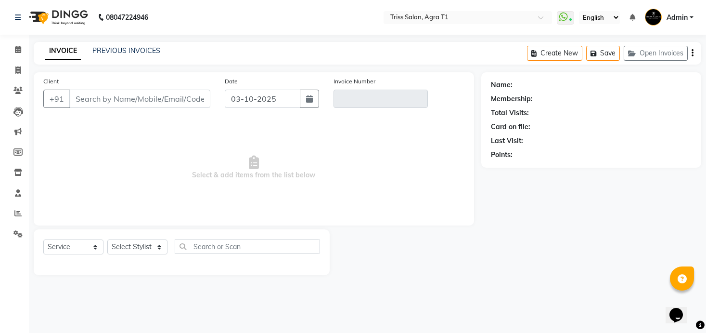
type input "9927093881"
type input "T1/25-26/7865"
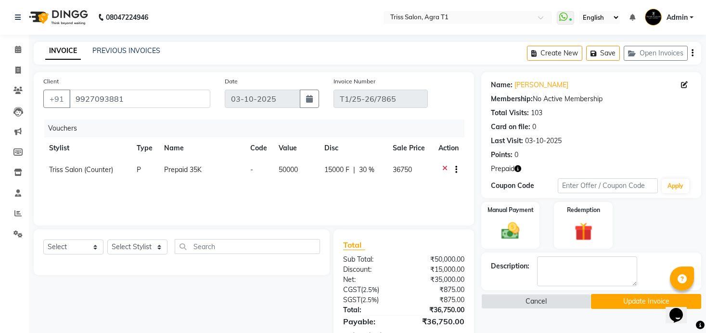
click at [446, 167] on icon at bounding box center [444, 171] width 5 height 12
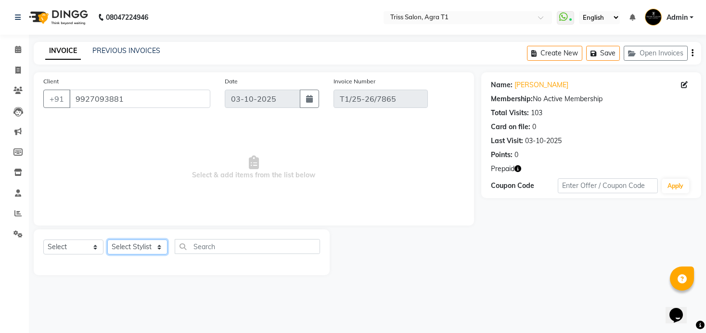
click at [150, 244] on select "Select Stylist [PERSON_NAME] [PERSON_NAME] [PERSON_NAME] [PERSON_NAME] [PERSON_…" at bounding box center [137, 246] width 60 height 15
click at [79, 250] on select "Select Service Product Membership Package Voucher Prepaid Gift Card" at bounding box center [73, 246] width 60 height 15
select select "P"
click at [43, 239] on select "Select Service Product Membership Package Voucher Prepaid Gift Card" at bounding box center [73, 246] width 60 height 15
click at [151, 243] on select "Select Stylist [PERSON_NAME] [PERSON_NAME] [PERSON_NAME] [PERSON_NAME] [PERSON_…" at bounding box center [137, 246] width 60 height 15
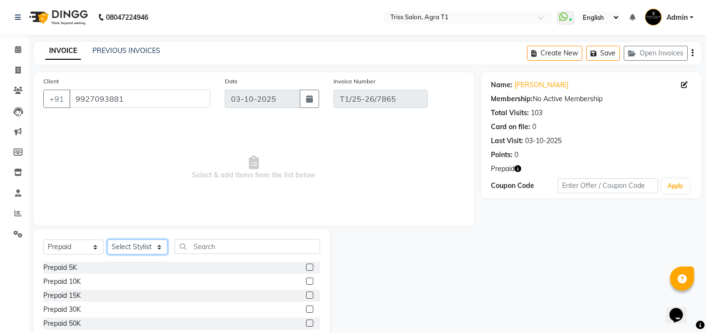
select select "14700"
click at [107, 239] on select "Select Stylist [PERSON_NAME] [PERSON_NAME] [PERSON_NAME] [PERSON_NAME] [PERSON_…" at bounding box center [137, 246] width 60 height 15
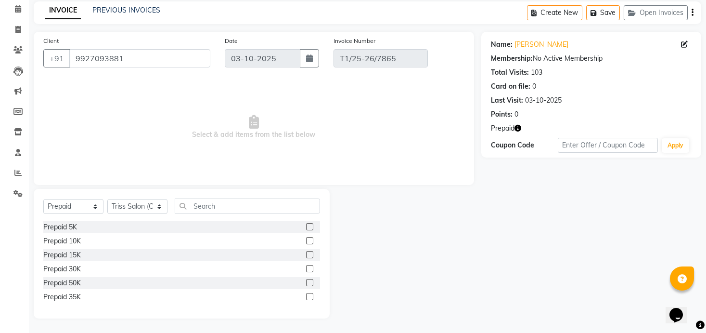
click at [311, 297] on label at bounding box center [309, 296] width 7 height 7
click at [311, 297] on input "checkbox" at bounding box center [309, 297] width 6 height 6
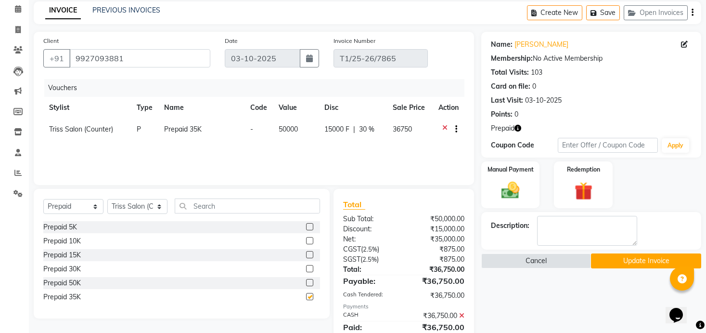
checkbox input "false"
click at [613, 260] on button "Update Invoice" at bounding box center [646, 260] width 110 height 15
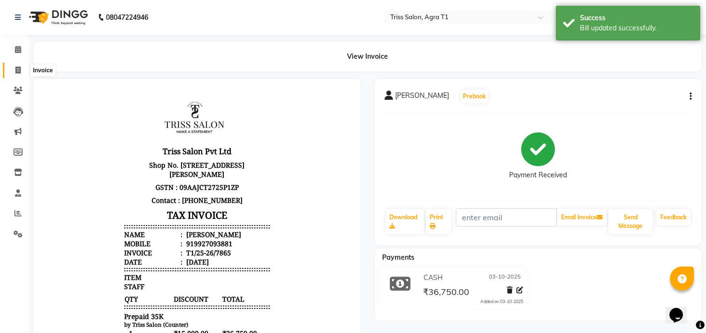
click at [22, 75] on span at bounding box center [18, 70] width 17 height 11
select select "service"
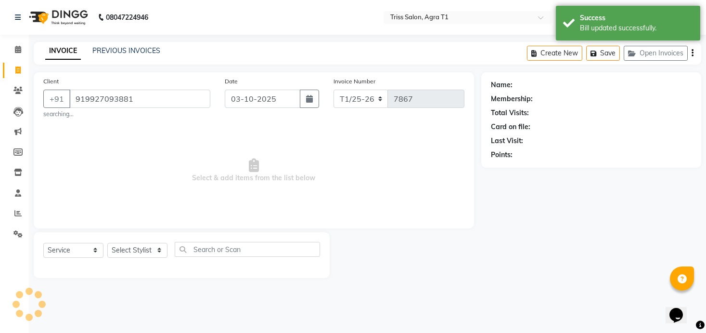
type input "919927093881"
click at [140, 249] on select "Select Stylist [PERSON_NAME] [PERSON_NAME] [PERSON_NAME] [PERSON_NAME] [PERSON_…" at bounding box center [137, 250] width 60 height 15
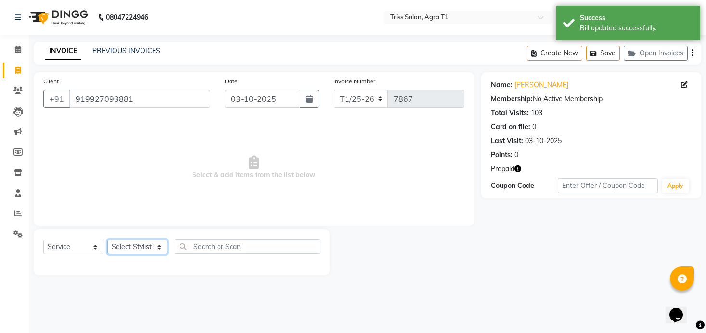
select select "14769"
click at [107, 239] on select "Select Stylist [PERSON_NAME] [PERSON_NAME] [PERSON_NAME] [PERSON_NAME] [PERSON_…" at bounding box center [137, 246] width 60 height 15
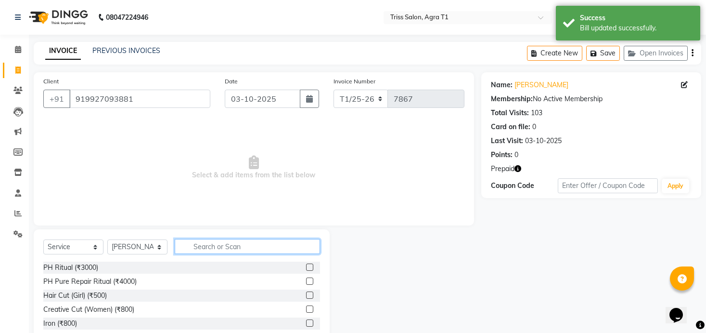
click at [225, 243] on input "text" at bounding box center [247, 246] width 145 height 15
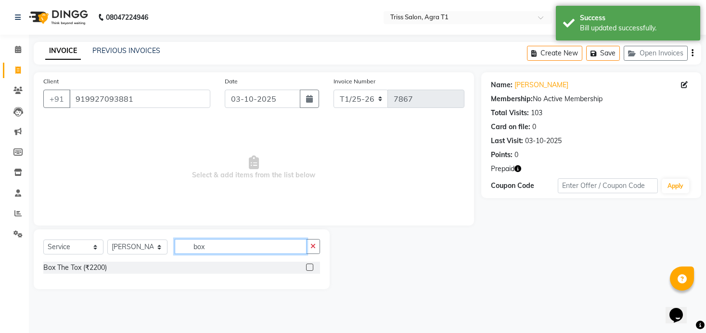
type input "box"
click at [310, 268] on label at bounding box center [309, 266] width 7 height 7
click at [310, 268] on input "checkbox" at bounding box center [309, 267] width 6 height 6
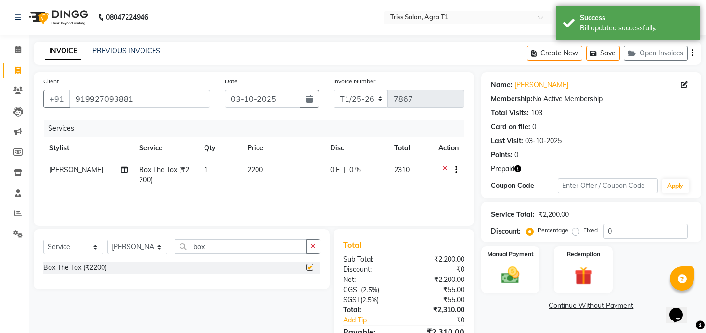
checkbox input "false"
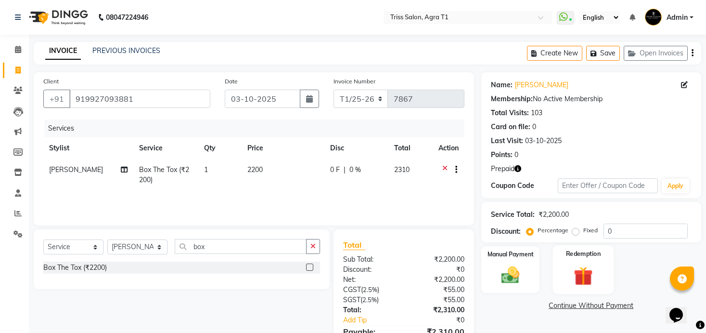
click at [576, 273] on img at bounding box center [583, 276] width 31 height 24
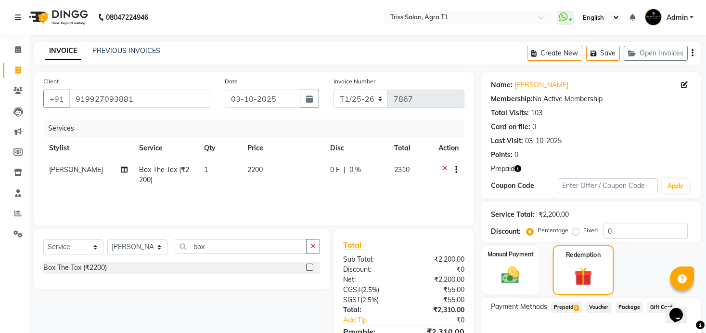
scroll to position [56, 0]
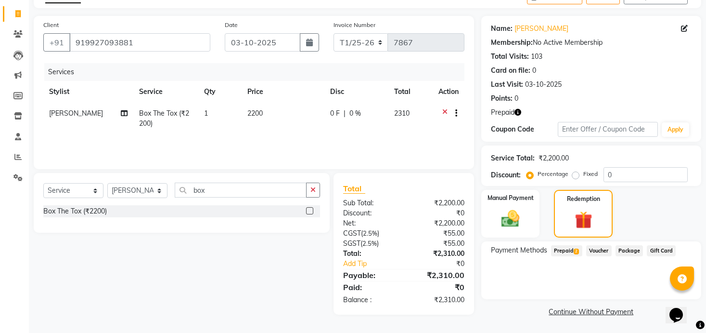
click at [566, 242] on div "Payment Methods Prepaid 2 Voucher Package Gift Card" at bounding box center [591, 270] width 220 height 58
click at [566, 252] on span "Prepaid 2" at bounding box center [566, 250] width 31 height 11
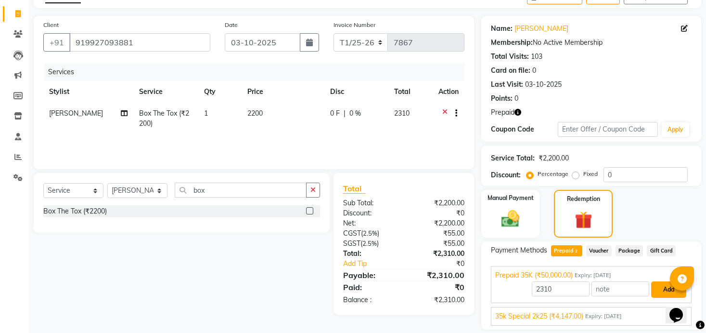
click at [656, 289] on button "Add" at bounding box center [668, 289] width 35 height 16
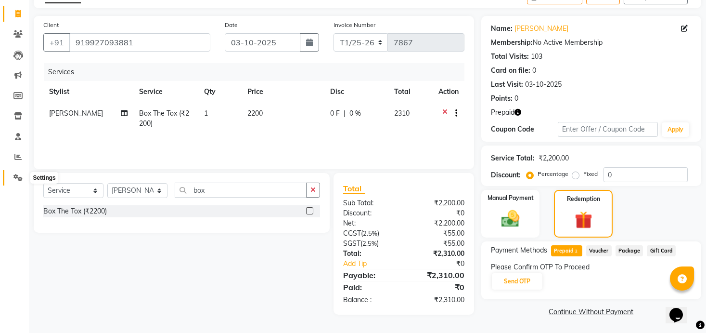
click at [16, 175] on icon at bounding box center [17, 177] width 9 height 7
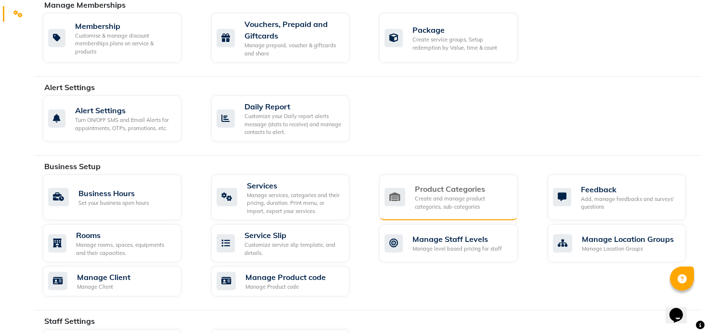
scroll to position [211, 0]
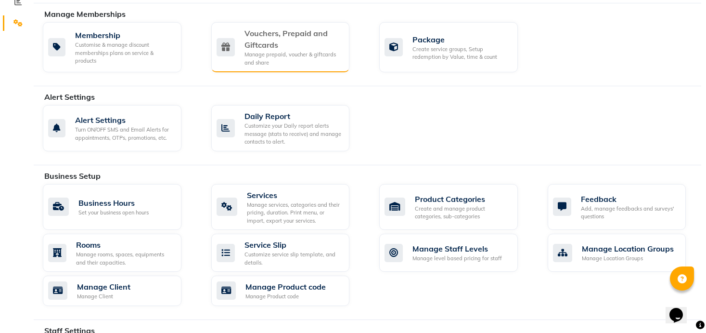
click at [327, 47] on div "Vouchers, Prepaid and Giftcards" at bounding box center [294, 38] width 98 height 23
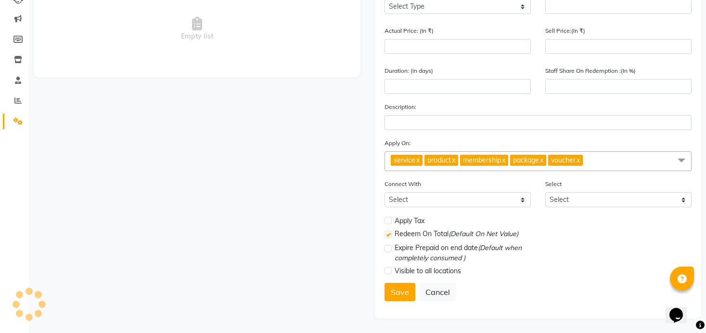
scroll to position [113, 0]
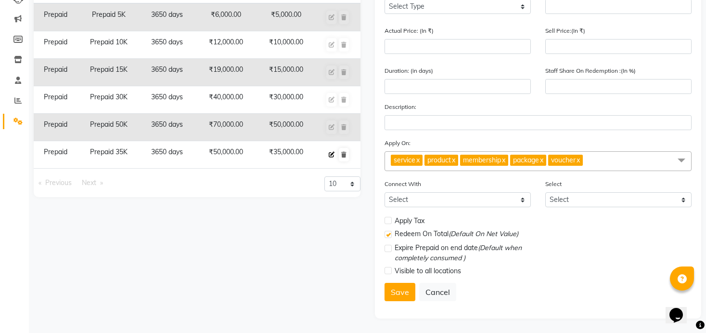
click at [330, 156] on icon at bounding box center [332, 155] width 6 height 6
select select "P"
type input "Prepaid 35K"
type input "50000"
type input "35000"
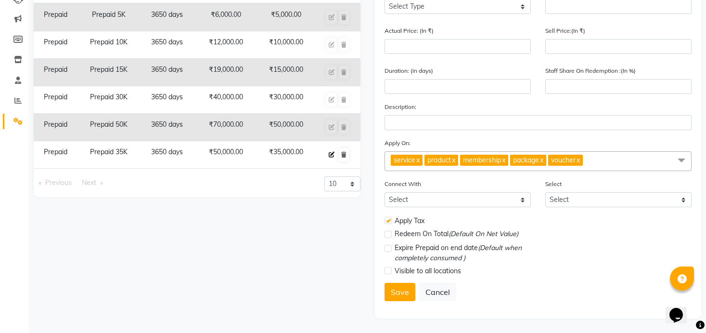
type input "3650"
type input "100"
checkbox input "true"
checkbox input "false"
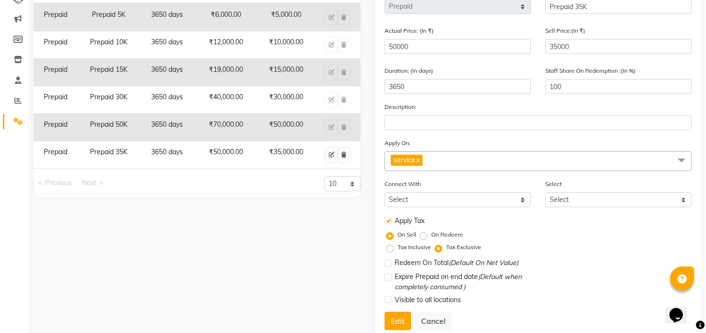
click at [431, 234] on label "On Redeem" at bounding box center [447, 234] width 32 height 9
click at [424, 234] on input "On Redeem" at bounding box center [425, 234] width 7 height 7
radio input "true"
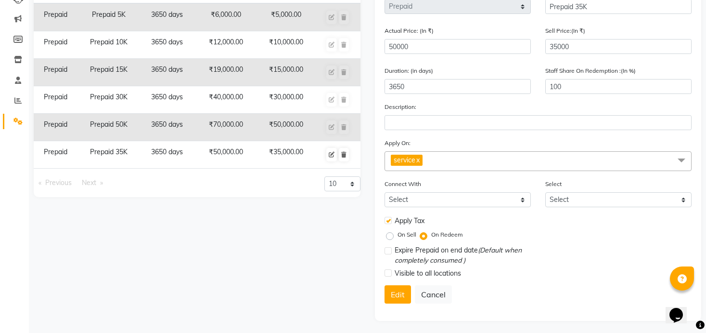
click at [398, 234] on label "On Sell" at bounding box center [407, 234] width 19 height 9
click at [389, 234] on input "On Sell" at bounding box center [392, 234] width 7 height 7
radio input "true"
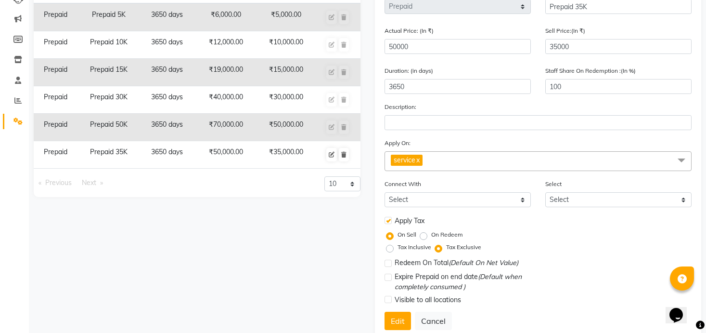
click at [389, 260] on label at bounding box center [388, 263] width 7 height 7
click at [389, 260] on input "checkbox" at bounding box center [388, 263] width 6 height 6
checkbox input "true"
click at [389, 277] on label at bounding box center [388, 276] width 7 height 7
click at [389, 277] on input "checkbox" at bounding box center [388, 277] width 6 height 6
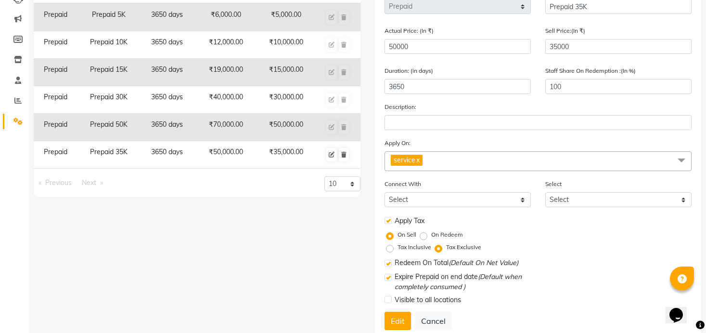
click at [389, 277] on label at bounding box center [388, 276] width 7 height 7
click at [389, 277] on input "checkbox" at bounding box center [388, 277] width 6 height 6
checkbox input "false"
click at [388, 264] on label at bounding box center [388, 263] width 7 height 7
click at [388, 264] on input "checkbox" at bounding box center [388, 263] width 6 height 6
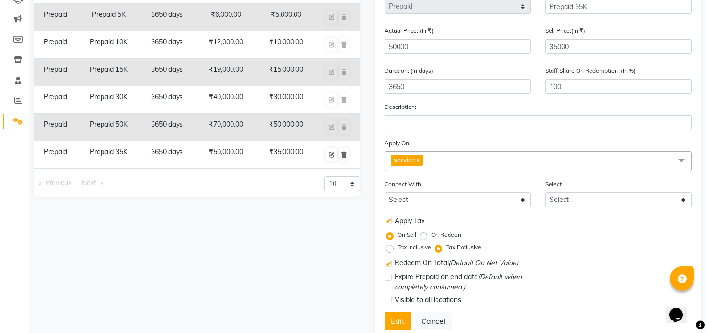
checkbox input "false"
click at [400, 318] on button "Edit" at bounding box center [398, 321] width 26 height 18
select select
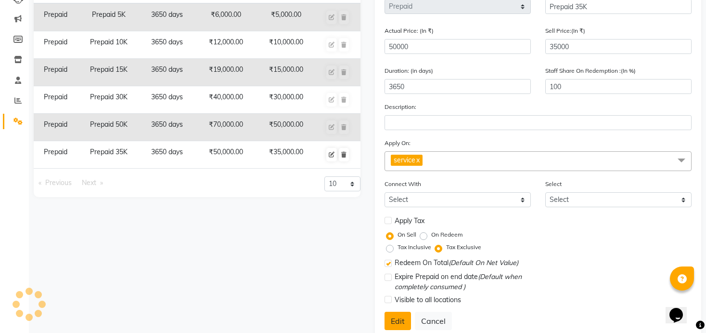
checkbox input "false"
checkbox input "true"
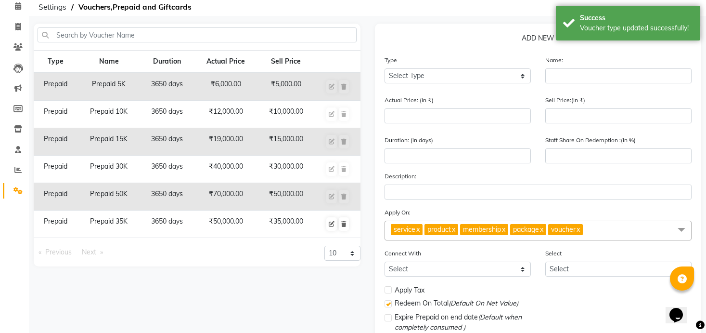
scroll to position [0, 0]
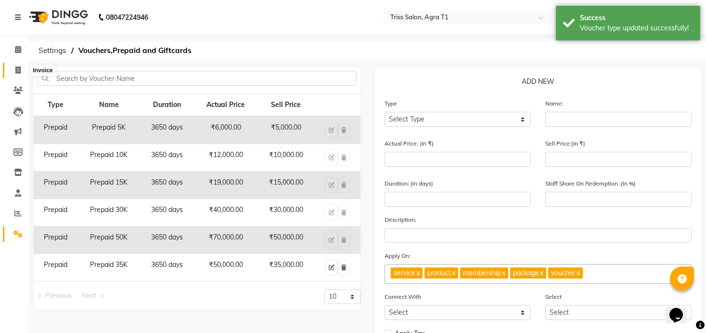
click at [21, 68] on span at bounding box center [18, 70] width 17 height 11
select select "service"
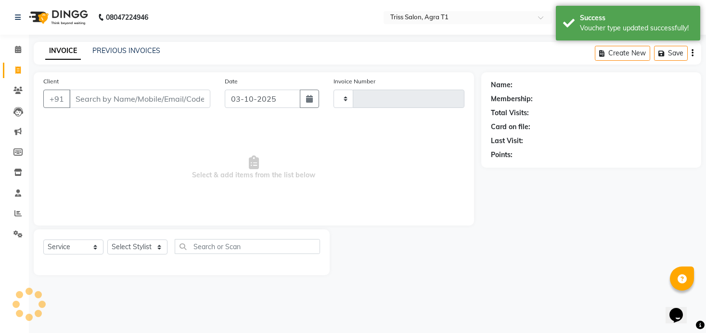
type input "7867"
select select "4300"
click at [134, 47] on link "PREVIOUS INVOICES" at bounding box center [126, 50] width 68 height 9
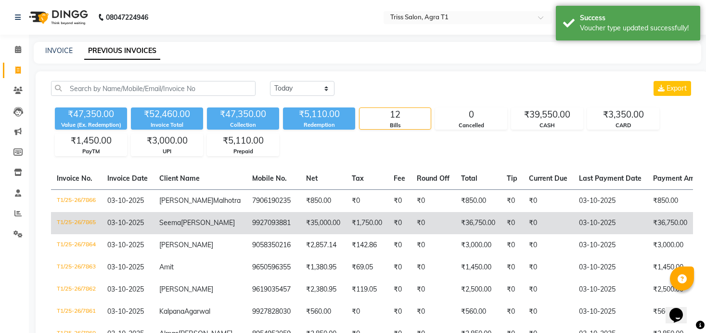
click at [455, 234] on td "₹36,750.00" at bounding box center [478, 223] width 46 height 22
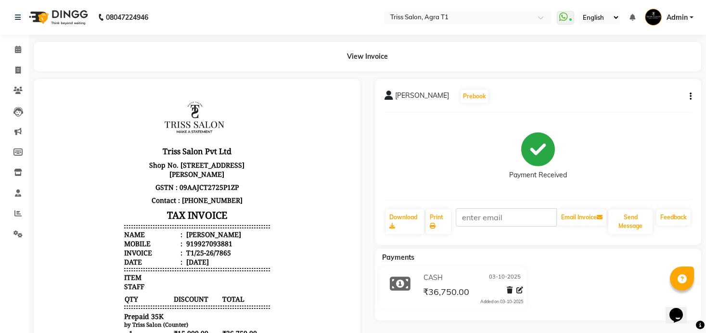
click at [690, 96] on icon "button" at bounding box center [691, 96] width 2 height 0
click at [649, 102] on div "Edit Invoice" at bounding box center [652, 102] width 48 height 12
select select "service"
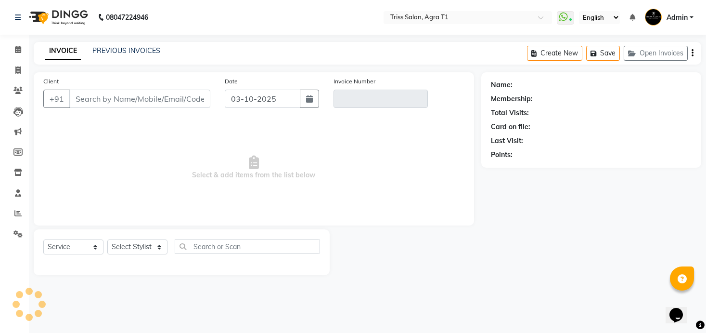
type input "9927093881"
type input "T1/25-26/7865"
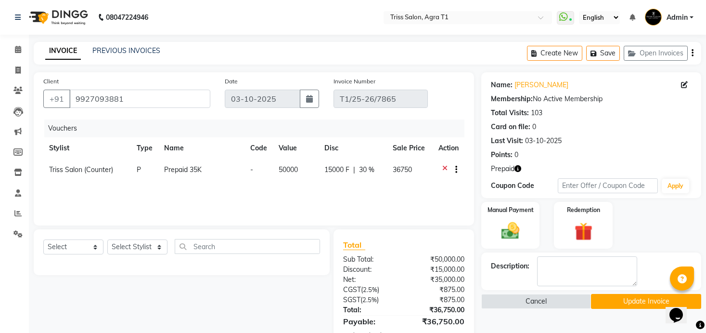
click at [443, 168] on icon at bounding box center [444, 171] width 5 height 12
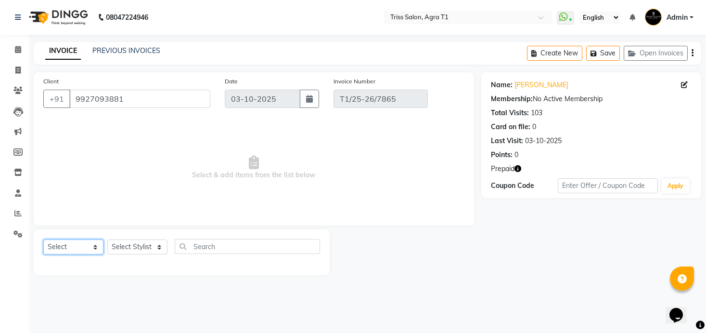
click at [84, 242] on select "Select Service Product Membership Package Voucher Prepaid Gift Card" at bounding box center [73, 246] width 60 height 15
click at [43, 239] on select "Select Service Product Membership Package Voucher Prepaid Gift Card" at bounding box center [73, 246] width 60 height 15
click at [80, 251] on select "Select Service Product Membership Package Voucher Prepaid Gift Card" at bounding box center [73, 246] width 60 height 15
select select "P"
click at [43, 239] on select "Select Service Product Membership Package Voucher Prepaid Gift Card" at bounding box center [73, 246] width 60 height 15
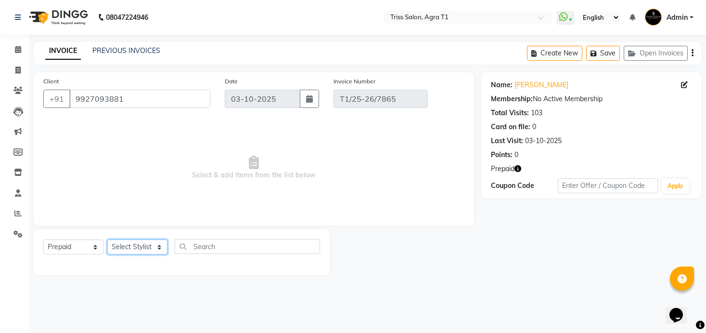
click at [140, 250] on select "Select Stylist [PERSON_NAME] [PERSON_NAME] [PERSON_NAME] [PERSON_NAME] [PERSON_…" at bounding box center [137, 246] width 60 height 15
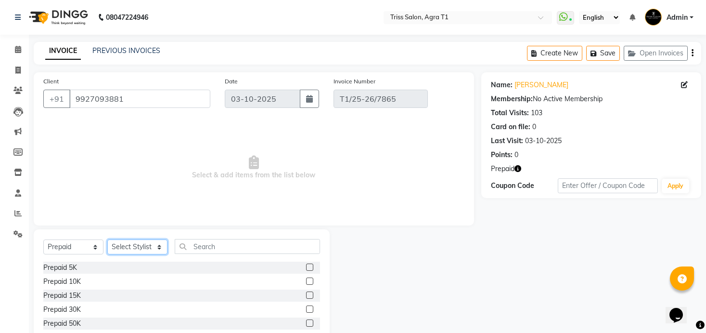
select select "14700"
click at [107, 239] on select "Select Stylist [PERSON_NAME] [PERSON_NAME] [PERSON_NAME] [PERSON_NAME] [PERSON_…" at bounding box center [137, 246] width 60 height 15
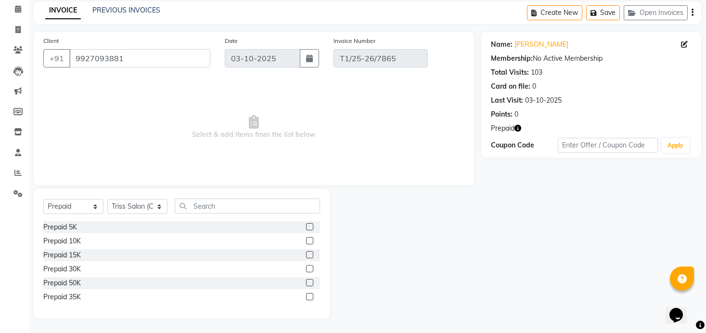
click at [312, 295] on label at bounding box center [309, 296] width 7 height 7
click at [312, 295] on input "checkbox" at bounding box center [309, 297] width 6 height 6
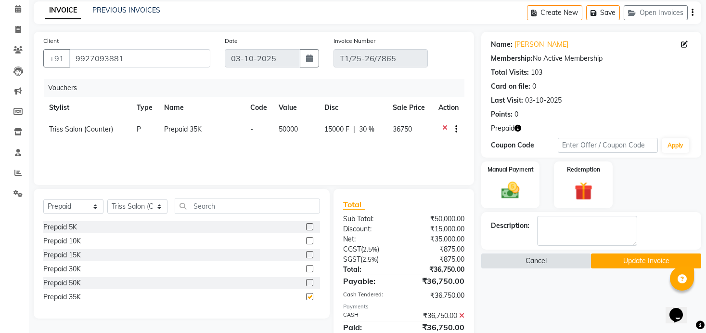
checkbox input "false"
click at [623, 257] on button "Update Invoice" at bounding box center [646, 260] width 110 height 15
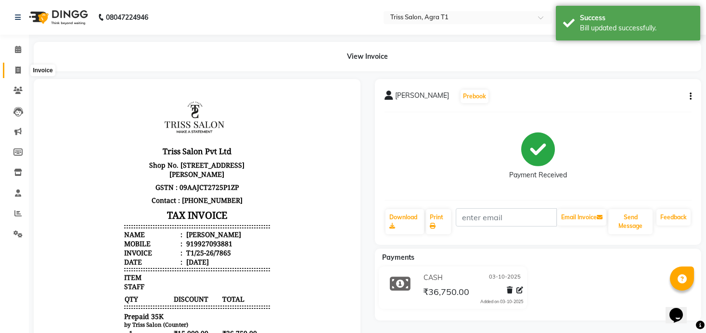
click at [18, 69] on icon at bounding box center [17, 69] width 5 height 7
select select "service"
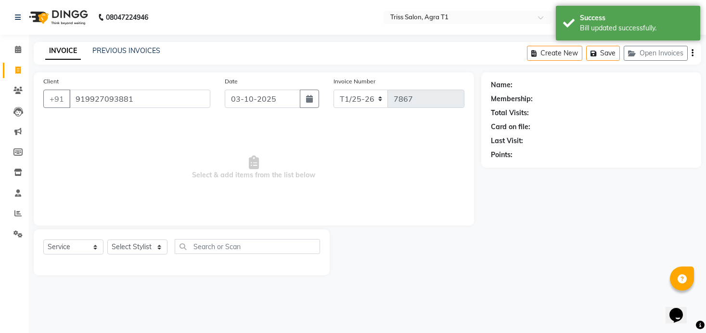
type input "919927093881"
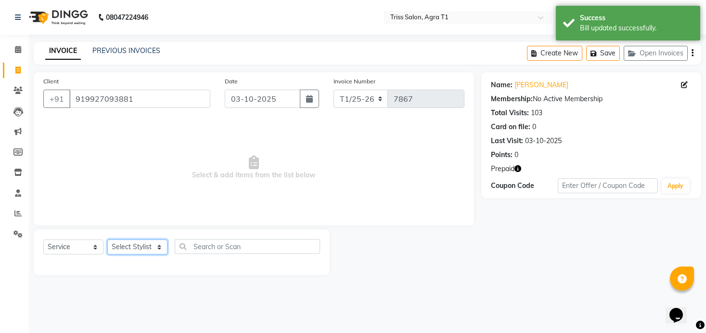
click at [152, 249] on select "Select Stylist Apoorva Ayush Dipesh Gaurav Jamir Jasbir Singh Kamal Kanchan Kis…" at bounding box center [137, 246] width 60 height 15
select select "14769"
click at [107, 239] on select "Select Stylist Apoorva Ayush Dipesh Gaurav Jamir Jasbir Singh Kamal Kanchan Kis…" at bounding box center [137, 246] width 60 height 15
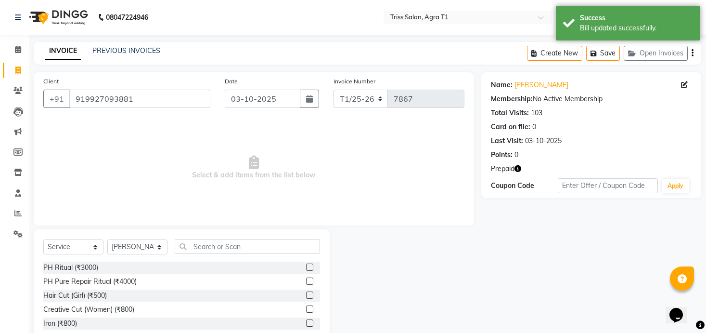
click at [310, 264] on label at bounding box center [309, 266] width 7 height 7
click at [310, 264] on input "checkbox" at bounding box center [309, 267] width 6 height 6
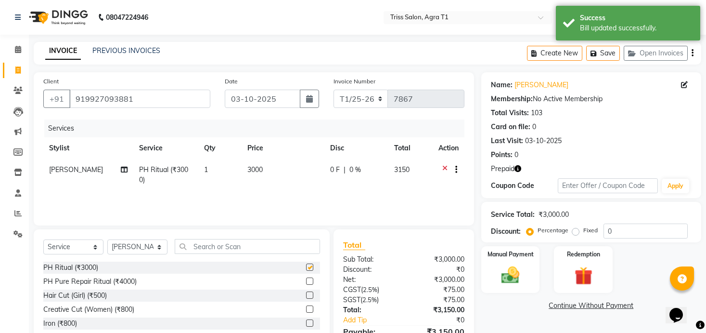
checkbox input "false"
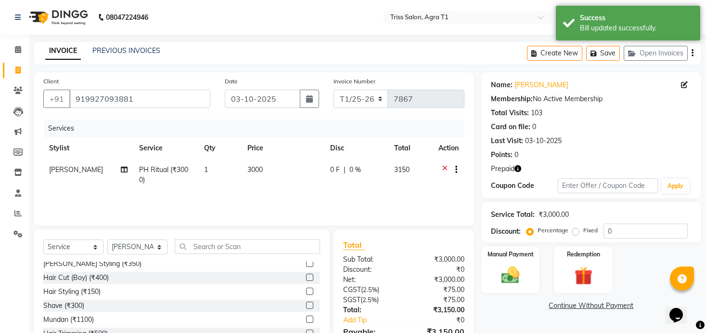
scroll to position [53, 0]
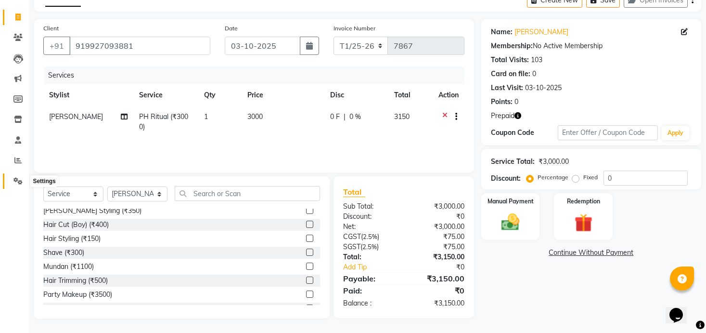
click at [18, 179] on icon at bounding box center [17, 180] width 9 height 7
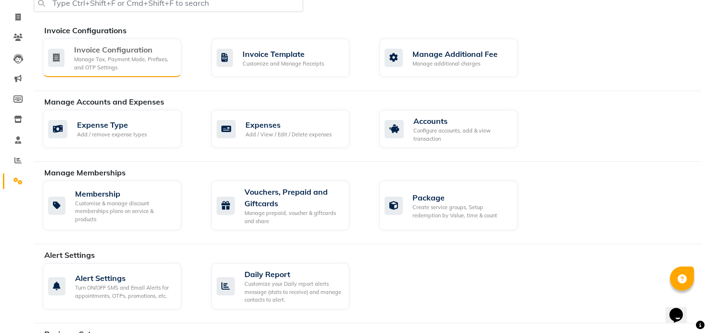
click at [144, 60] on div "Manage Tax, Payment Mode, Prefixes, and OTP Settings" at bounding box center [124, 63] width 100 height 16
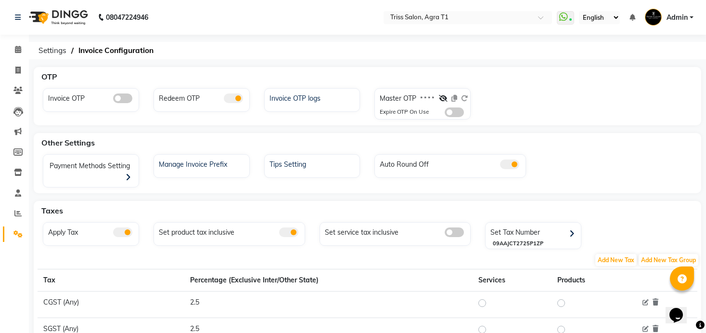
click at [231, 99] on span at bounding box center [233, 98] width 19 height 10
click at [224, 100] on input "checkbox" at bounding box center [224, 100] width 0 height 0
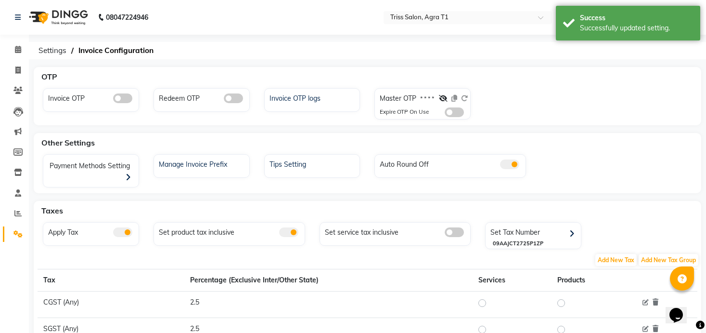
click at [124, 230] on span at bounding box center [122, 232] width 19 height 10
click at [113, 234] on input "checkbox" at bounding box center [113, 234] width 0 height 0
click at [124, 230] on span at bounding box center [122, 232] width 19 height 10
click at [113, 234] on input "checkbox" at bounding box center [113, 234] width 0 height 0
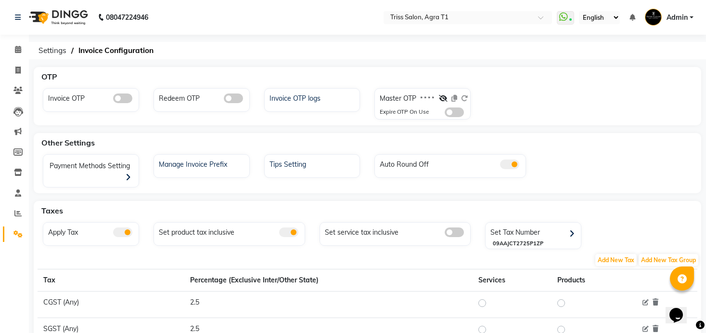
click at [122, 233] on span at bounding box center [122, 232] width 19 height 10
click at [113, 234] on input "checkbox" at bounding box center [113, 234] width 0 height 0
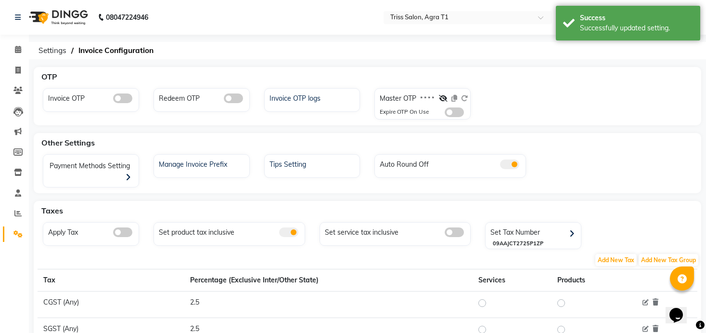
click at [122, 233] on span at bounding box center [122, 232] width 19 height 10
click at [113, 234] on input "checkbox" at bounding box center [113, 234] width 0 height 0
click at [18, 72] on icon at bounding box center [17, 69] width 5 height 7
select select "service"
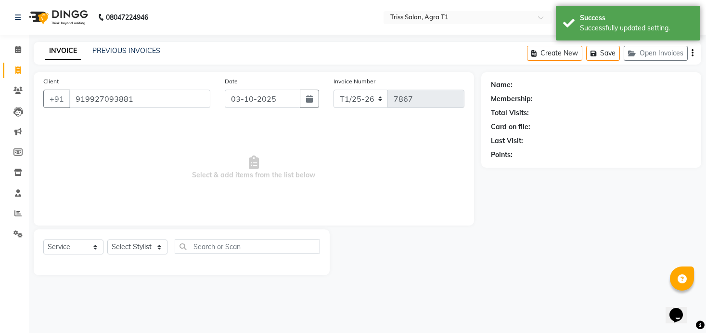
type input "919927093881"
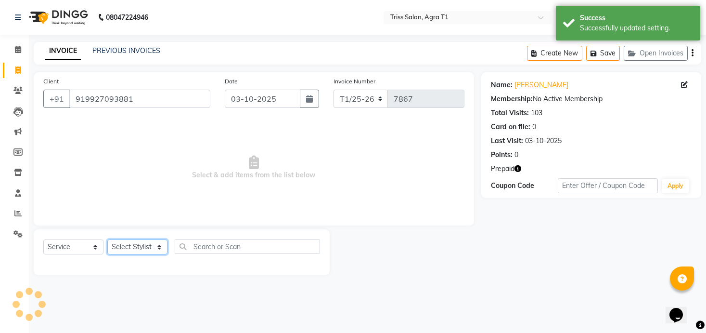
click at [146, 242] on select "Select Stylist Apoorva Ayush Dipesh Gaurav Jamir Jasbir Singh Kamal Kanchan Kis…" at bounding box center [137, 246] width 60 height 15
select select "14769"
click at [107, 239] on select "Select Stylist [PERSON_NAME] [PERSON_NAME] [PERSON_NAME] [PERSON_NAME] [PERSON_…" at bounding box center [137, 246] width 60 height 15
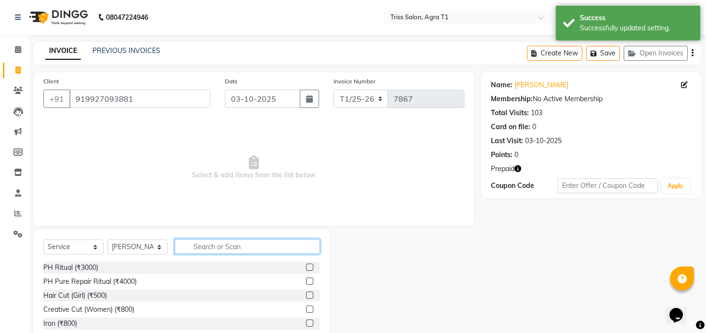
click at [257, 247] on input "text" at bounding box center [247, 246] width 145 height 15
click at [309, 266] on label at bounding box center [309, 266] width 7 height 7
click at [309, 266] on input "checkbox" at bounding box center [309, 267] width 6 height 6
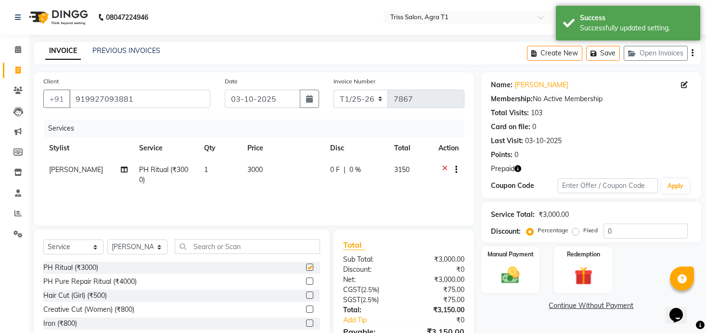
checkbox input "false"
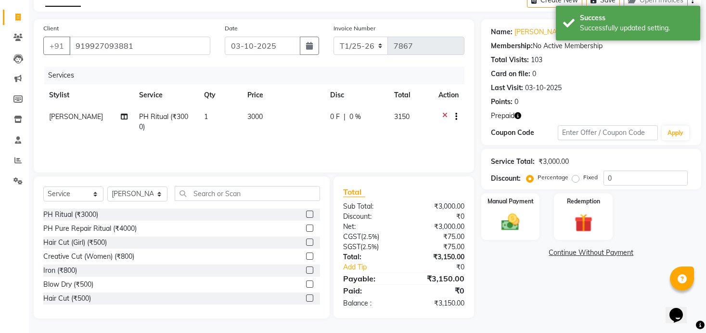
click at [518, 113] on icon "button" at bounding box center [518, 115] width 7 height 7
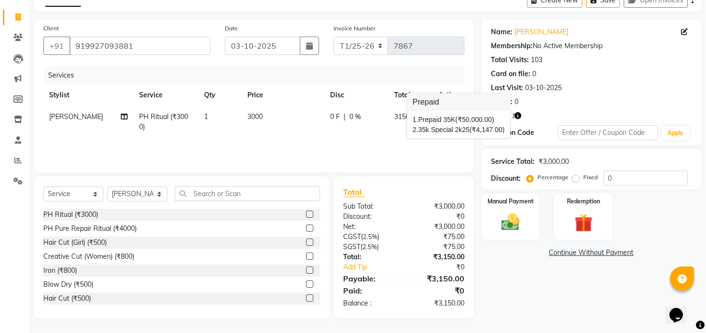
click at [518, 113] on icon "button" at bounding box center [518, 115] width 7 height 7
click at [581, 220] on img at bounding box center [583, 223] width 31 height 24
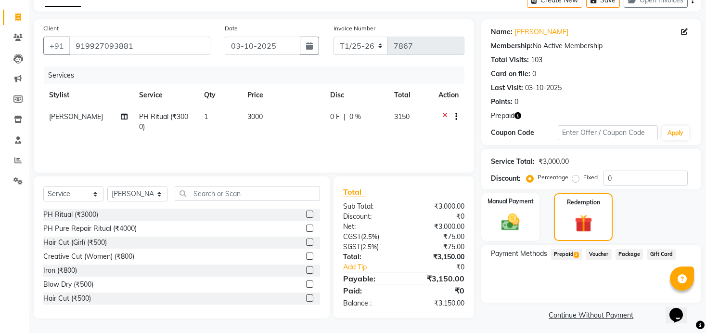
click at [572, 249] on span "Prepaid 2" at bounding box center [566, 253] width 31 height 11
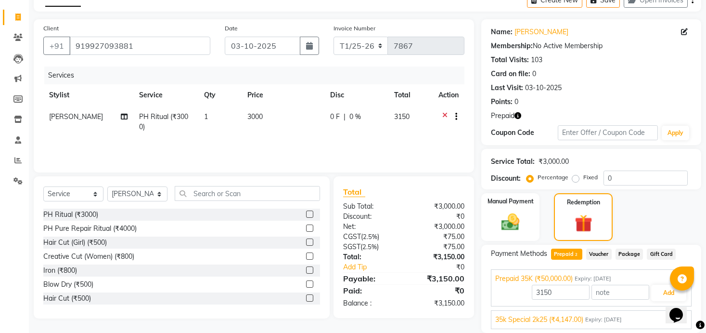
scroll to position [87, 0]
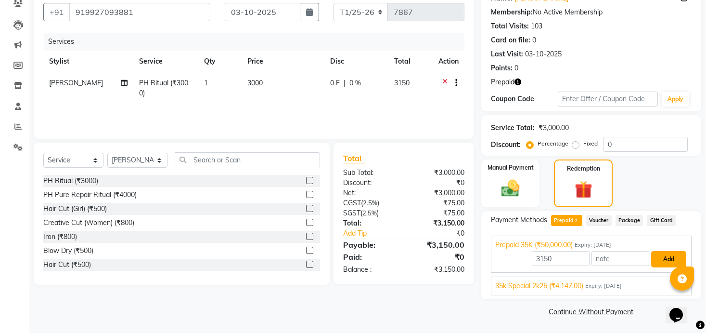
click at [656, 256] on button "Add" at bounding box center [668, 259] width 35 height 16
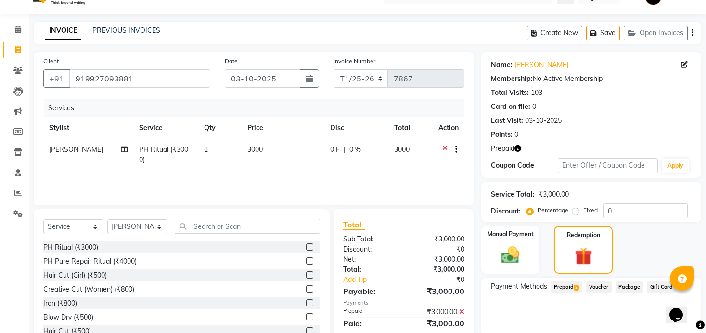
scroll to position [0, 0]
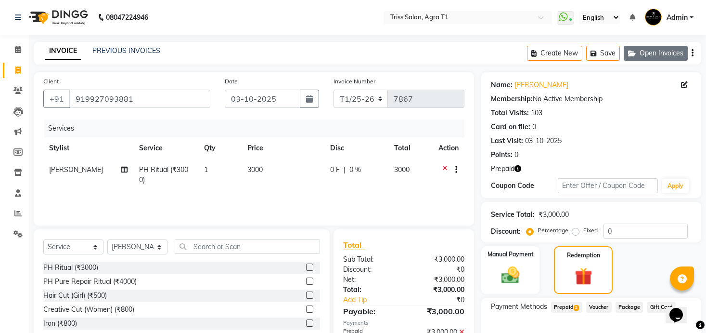
click at [666, 56] on button "Open Invoices" at bounding box center [656, 53] width 64 height 15
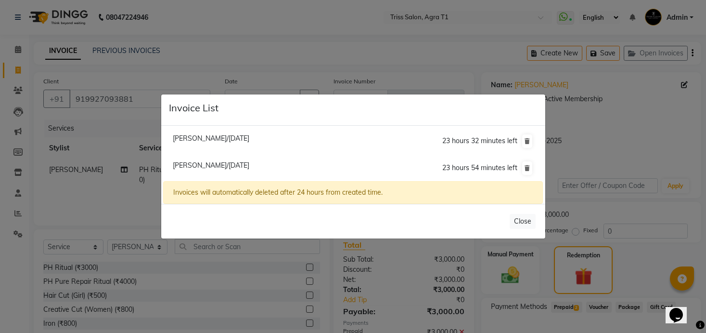
click at [489, 169] on span "23 hours 54 minutes left" at bounding box center [479, 167] width 75 height 9
click at [249, 166] on span "Seema Kapoor/03 October 2025" at bounding box center [211, 165] width 77 height 9
type input "9927093881"
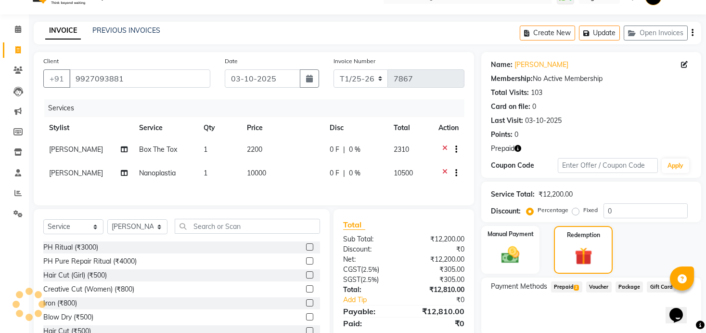
select select
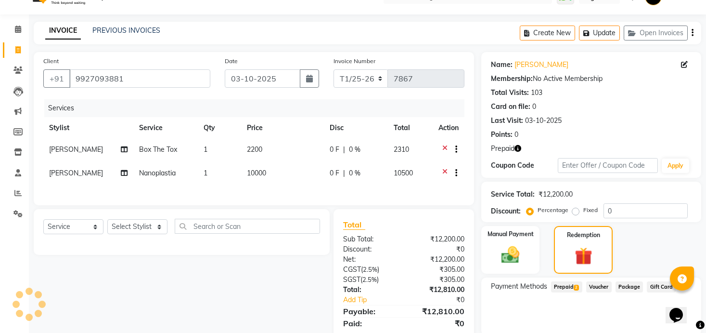
scroll to position [56, 0]
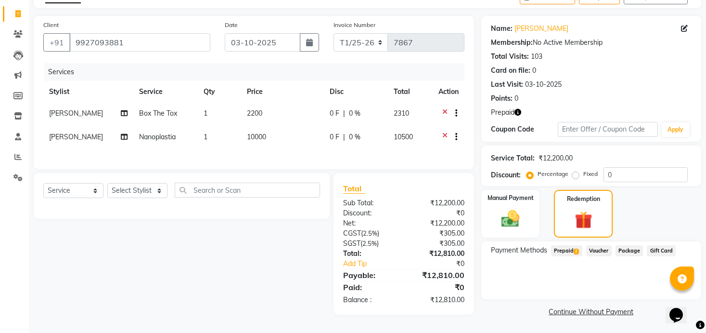
click at [570, 248] on span "Prepaid 2" at bounding box center [566, 250] width 31 height 11
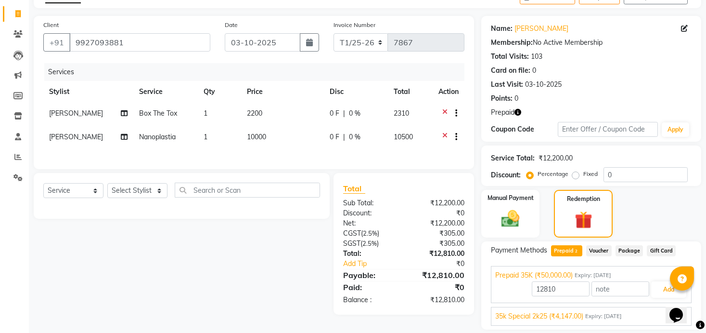
scroll to position [87, 0]
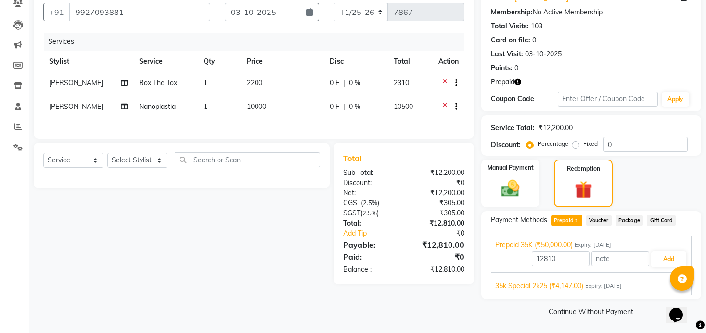
click at [570, 287] on span "35k Special 2k25 (₹4,147.00)" at bounding box center [539, 286] width 88 height 10
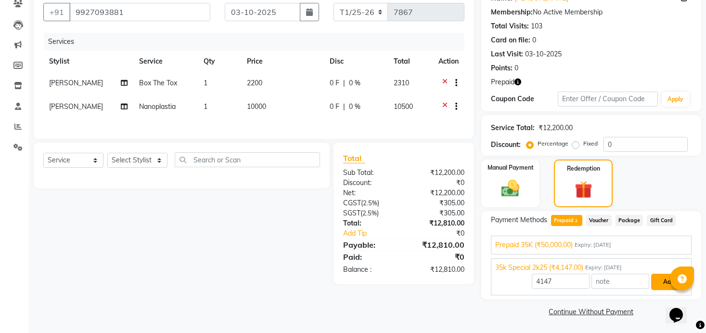
click at [660, 282] on button "Add" at bounding box center [668, 281] width 35 height 16
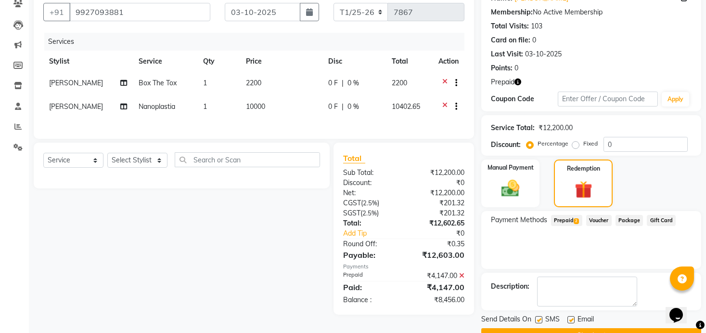
scroll to position [111, 0]
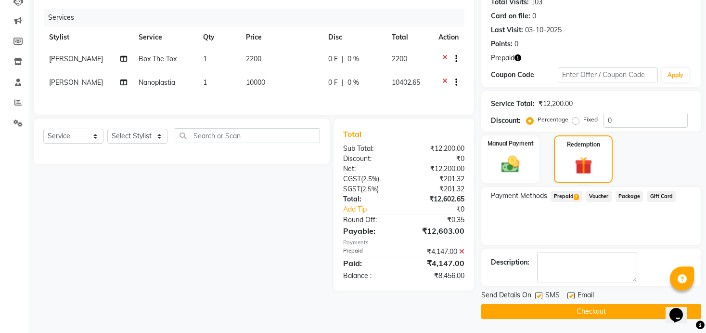
click at [570, 195] on span "Prepaid 2" at bounding box center [566, 196] width 31 height 11
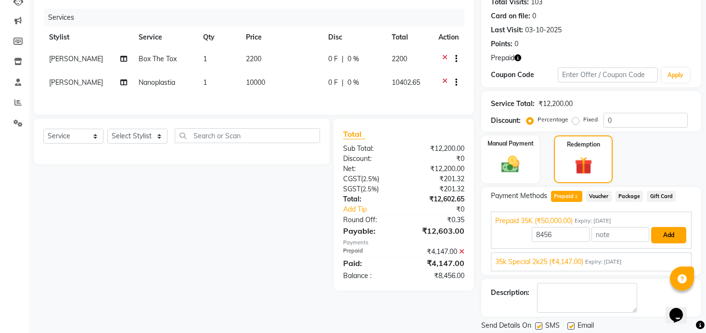
click at [664, 234] on button "Add" at bounding box center [668, 235] width 35 height 16
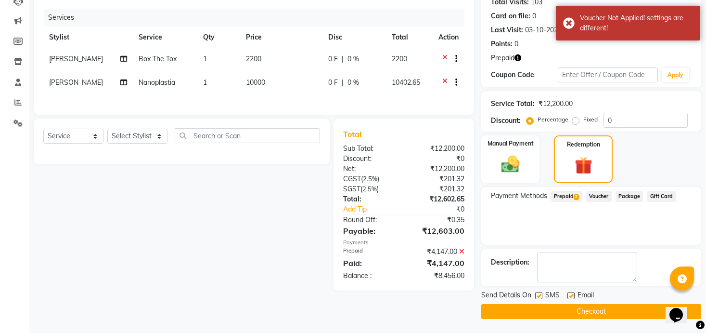
click at [567, 195] on span "Prepaid 2" at bounding box center [566, 196] width 31 height 11
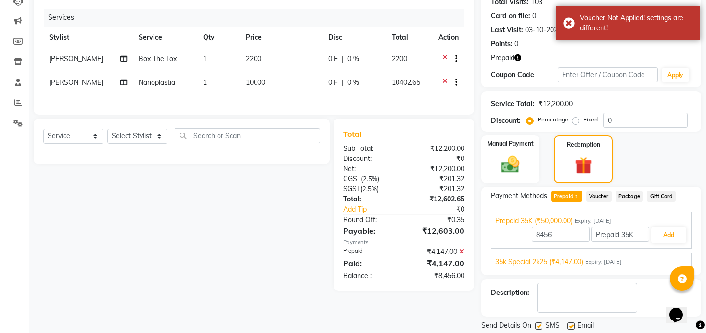
click at [572, 259] on span "35k Special 2k25 (₹4,147.00)" at bounding box center [539, 262] width 88 height 10
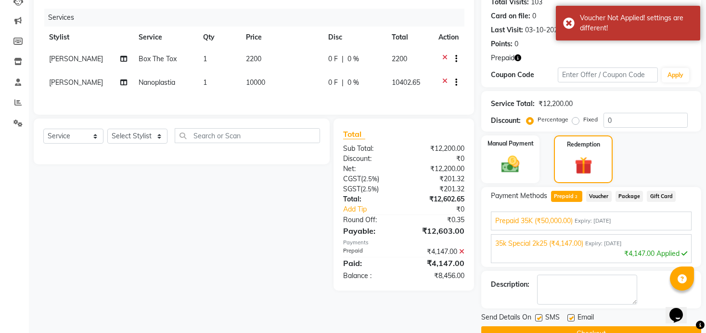
click at [463, 251] on icon at bounding box center [461, 251] width 5 height 7
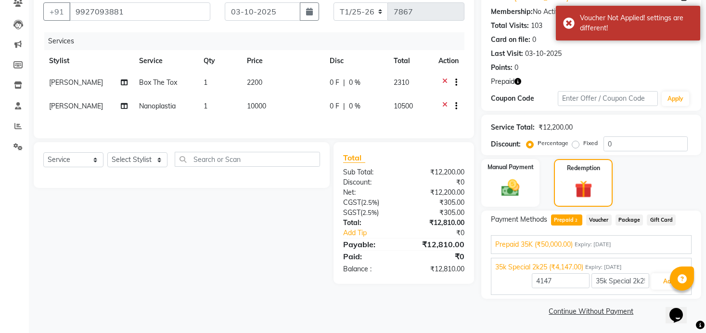
scroll to position [87, 0]
click at [564, 244] on span "Prepaid 35K (₹50,000.00)" at bounding box center [534, 245] width 78 height 10
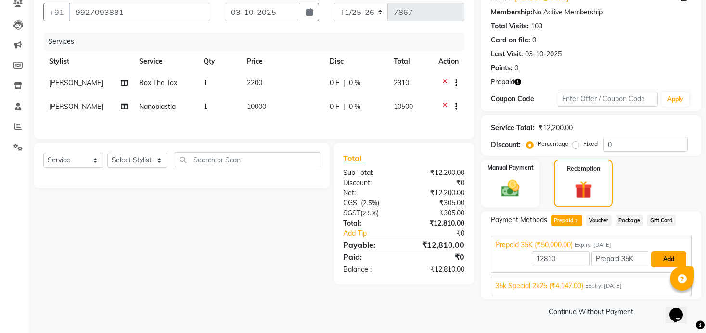
click at [657, 255] on button "Add" at bounding box center [668, 259] width 35 height 16
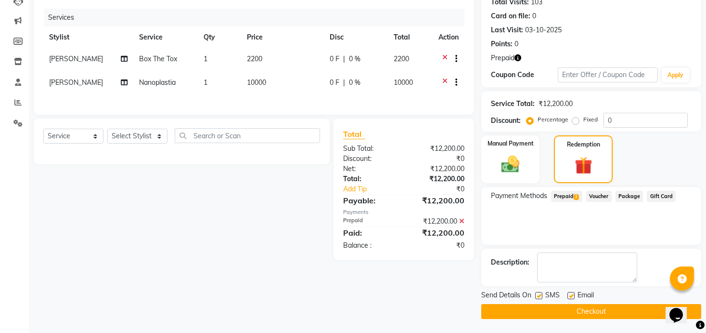
scroll to position [0, 0]
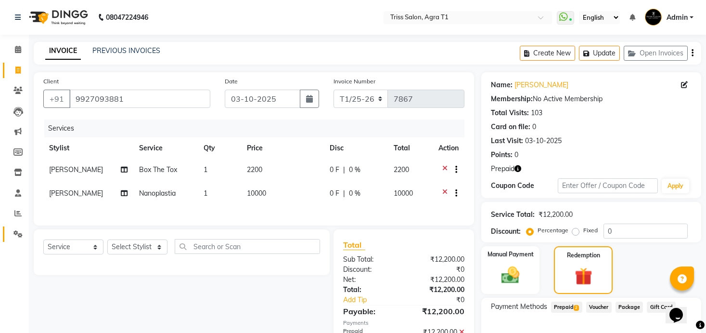
click at [16, 228] on link "Settings" at bounding box center [14, 234] width 23 height 16
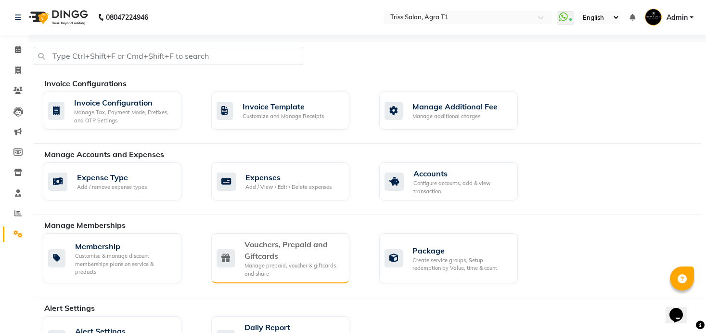
click at [273, 254] on div "Vouchers, Prepaid and Giftcards" at bounding box center [294, 249] width 98 height 23
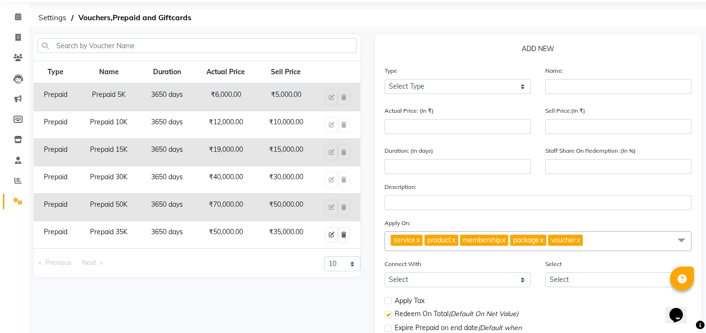
scroll to position [34, 0]
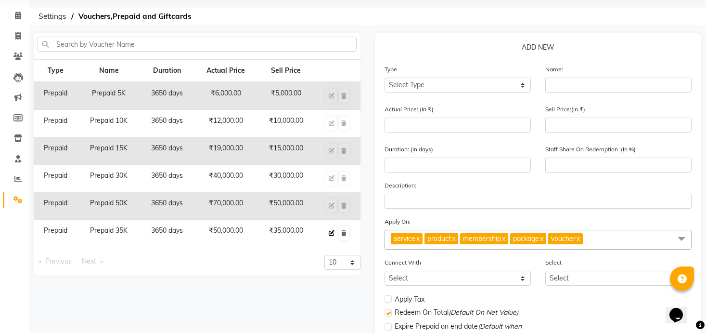
click at [335, 236] on icon at bounding box center [332, 233] width 6 height 6
select select "P"
type input "Prepaid 35K"
type input "50000"
type input "35000"
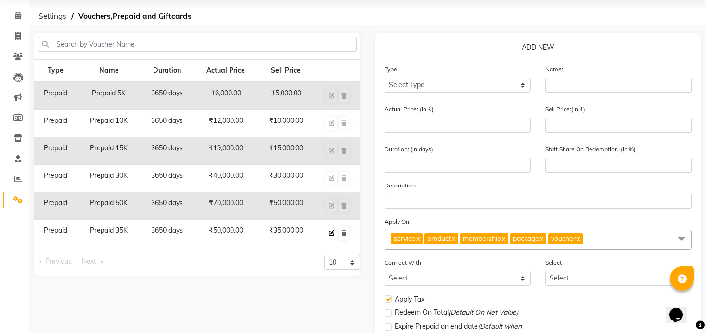
type input "3650"
type input "100"
checkbox input "true"
checkbox input "false"
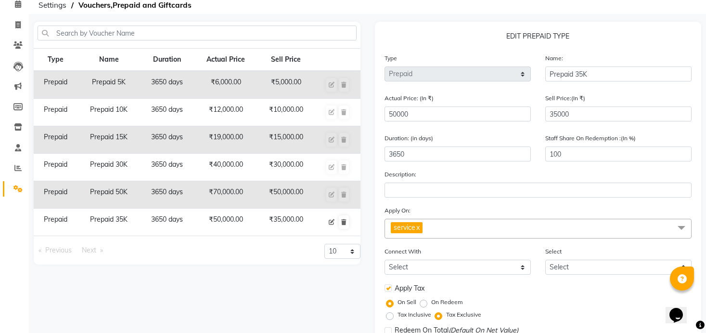
scroll to position [0, 0]
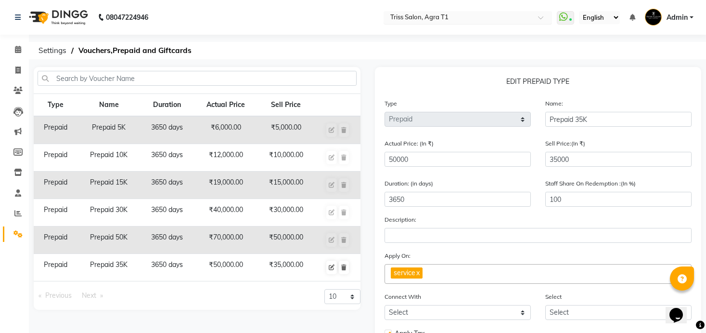
click at [455, 18] on input "text" at bounding box center [459, 18] width 140 height 10
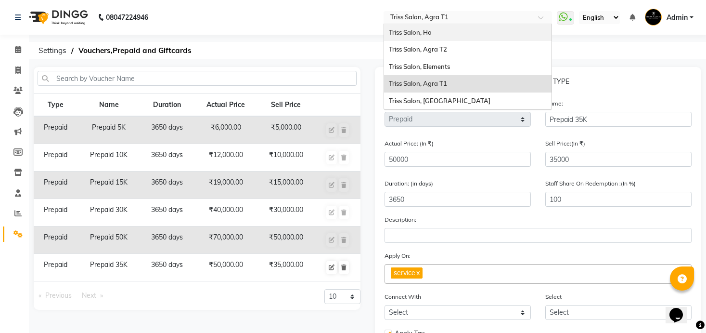
click at [431, 34] on span "Triss Salon, Ho" at bounding box center [410, 32] width 43 height 8
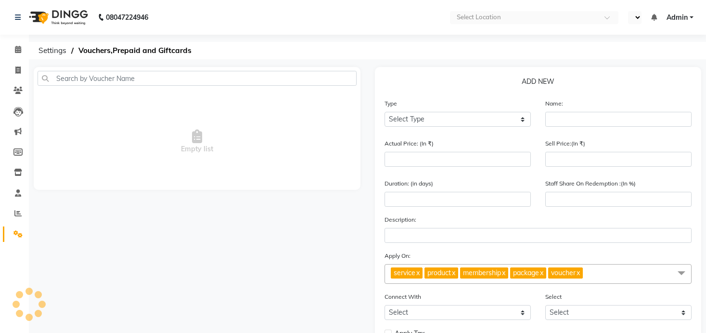
select select "en"
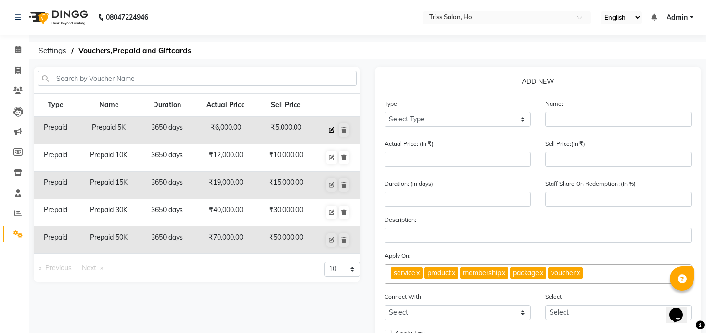
click at [332, 130] on icon at bounding box center [332, 130] width 6 height 6
select select "P"
type input "Prepaid 5K"
type input "6000"
type input "5000"
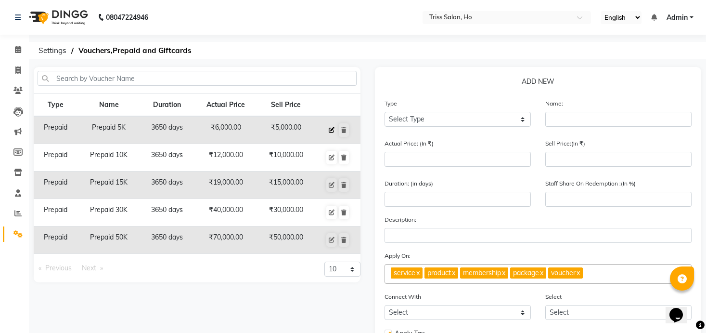
type input "3650"
type input "100"
checkbox input "true"
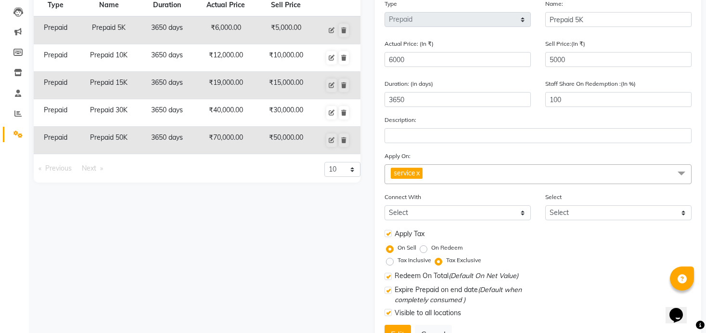
scroll to position [142, 0]
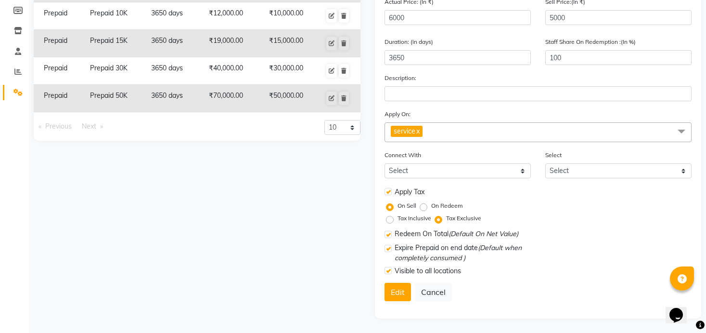
click at [389, 235] on label at bounding box center [388, 234] width 7 height 7
click at [389, 235] on input "checkbox" at bounding box center [388, 235] width 6 height 6
checkbox input "false"
click at [402, 288] on button "Edit" at bounding box center [398, 292] width 26 height 18
select select
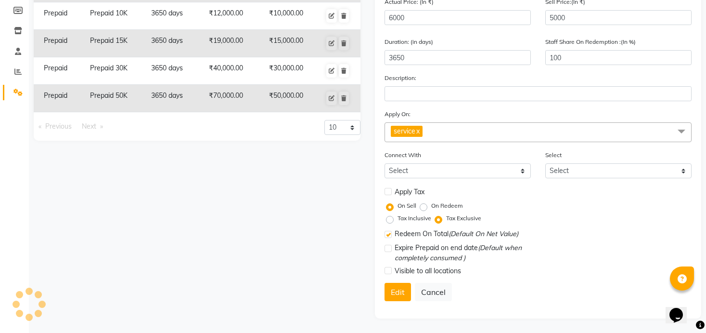
select select
checkbox input "false"
checkbox input "true"
checkbox input "false"
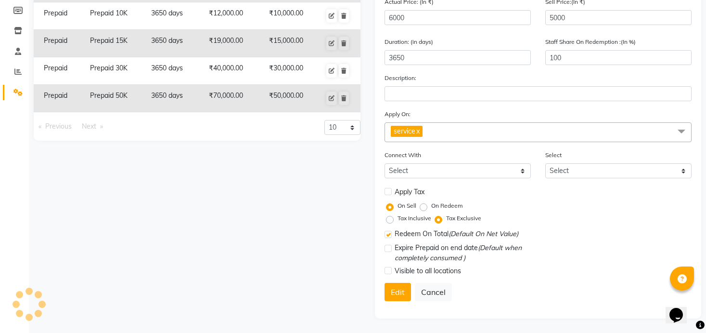
checkbox input "false"
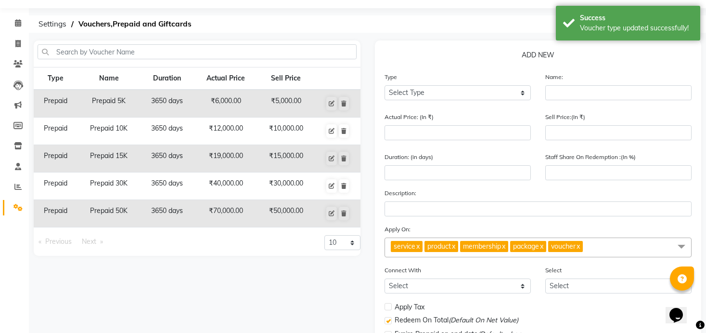
scroll to position [23, 0]
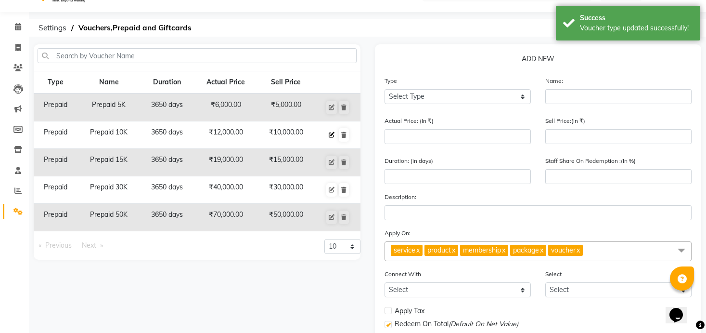
click at [332, 130] on button at bounding box center [331, 134] width 11 height 13
select select "P"
type input "Prepaid 10K"
type input "12000"
type input "10000"
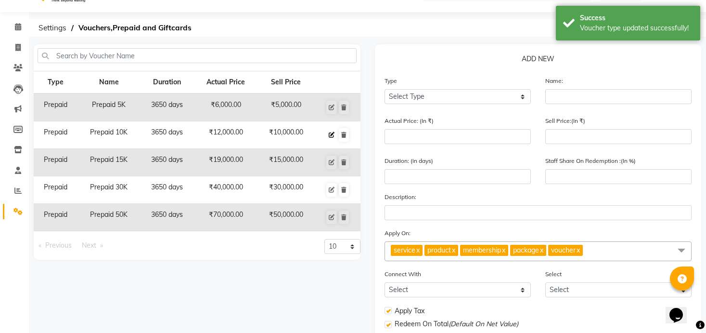
type input "3650"
type input "100"
checkbox input "true"
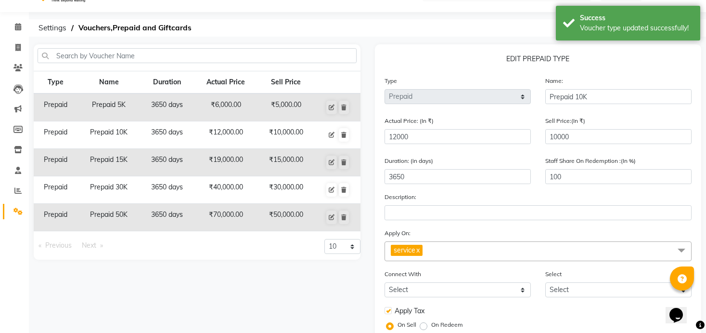
scroll to position [142, 0]
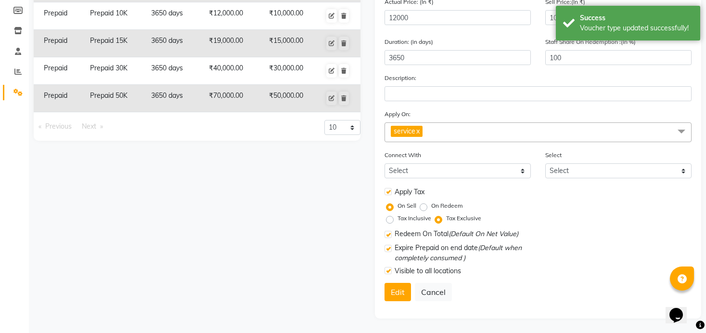
click at [389, 234] on label at bounding box center [388, 234] width 7 height 7
click at [389, 234] on input "checkbox" at bounding box center [388, 235] width 6 height 6
checkbox input "false"
click at [396, 302] on form "Type Select Type Voucher Prepaid Gift Card Name: Prepaid 10K Actual Price: (In …" at bounding box center [539, 133] width 308 height 352
click at [397, 291] on button "Edit" at bounding box center [398, 292] width 26 height 18
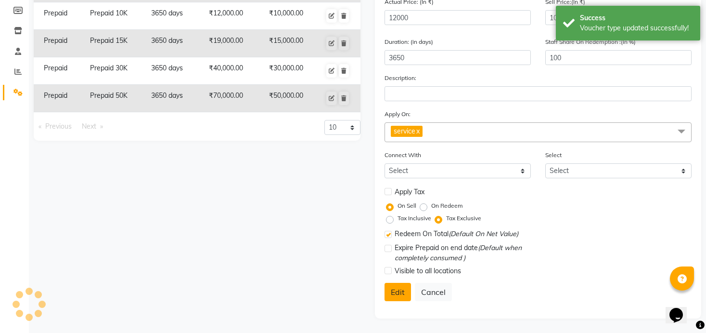
select select
checkbox input "false"
checkbox input "true"
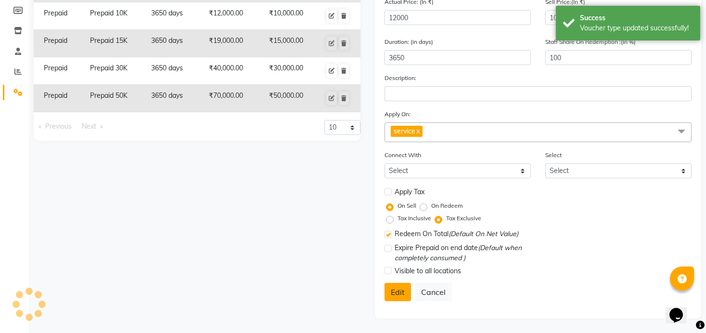
checkbox input "false"
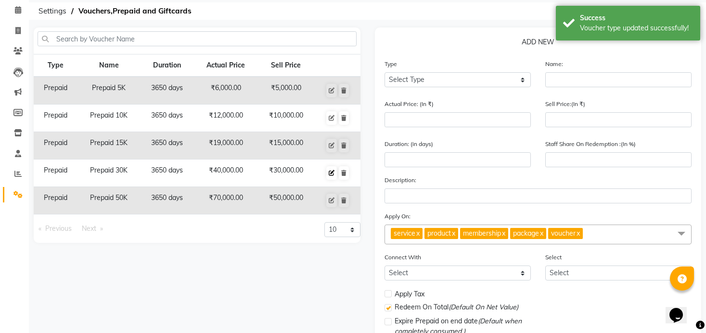
scroll to position [36, 0]
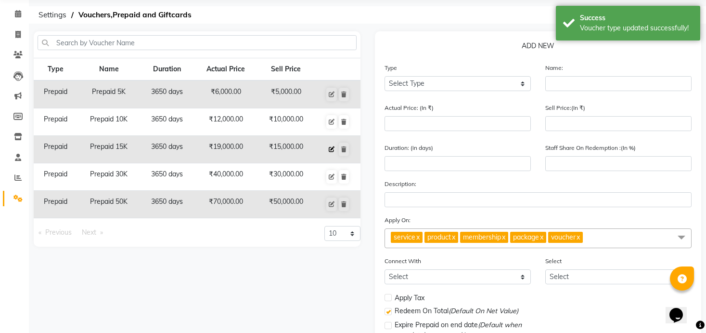
click at [334, 148] on icon at bounding box center [332, 149] width 6 height 6
select select "P"
type input "Prepaid 15K"
type input "19000"
type input "15000"
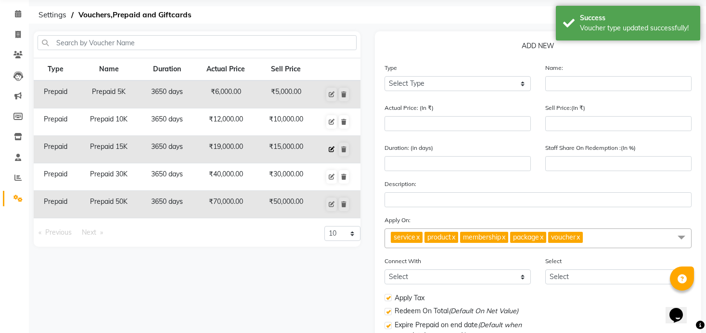
type input "3650"
type input "100"
checkbox input "true"
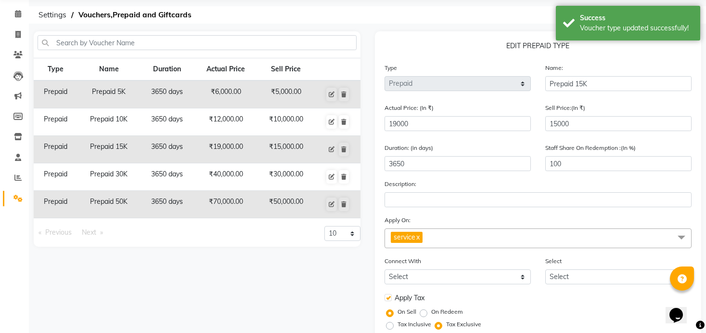
scroll to position [142, 0]
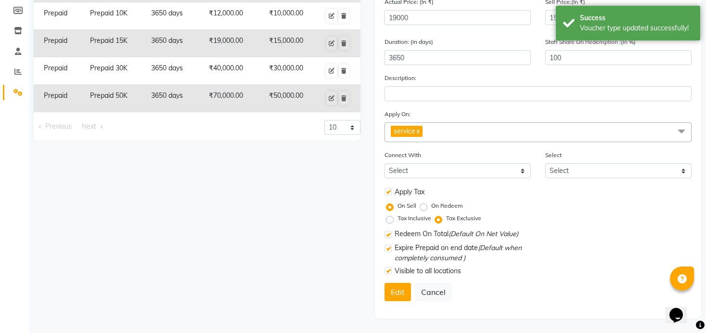
click at [390, 231] on label at bounding box center [388, 234] width 7 height 7
click at [390, 232] on input "checkbox" at bounding box center [388, 235] width 6 height 6
checkbox input "false"
click at [397, 298] on button "Edit" at bounding box center [398, 292] width 26 height 18
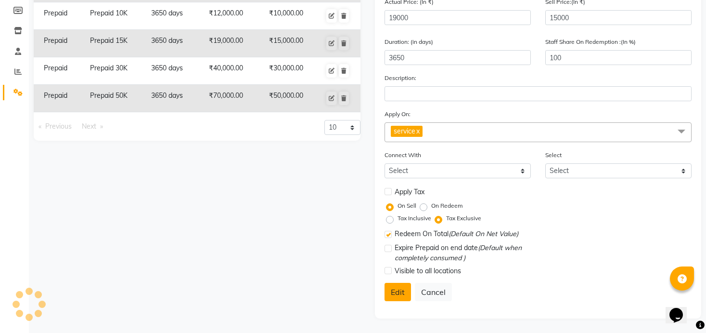
select select
checkbox input "false"
checkbox input "true"
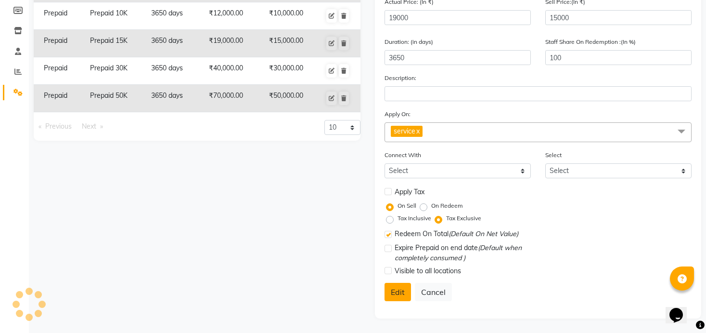
checkbox input "false"
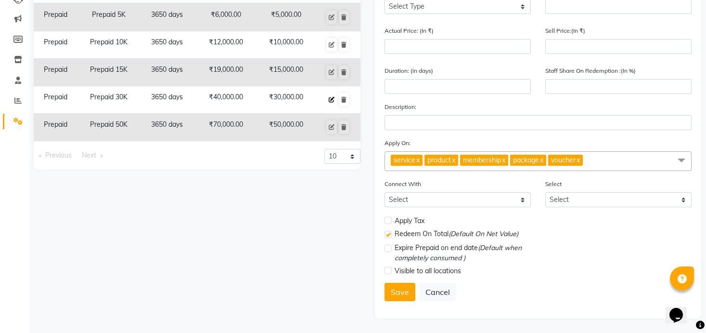
click at [332, 99] on icon at bounding box center [332, 100] width 6 height 6
select select "P"
type input "Prepaid 30K"
type input "40000"
type input "30000"
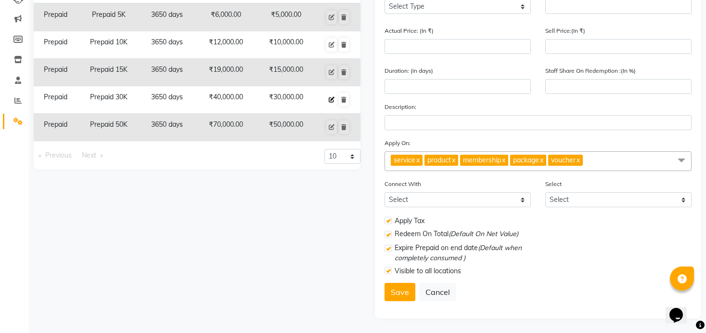
type input "3650"
type input "100"
checkbox input "true"
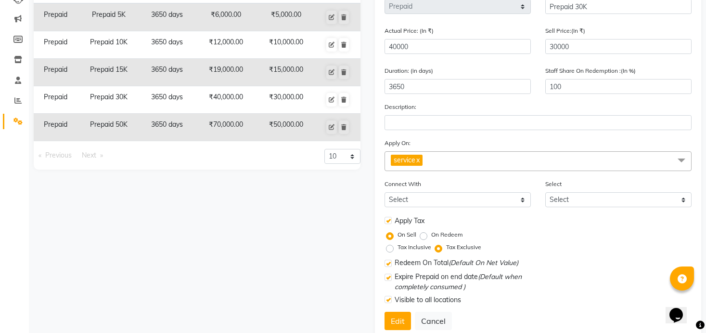
click at [389, 262] on label at bounding box center [388, 263] width 7 height 7
click at [389, 262] on input "checkbox" at bounding box center [388, 263] width 6 height 6
checkbox input "false"
click at [394, 317] on button "Edit" at bounding box center [398, 321] width 26 height 18
select select
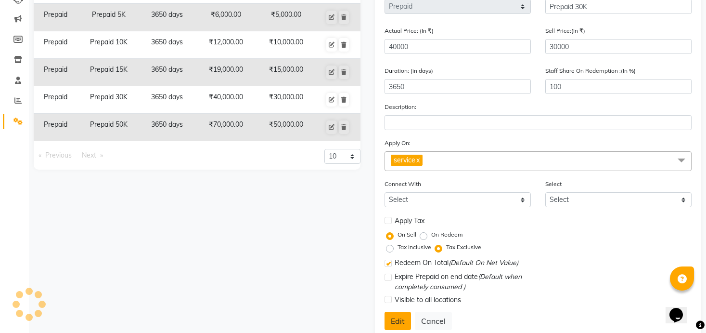
select select
checkbox input "false"
checkbox input "true"
checkbox input "false"
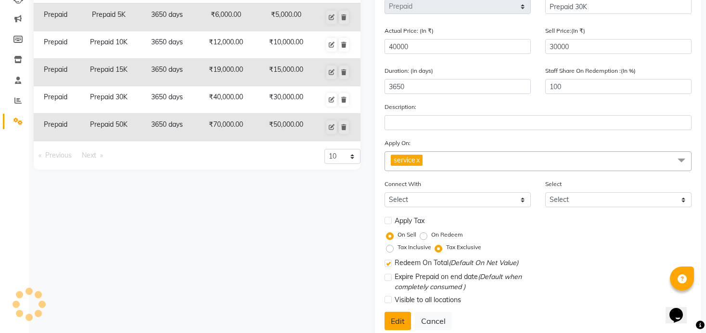
checkbox input "false"
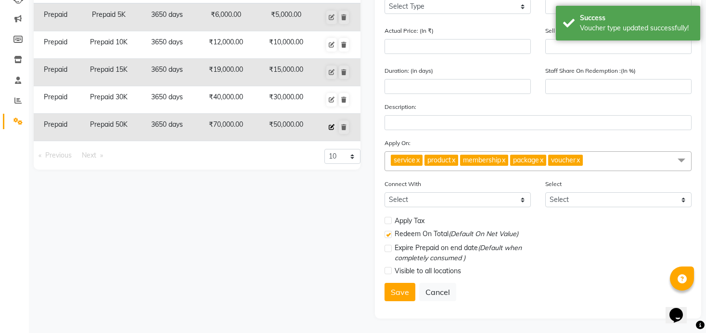
click at [332, 127] on icon at bounding box center [332, 127] width 6 height 6
select select "P"
type input "Prepaid 50K"
type input "70000"
type input "50000"
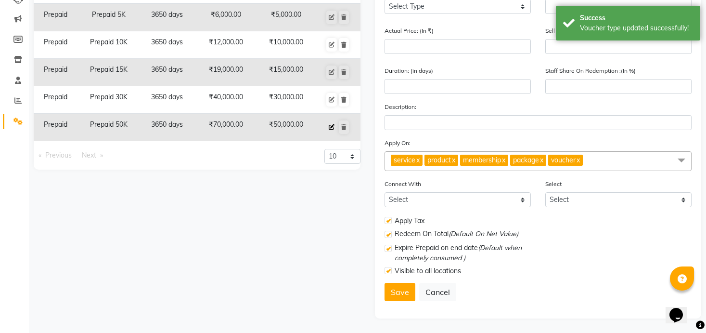
type input "3650"
type input "100"
checkbox input "true"
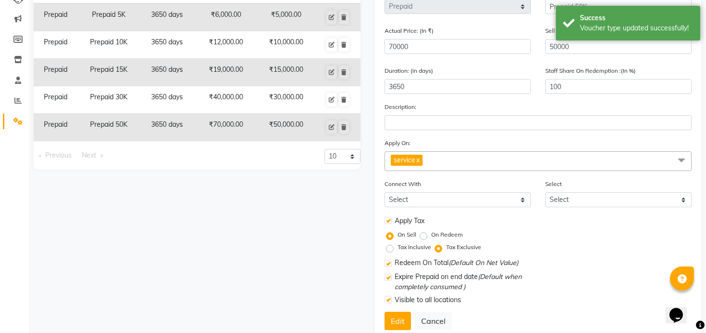
click at [389, 261] on label at bounding box center [388, 263] width 7 height 7
click at [389, 261] on input "checkbox" at bounding box center [388, 263] width 6 height 6
checkbox input "false"
click at [397, 313] on button "Edit" at bounding box center [398, 321] width 26 height 18
select select
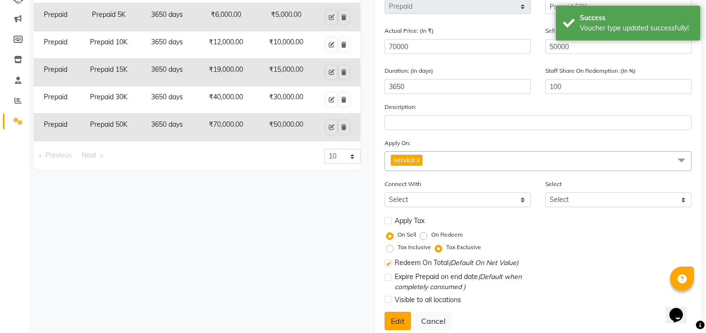
select select
checkbox input "false"
checkbox input "true"
checkbox input "false"
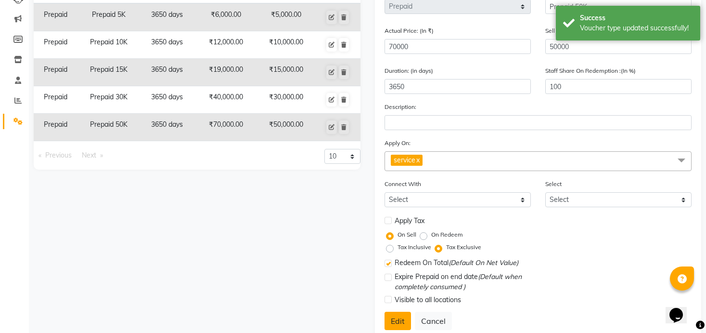
checkbox input "false"
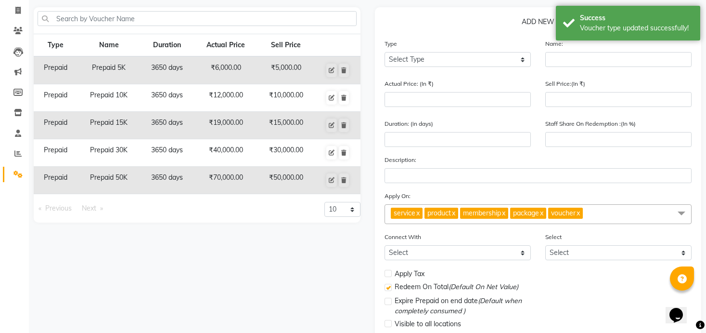
scroll to position [0, 0]
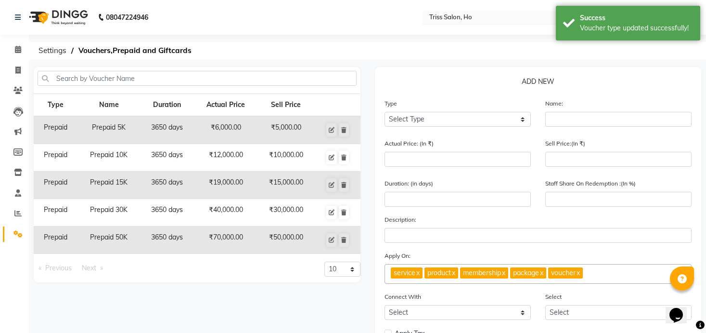
click at [482, 15] on input "text" at bounding box center [498, 18] width 140 height 10
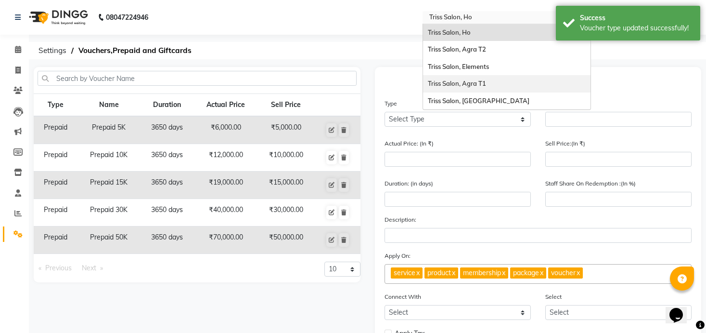
click at [490, 89] on div "Triss Salon, Agra T1" at bounding box center [507, 83] width 168 height 17
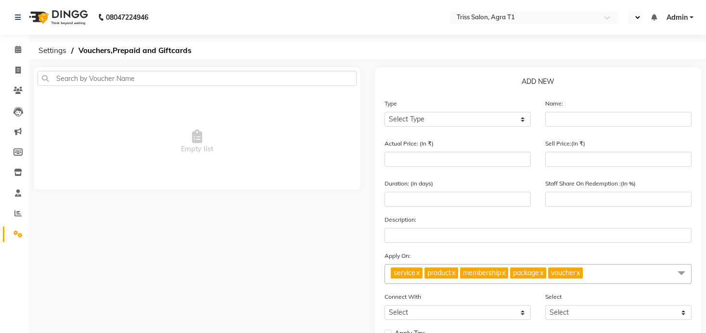
select select "en"
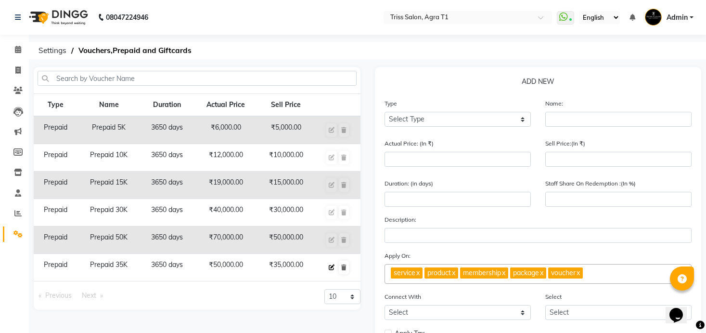
click at [332, 264] on icon at bounding box center [332, 267] width 6 height 6
select select "P"
type input "Prepaid 35K"
type input "50000"
type input "35000"
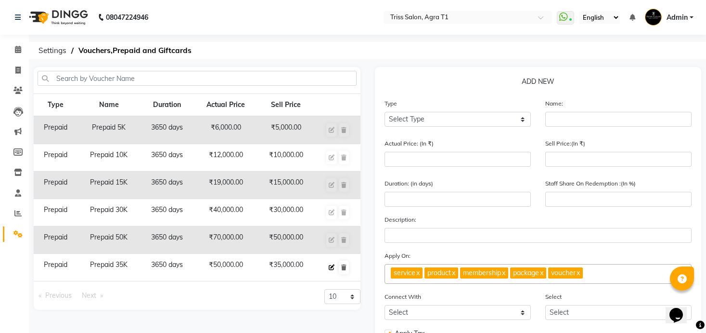
type input "3650"
type input "100"
checkbox input "true"
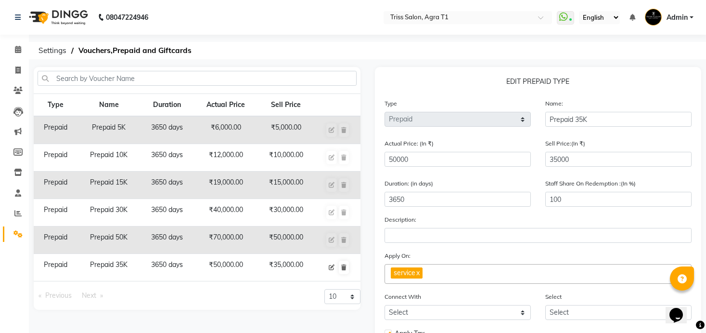
scroll to position [142, 0]
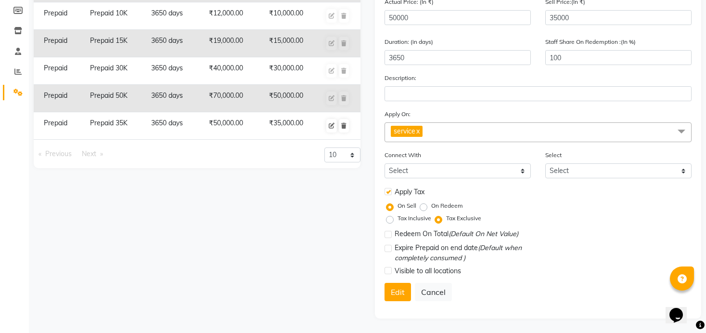
click at [390, 234] on label at bounding box center [388, 234] width 7 height 7
click at [390, 234] on input "checkbox" at bounding box center [388, 235] width 6 height 6
checkbox input "true"
click at [397, 293] on button "Edit" at bounding box center [398, 292] width 26 height 18
select select
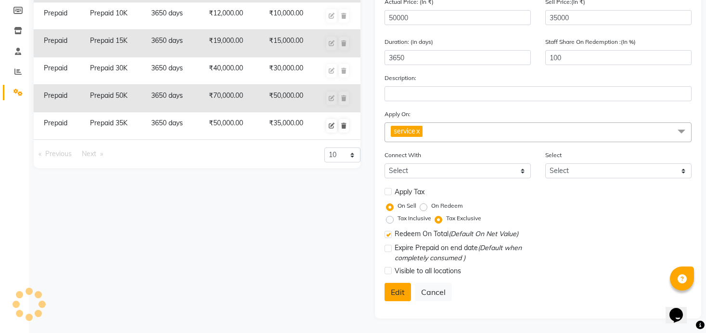
select select
checkbox input "false"
checkbox input "true"
checkbox input "false"
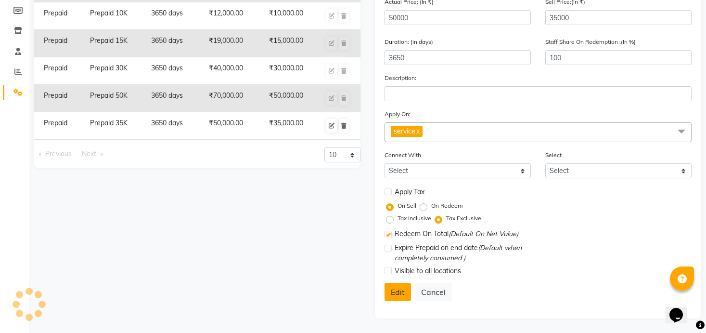
checkbox input "false"
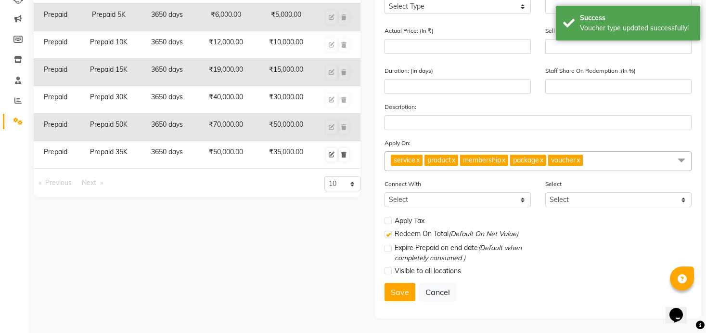
scroll to position [0, 0]
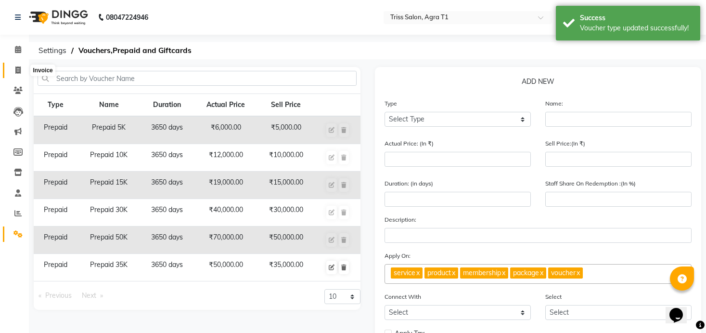
click at [19, 71] on icon at bounding box center [17, 69] width 5 height 7
select select "service"
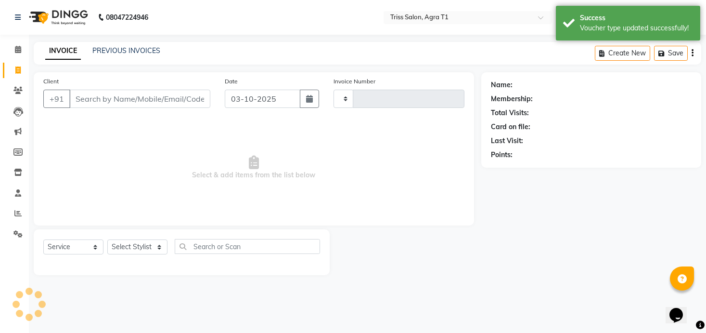
type input "7867"
select select "4300"
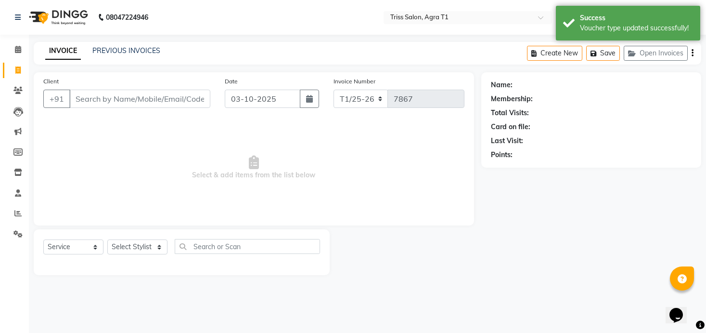
click at [141, 101] on input "Client" at bounding box center [139, 99] width 141 height 18
type input "919927093881"
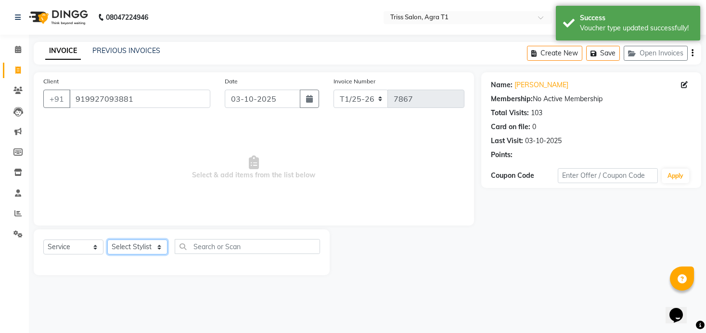
click at [156, 246] on select "Select Stylist Apoorva Ayush Dipesh Gaurav Jamir Jasbir Singh Kamal Kanchan Kis…" at bounding box center [137, 246] width 60 height 15
select select "14689"
click at [107, 239] on select "Select Stylist Apoorva Ayush Dipesh Gaurav Jamir Jasbir Singh Kamal Kanchan Kis…" at bounding box center [137, 246] width 60 height 15
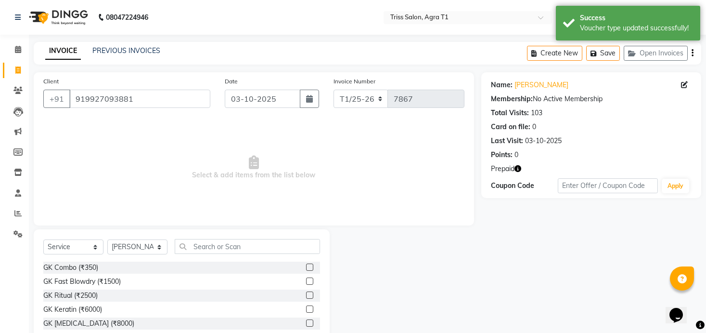
click at [308, 267] on label at bounding box center [309, 266] width 7 height 7
click at [308, 267] on input "checkbox" at bounding box center [309, 267] width 6 height 6
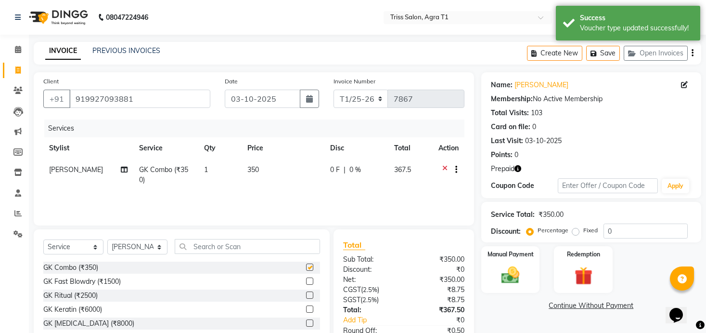
checkbox input "false"
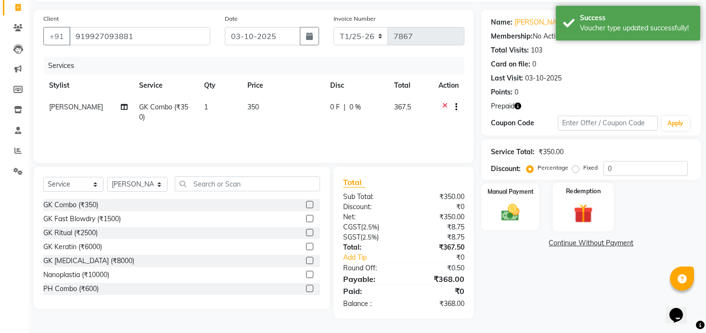
click at [587, 208] on img at bounding box center [583, 214] width 31 height 24
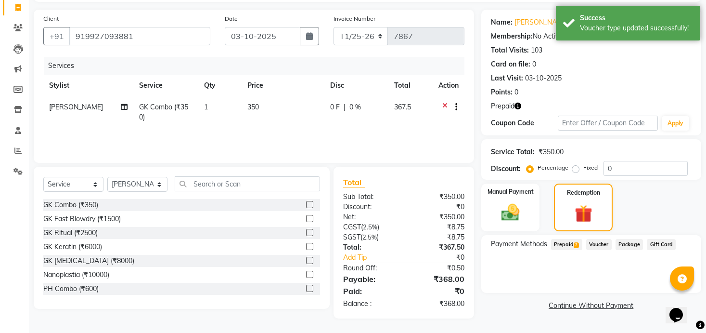
click at [574, 242] on span "Prepaid 2" at bounding box center [566, 244] width 31 height 11
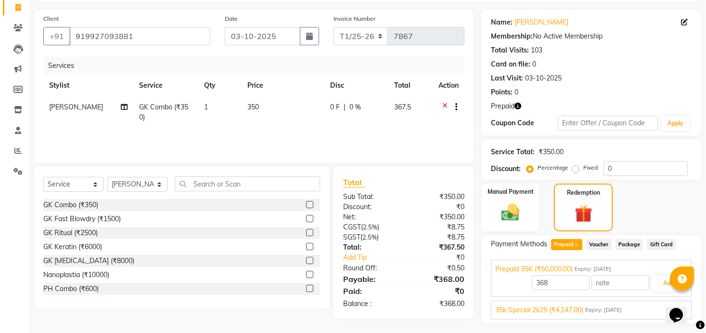
scroll to position [87, 0]
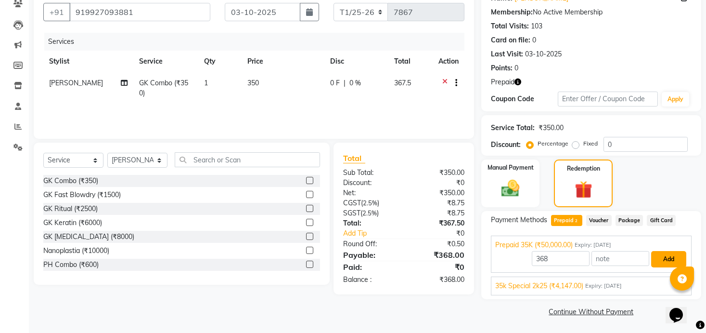
click at [655, 256] on button "Add" at bounding box center [668, 259] width 35 height 16
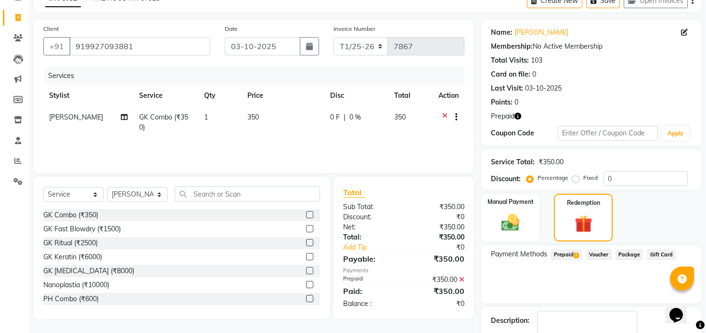
scroll to position [0, 0]
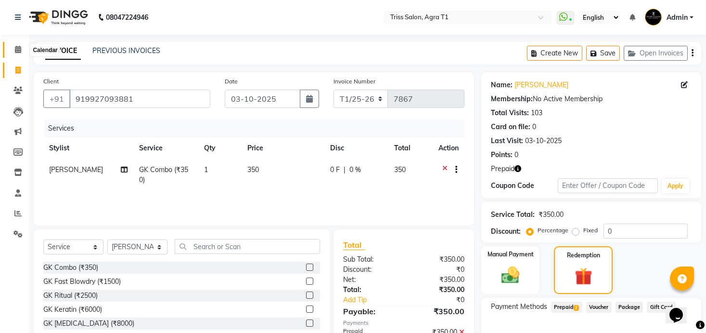
click at [19, 53] on span at bounding box center [18, 49] width 17 height 11
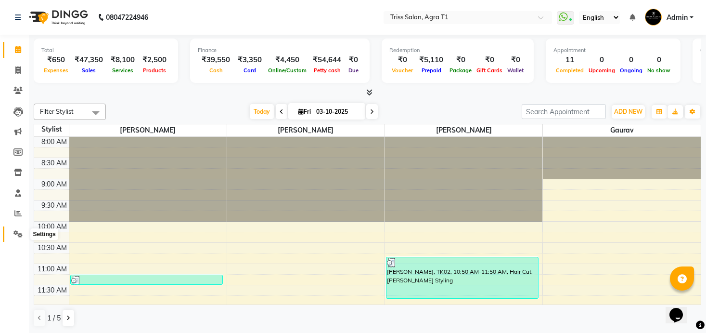
click at [19, 234] on icon at bounding box center [17, 233] width 9 height 7
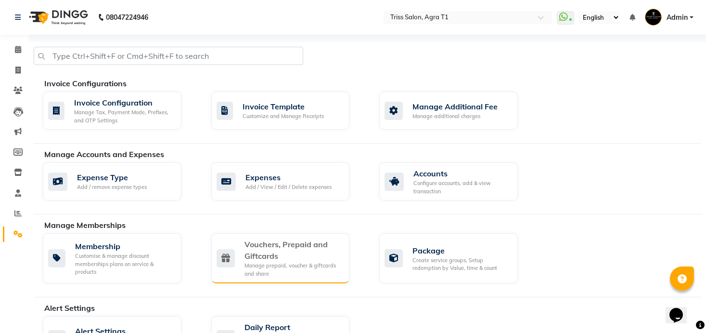
click at [282, 249] on div "Vouchers, Prepaid and Giftcards" at bounding box center [294, 249] width 98 height 23
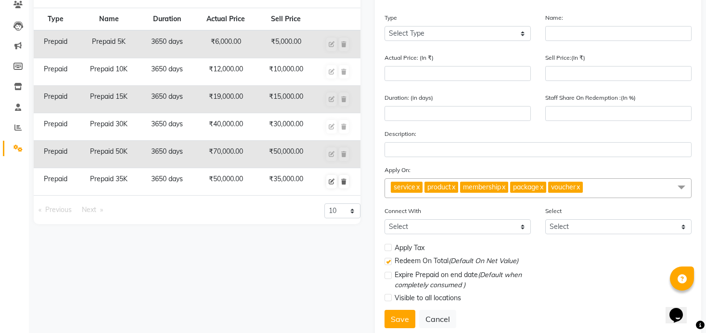
scroll to position [87, 0]
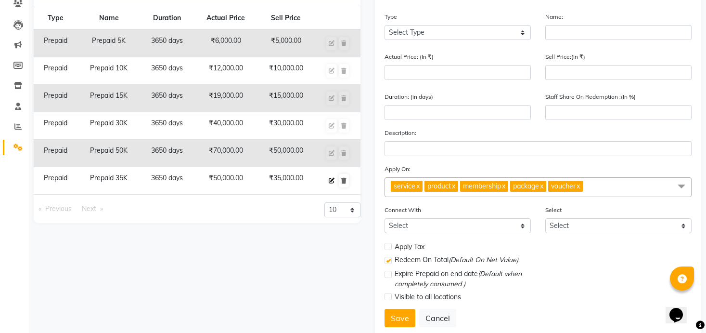
click at [331, 182] on icon at bounding box center [332, 181] width 6 height 6
select select "P"
type input "Prepaid 35K"
type input "50000"
type input "35000"
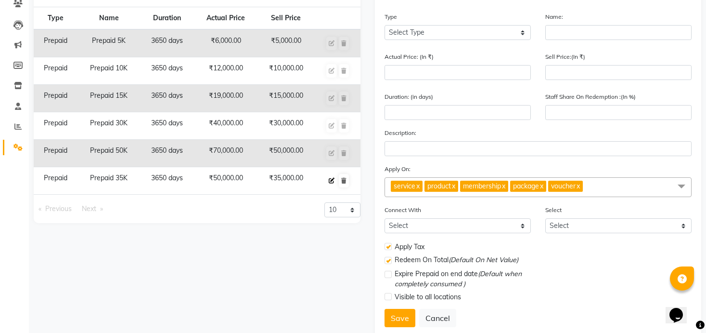
type input "3650"
type input "100"
checkbox input "true"
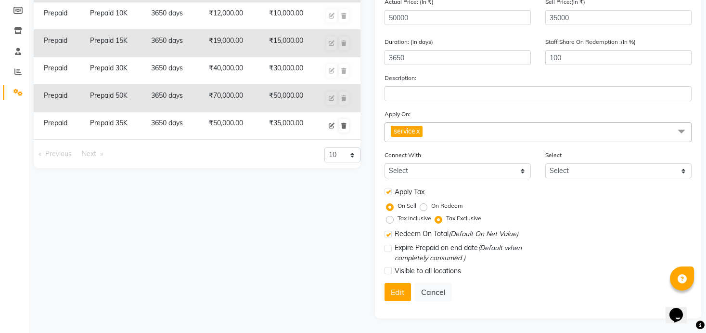
scroll to position [0, 0]
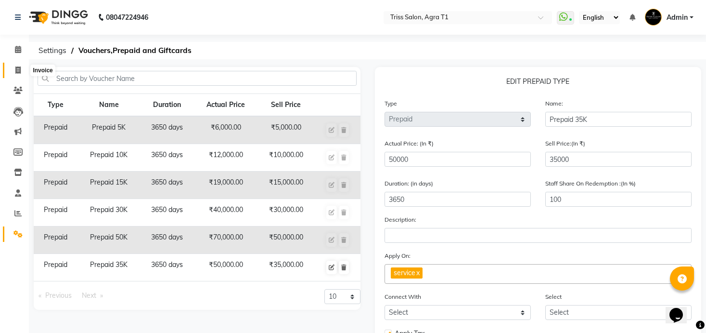
click at [14, 68] on span at bounding box center [18, 70] width 17 height 11
select select "service"
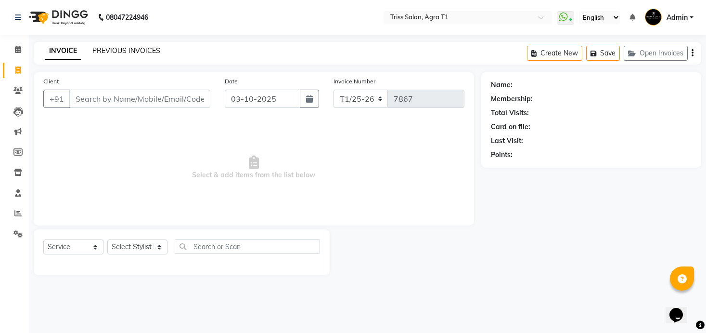
click at [152, 52] on link "PREVIOUS INVOICES" at bounding box center [126, 50] width 68 height 9
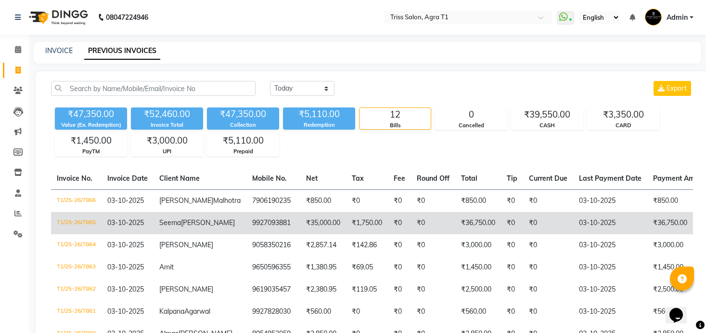
click at [573, 230] on td "03-10-2025" at bounding box center [610, 223] width 74 height 22
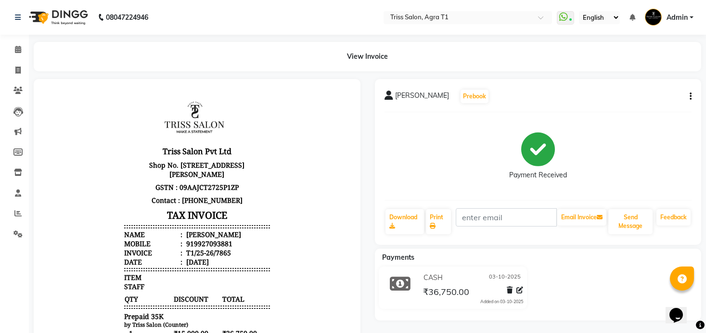
click at [691, 96] on icon "button" at bounding box center [691, 96] width 2 height 0
click at [654, 105] on div "Edit Invoice" at bounding box center [652, 102] width 48 height 12
select select "service"
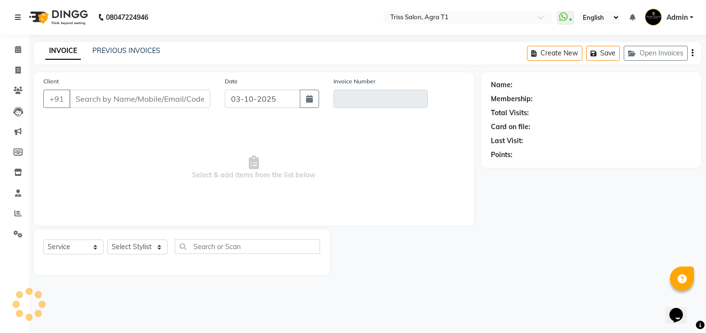
type input "9927093881"
type input "T1/25-26/7865"
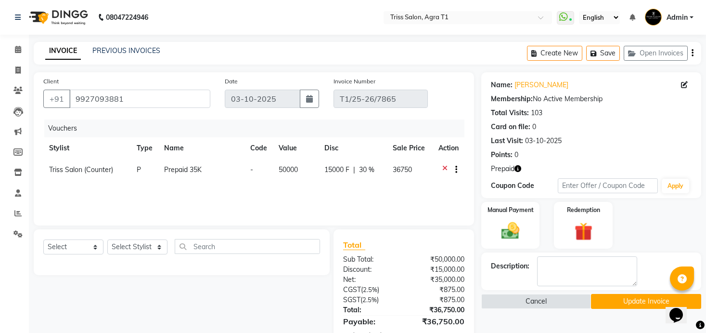
click at [442, 168] on icon at bounding box center [444, 171] width 5 height 12
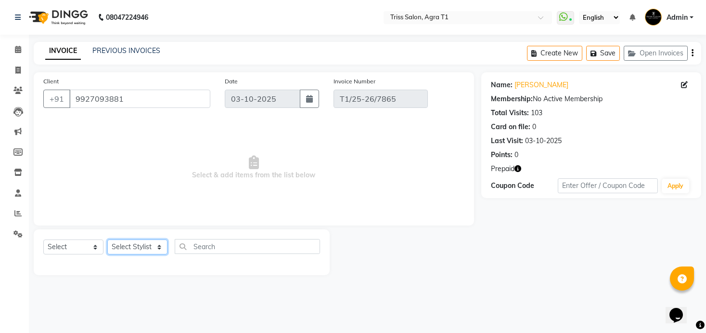
click at [151, 247] on select "Select Stylist Apoorva Ayush Dipesh Gaurav Jamir Jasbir Singh Kamal Kanchan Kis…" at bounding box center [137, 246] width 60 height 15
click at [64, 252] on select "Select Service Product Membership Package Voucher Prepaid Gift Card" at bounding box center [73, 246] width 60 height 15
select select "P"
click at [43, 239] on select "Select Service Product Membership Package Voucher Prepaid Gift Card" at bounding box center [73, 246] width 60 height 15
click at [145, 246] on select "Select Stylist Apoorva Ayush Dipesh Gaurav Jamir Jasbir Singh Kamal Kanchan Kis…" at bounding box center [137, 246] width 60 height 15
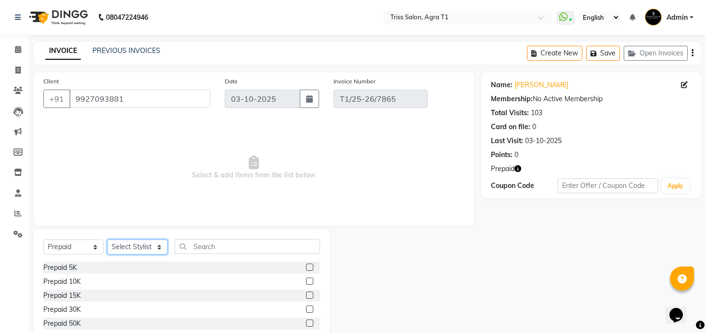
select select "14700"
click at [107, 239] on select "Select Stylist Apoorva Ayush Dipesh Gaurav Jamir Jasbir Singh Kamal Kanchan Kis…" at bounding box center [137, 246] width 60 height 15
click at [149, 309] on div "Prepaid 30K" at bounding box center [181, 309] width 277 height 12
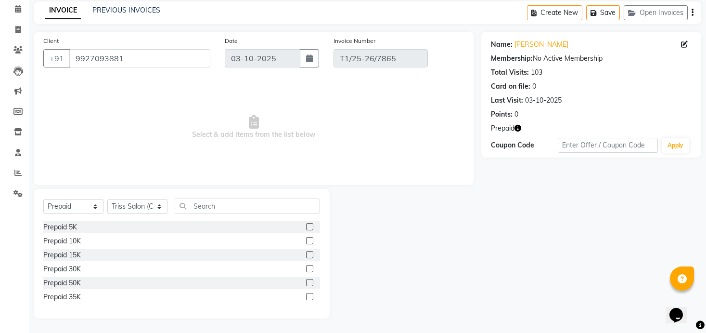
click at [310, 296] on label at bounding box center [309, 296] width 7 height 7
click at [310, 296] on input "checkbox" at bounding box center [309, 297] width 6 height 6
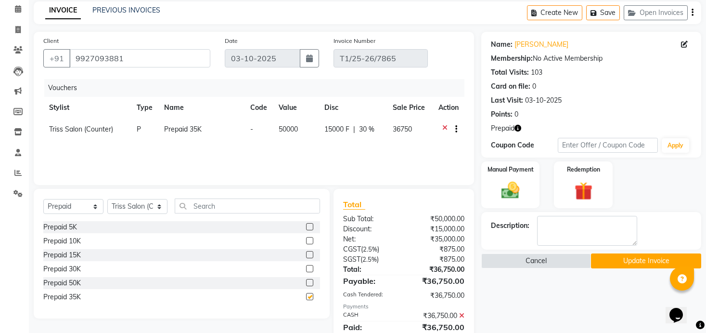
checkbox input "false"
click at [617, 254] on button "Update Invoice" at bounding box center [646, 260] width 110 height 15
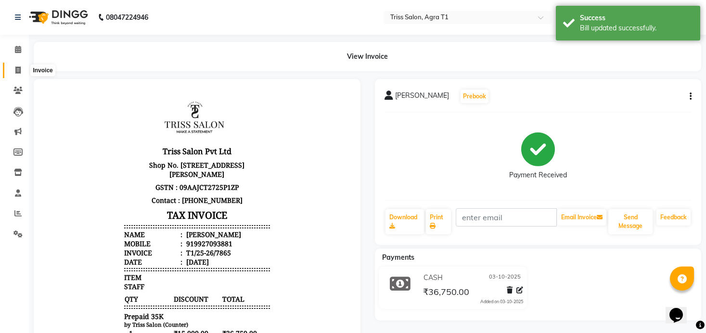
click at [15, 71] on span at bounding box center [18, 70] width 17 height 11
select select "service"
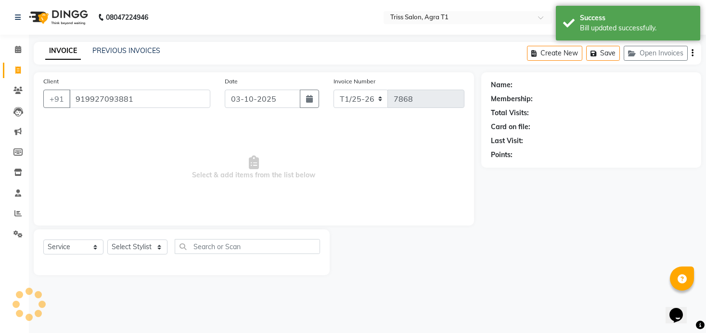
type input "919927093881"
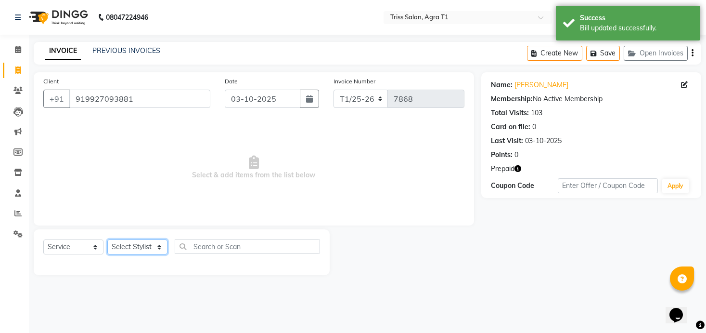
click at [156, 247] on select "Select Stylist Apoorva Ayush Dipesh Gaurav Jamir Jasbir Singh Kamal Kanchan Kis…" at bounding box center [137, 246] width 60 height 15
select select "14694"
click at [107, 239] on select "Select Stylist Apoorva Ayush Dipesh Gaurav Jamir Jasbir Singh Kamal Kanchan Kis…" at bounding box center [137, 246] width 60 height 15
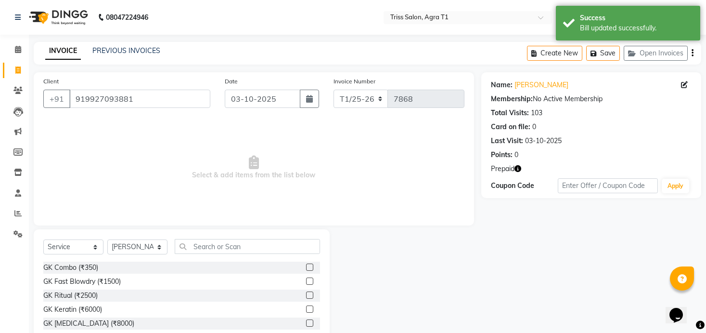
click at [312, 265] on label at bounding box center [309, 266] width 7 height 7
click at [312, 265] on input "checkbox" at bounding box center [309, 267] width 6 height 6
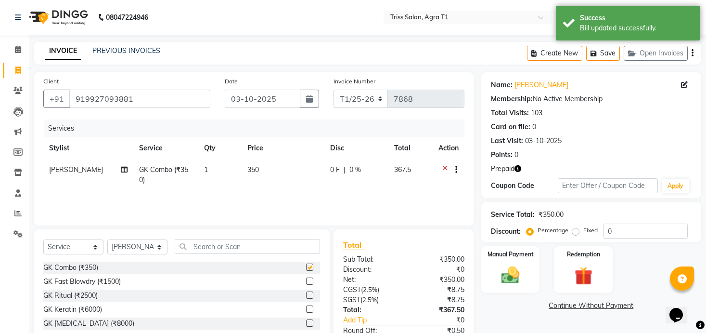
checkbox input "false"
click at [591, 266] on img at bounding box center [583, 276] width 31 height 24
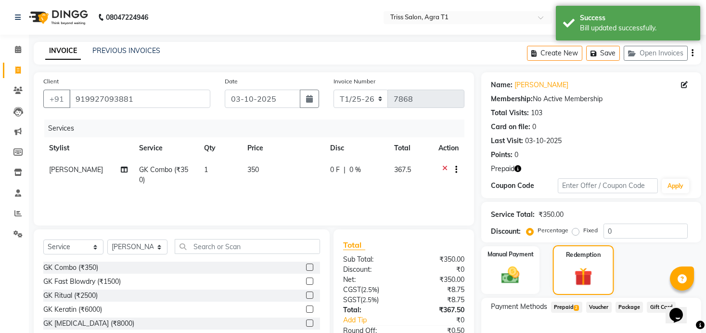
scroll to position [63, 0]
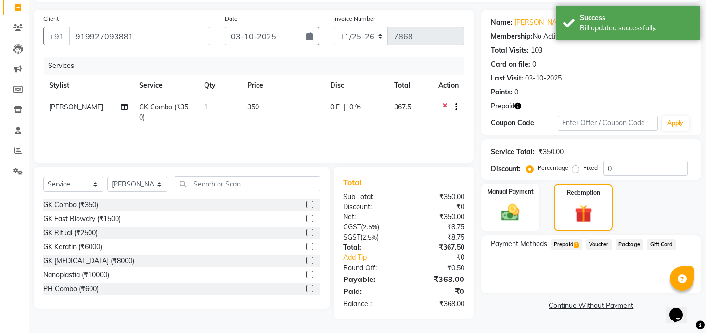
click at [571, 247] on span "Prepaid 2" at bounding box center [566, 244] width 31 height 11
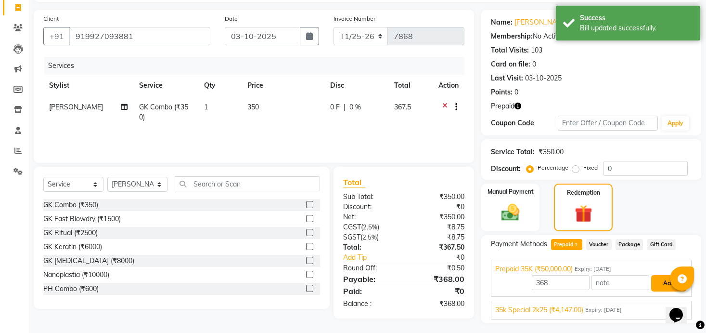
click at [656, 277] on button "Add" at bounding box center [668, 283] width 35 height 16
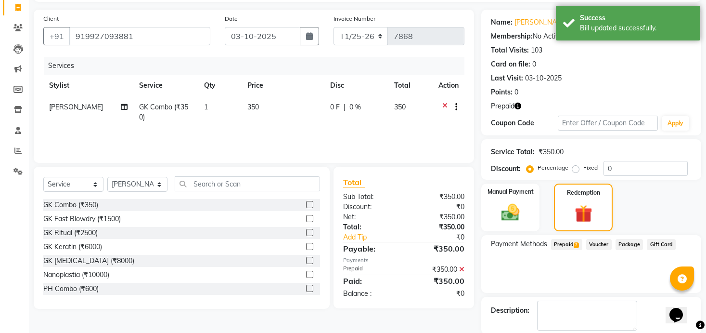
scroll to position [0, 0]
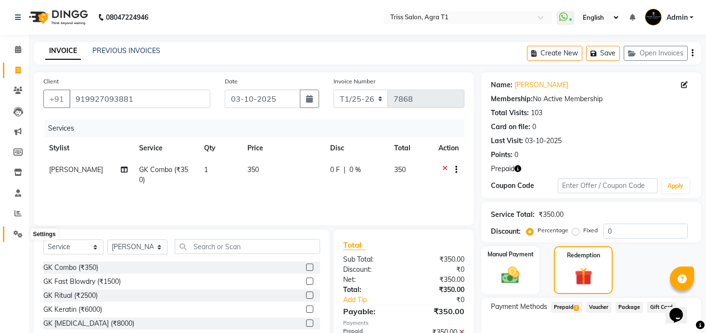
click at [13, 237] on icon at bounding box center [17, 233] width 9 height 7
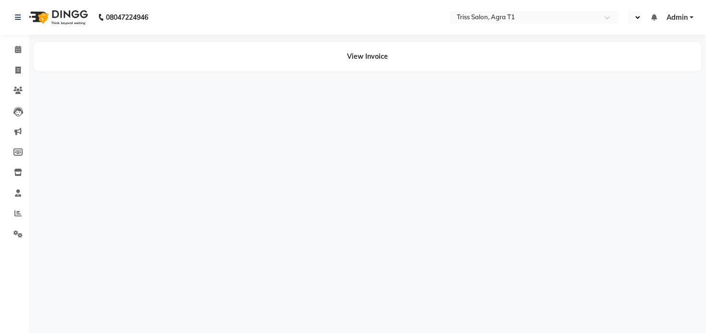
select select "en"
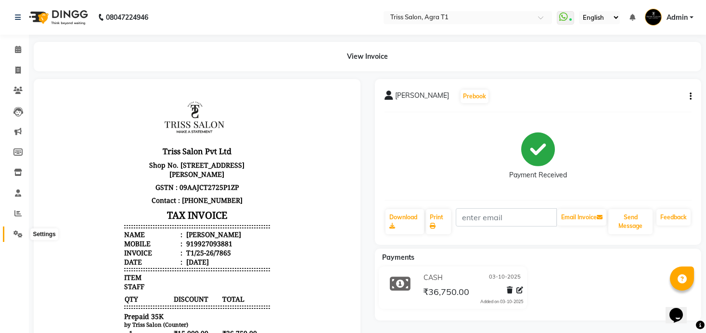
click at [17, 232] on icon at bounding box center [17, 233] width 9 height 7
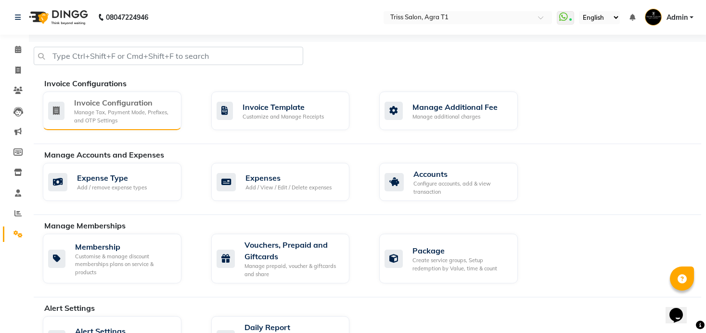
click at [143, 114] on div "Manage Tax, Payment Mode, Prefixes, and OTP Settings" at bounding box center [124, 116] width 100 height 16
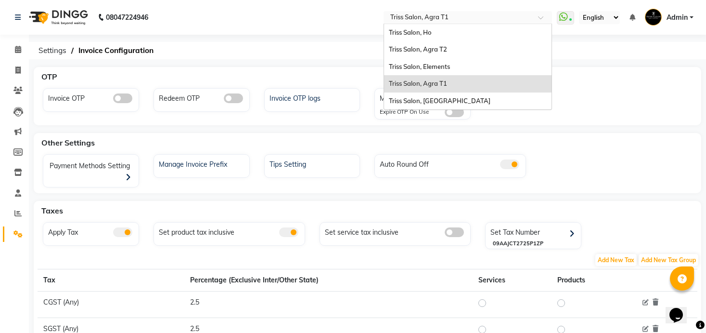
click at [446, 18] on input "text" at bounding box center [459, 18] width 140 height 10
click at [446, 44] on div "Triss Salon, Agra T2" at bounding box center [468, 49] width 168 height 17
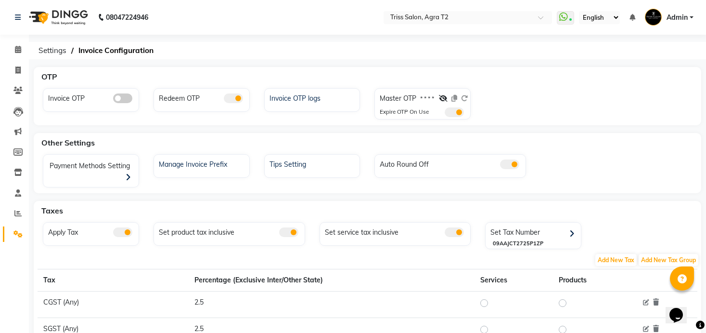
click at [454, 231] on span at bounding box center [454, 232] width 19 height 10
click at [445, 234] on input "checkbox" at bounding box center [445, 234] width 0 height 0
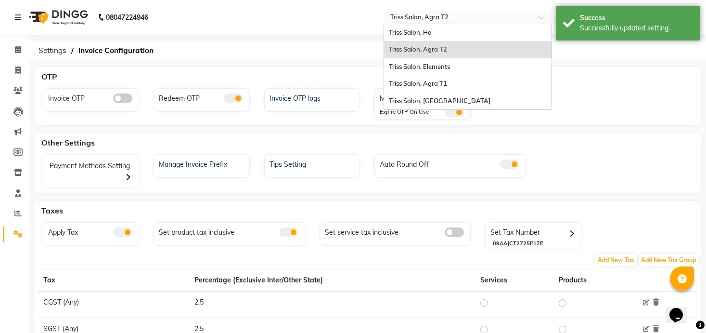
click at [446, 18] on input "text" at bounding box center [459, 18] width 140 height 10
click at [440, 96] on div "Triss Salon, [GEOGRAPHIC_DATA]" at bounding box center [468, 100] width 168 height 17
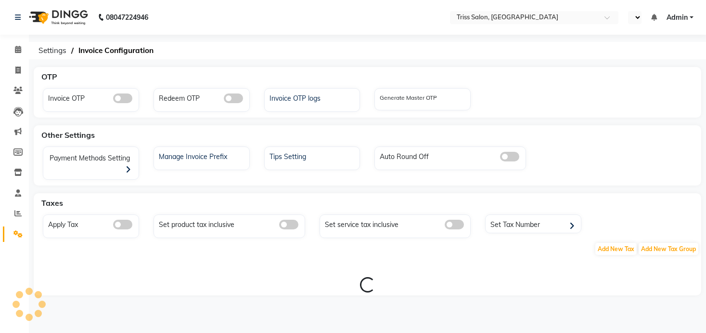
select select "en"
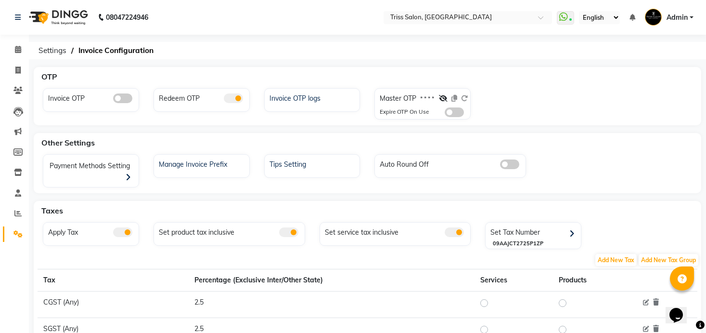
click at [452, 230] on span at bounding box center [454, 232] width 19 height 10
click at [445, 234] on input "checkbox" at bounding box center [445, 234] width 0 height 0
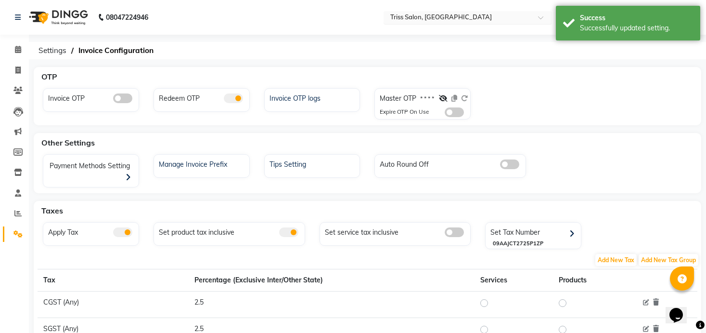
click at [442, 17] on input "text" at bounding box center [459, 18] width 140 height 10
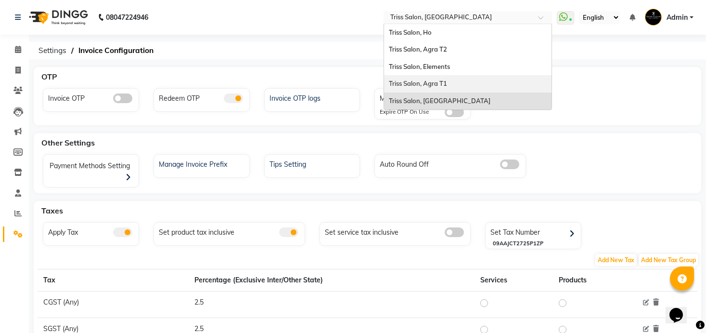
click at [439, 81] on span "Triss Salon, Agra T1" at bounding box center [418, 83] width 58 height 8
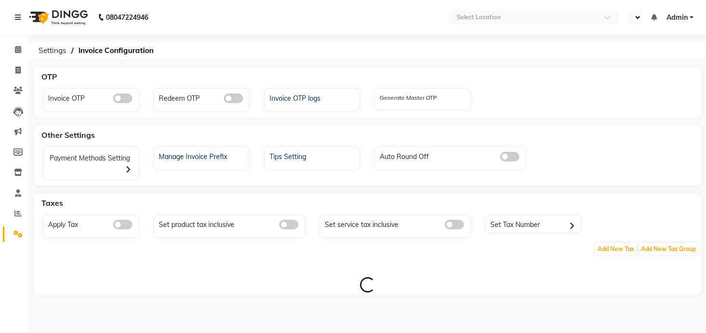
select select "en"
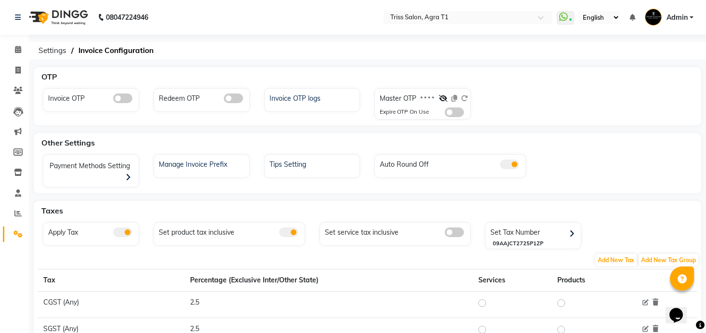
click at [372, 330] on td "2.5" at bounding box center [328, 330] width 288 height 26
